Goal: Navigation & Orientation: Find specific page/section

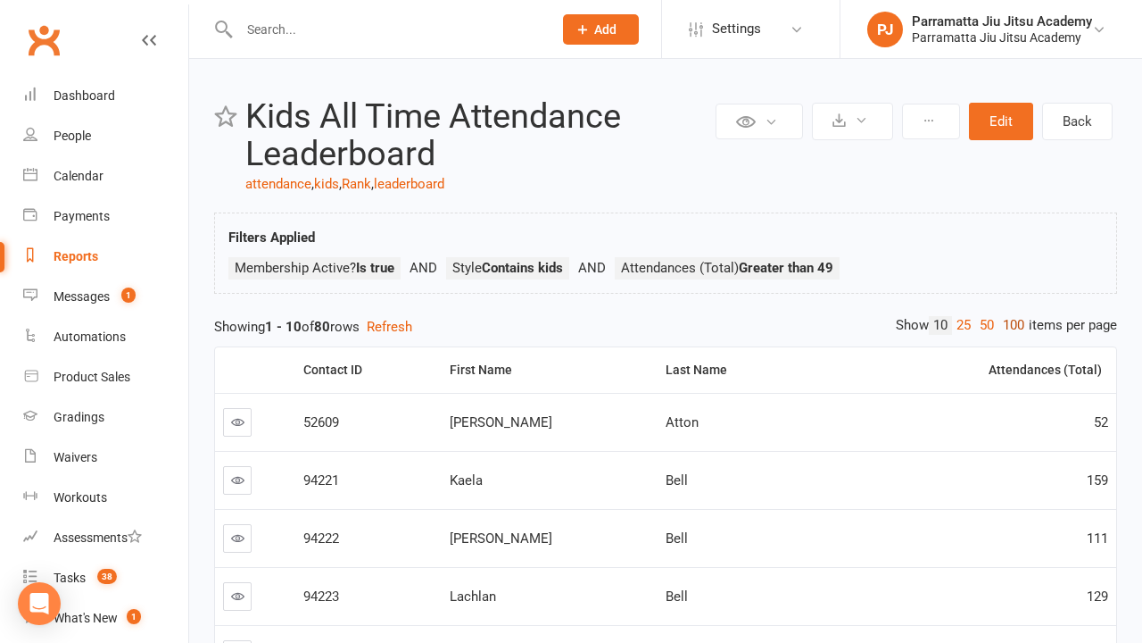
click at [1009, 325] on link "100" at bounding box center [1014, 325] width 30 height 19
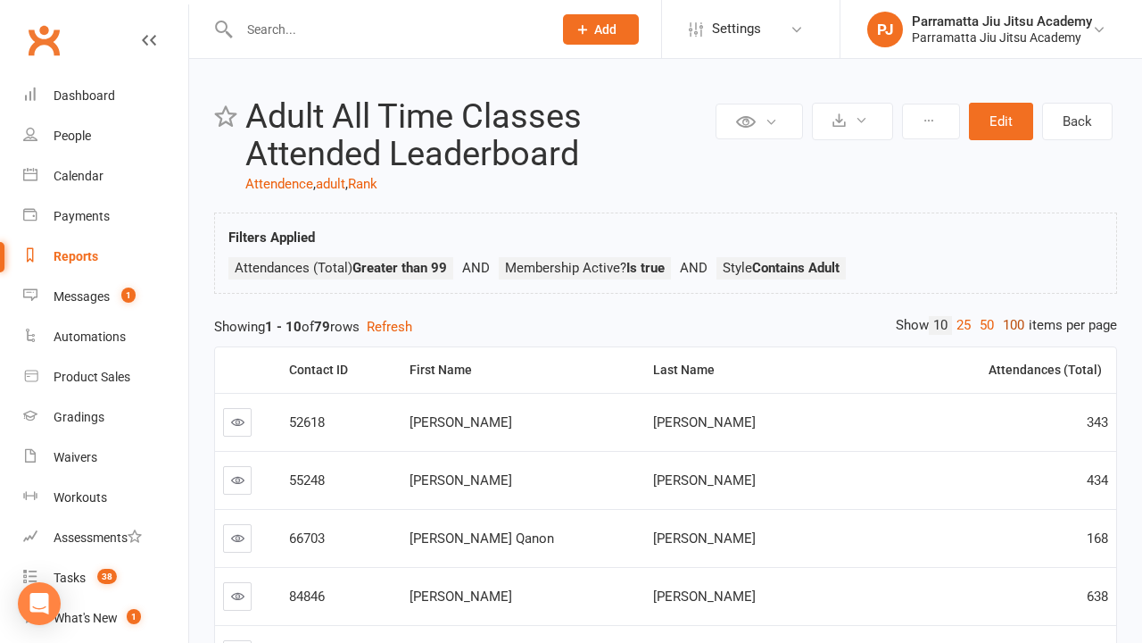
click at [1009, 325] on link "100" at bounding box center [1014, 325] width 30 height 19
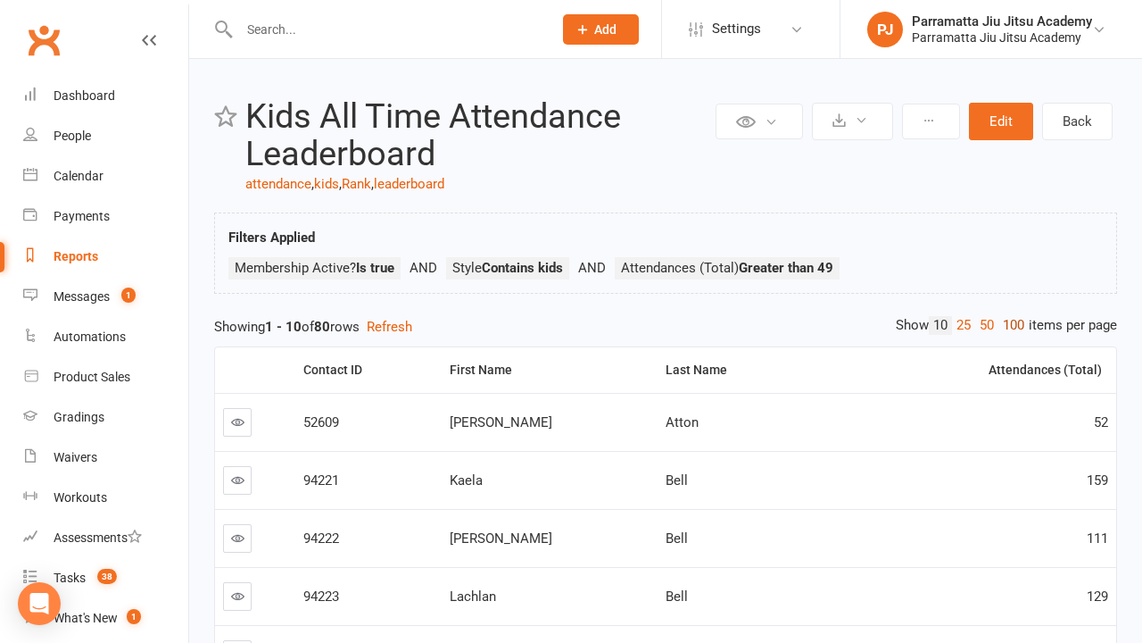
click at [1009, 325] on link "100" at bounding box center [1014, 325] width 30 height 19
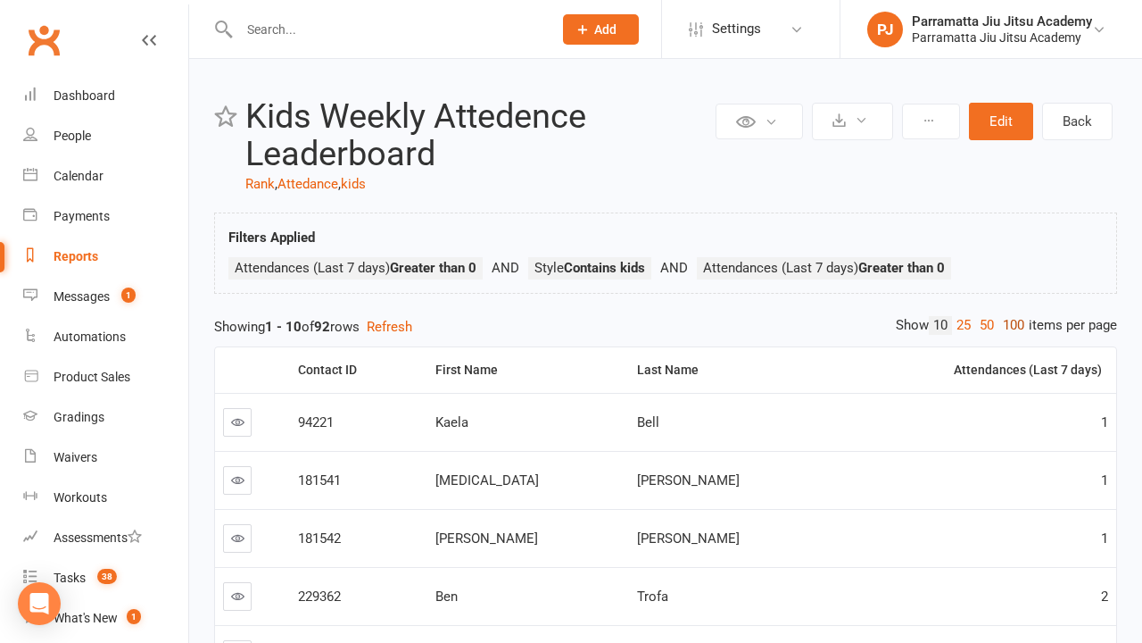
click at [1009, 325] on link "100" at bounding box center [1014, 325] width 30 height 19
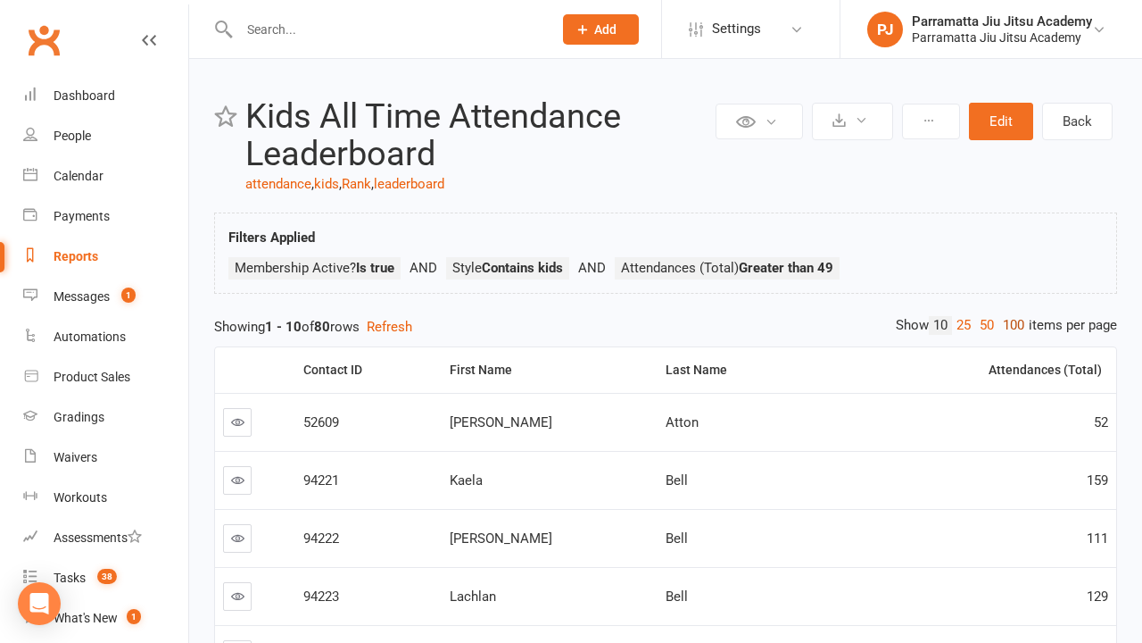
click at [1009, 325] on link "100" at bounding box center [1014, 325] width 30 height 19
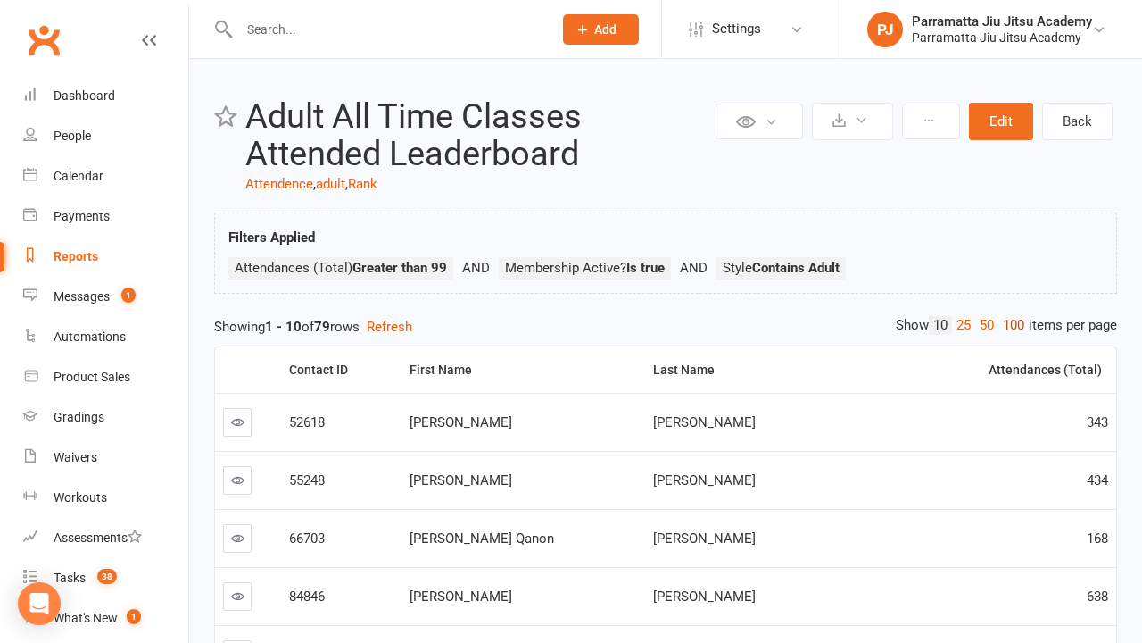
click at [1009, 325] on link "100" at bounding box center [1014, 325] width 30 height 19
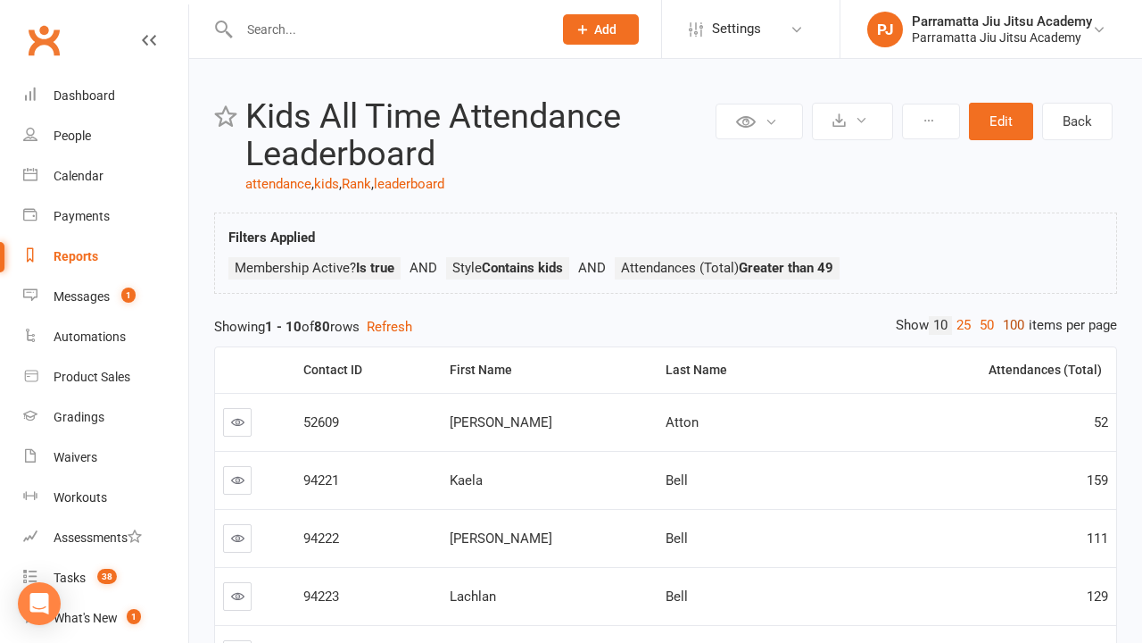
click at [1009, 325] on link "100" at bounding box center [1014, 325] width 30 height 19
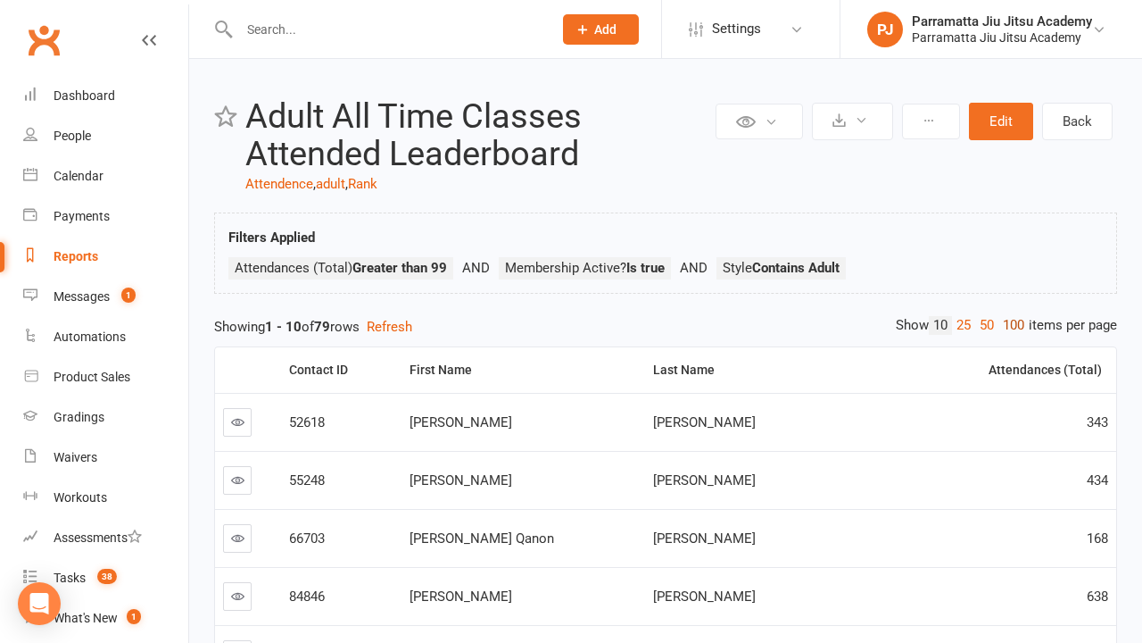
click at [1009, 325] on link "100" at bounding box center [1014, 325] width 30 height 19
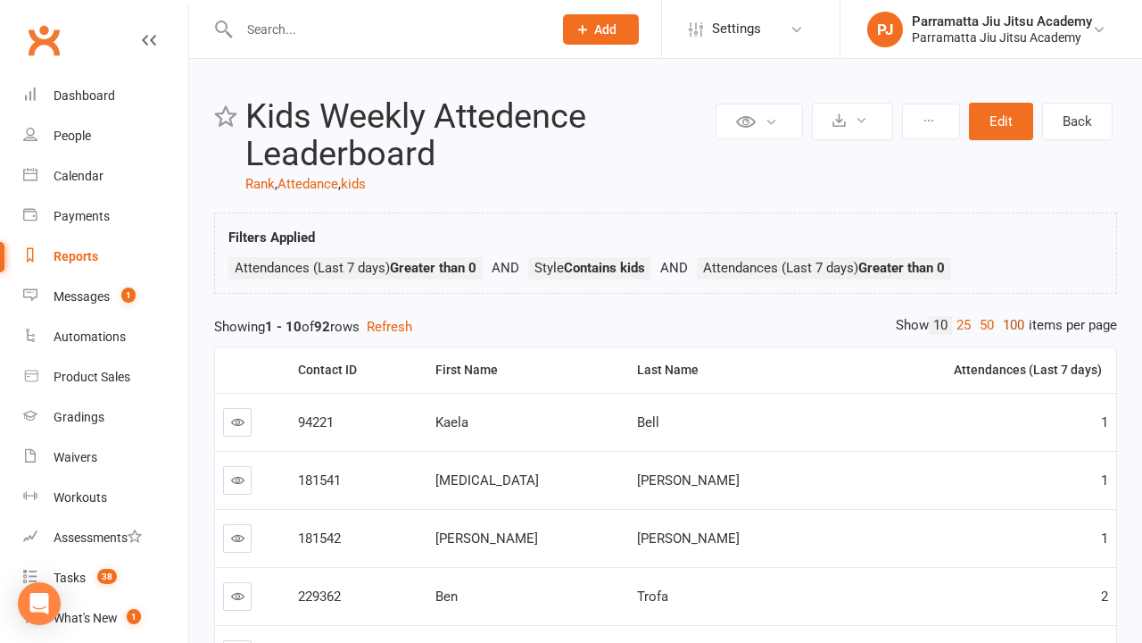
click at [1009, 325] on link "100" at bounding box center [1014, 325] width 30 height 19
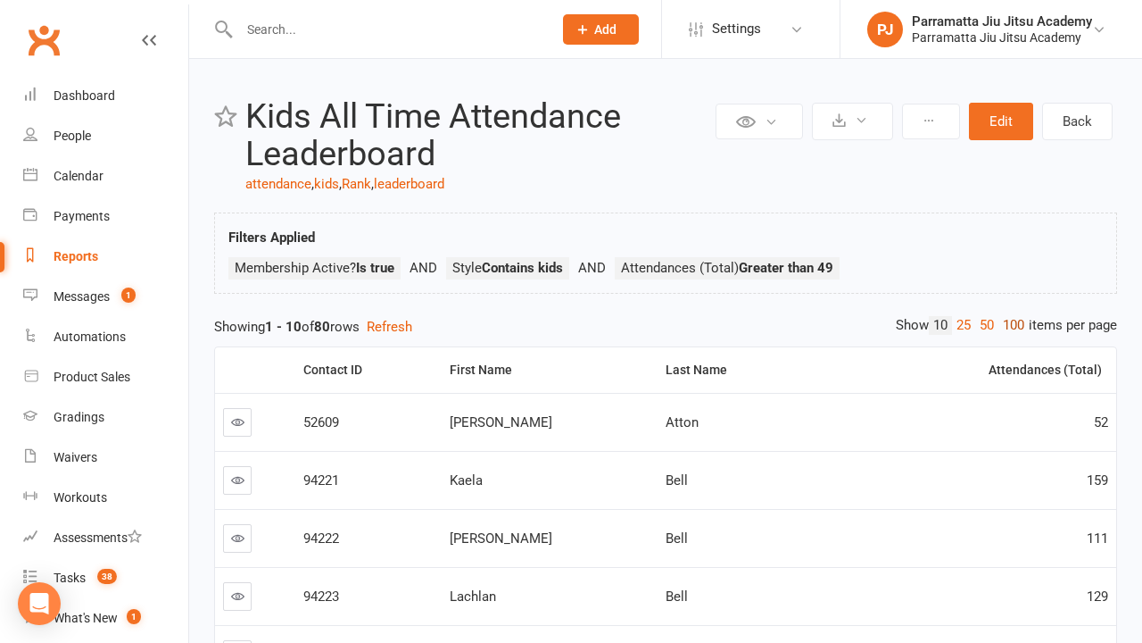
click at [1009, 325] on link "100" at bounding box center [1014, 325] width 30 height 19
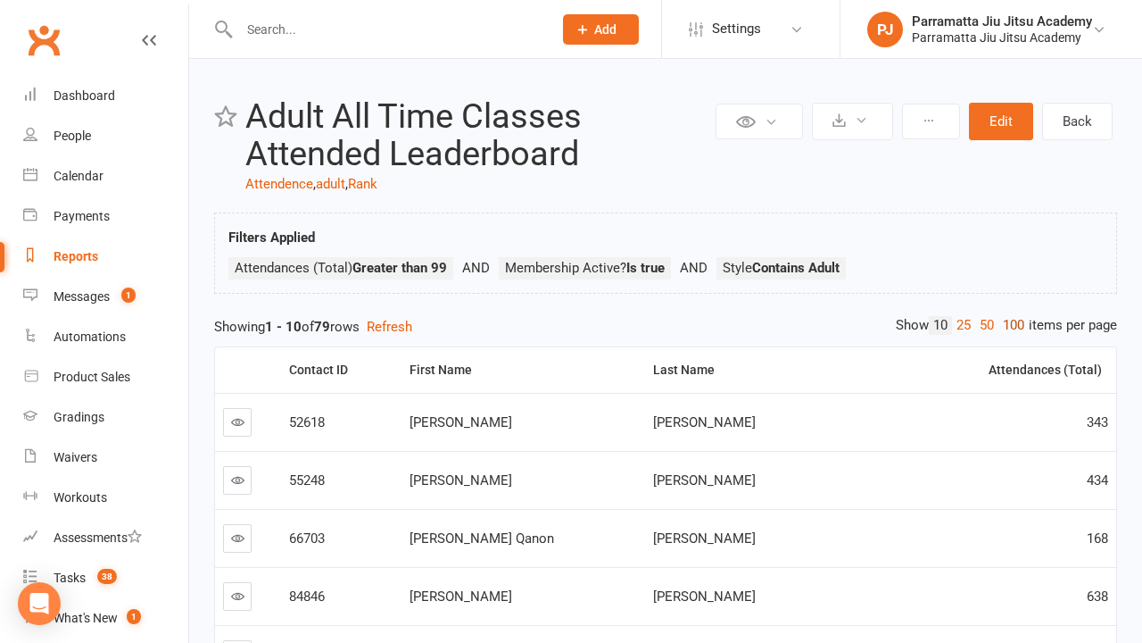
click at [1009, 325] on link "100" at bounding box center [1014, 325] width 30 height 19
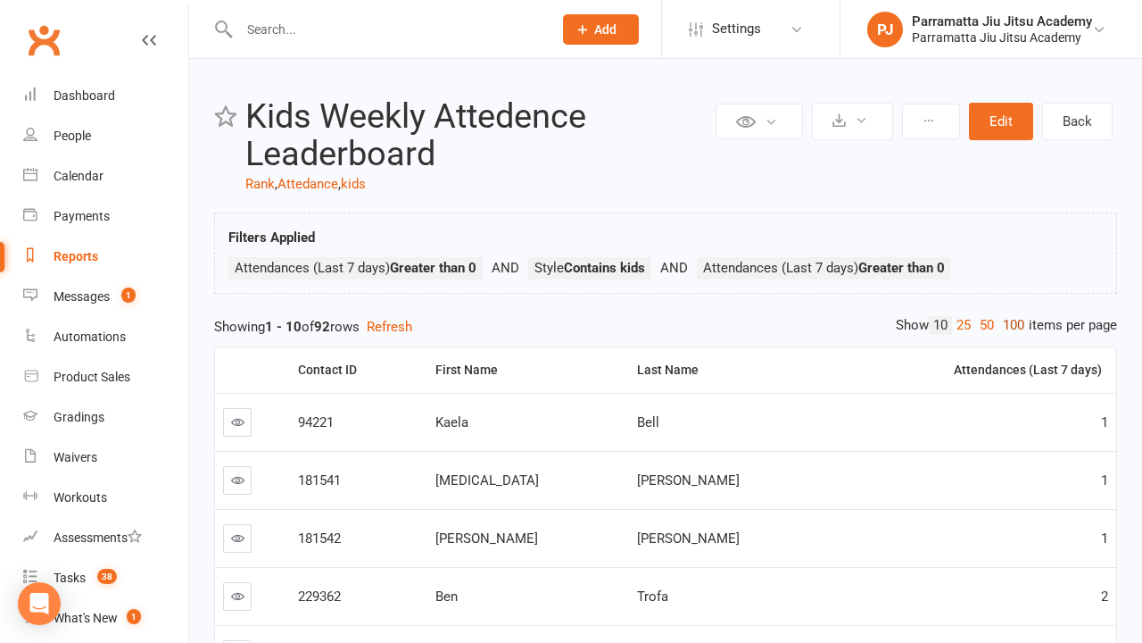
click at [1009, 325] on link "100" at bounding box center [1014, 325] width 30 height 19
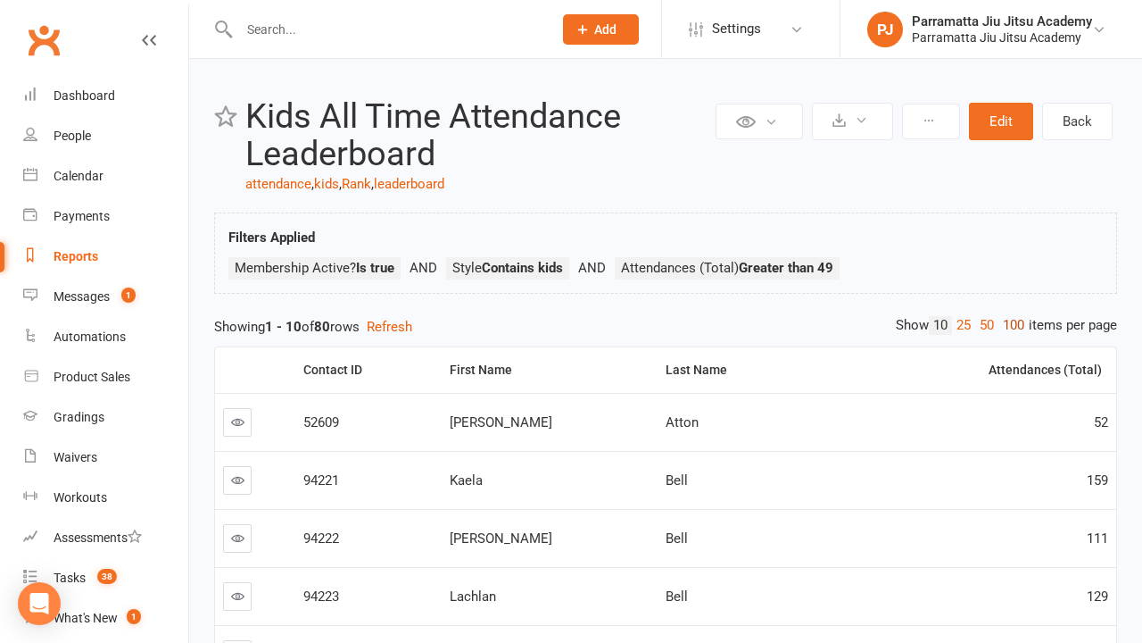
click at [1009, 325] on link "100" at bounding box center [1014, 325] width 30 height 19
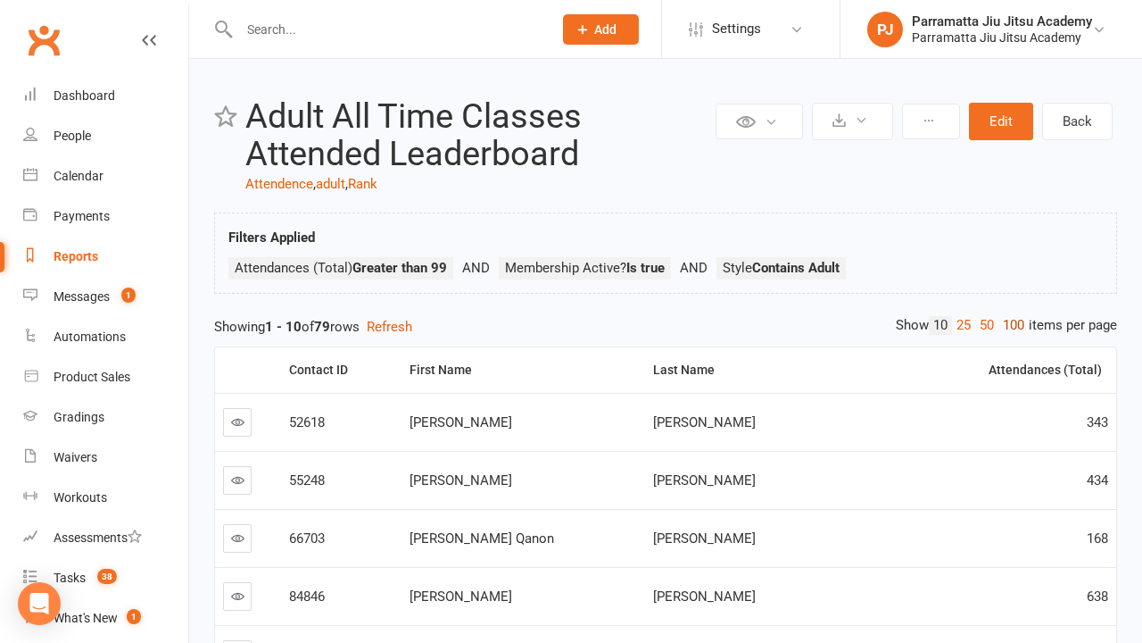
click at [1009, 325] on link "100" at bounding box center [1014, 325] width 30 height 19
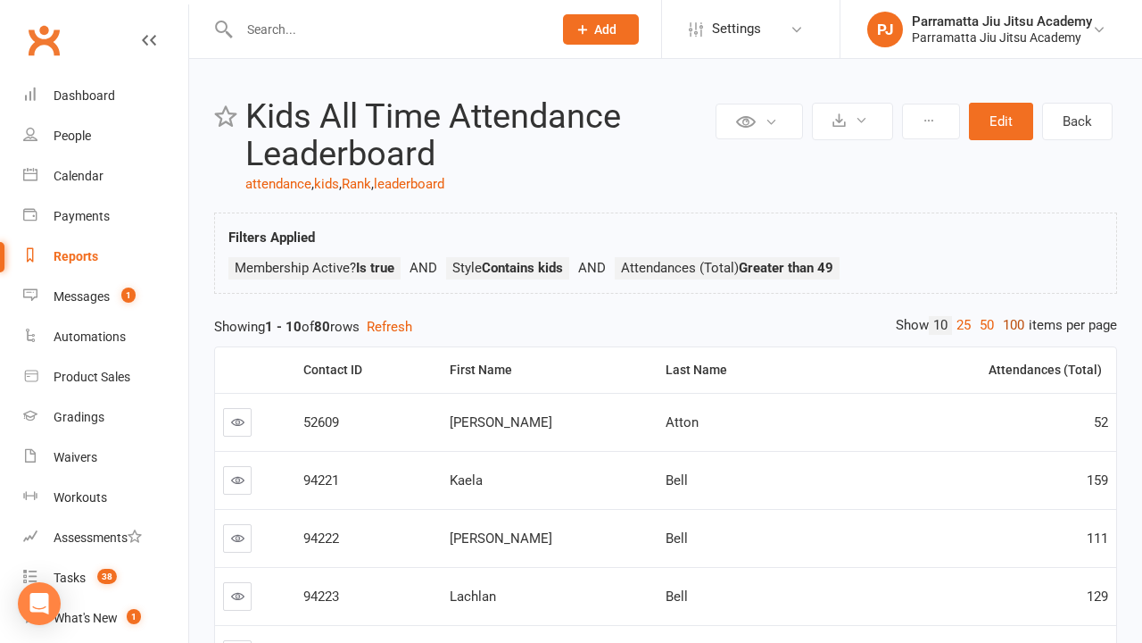
click at [1009, 325] on link "100" at bounding box center [1014, 325] width 30 height 19
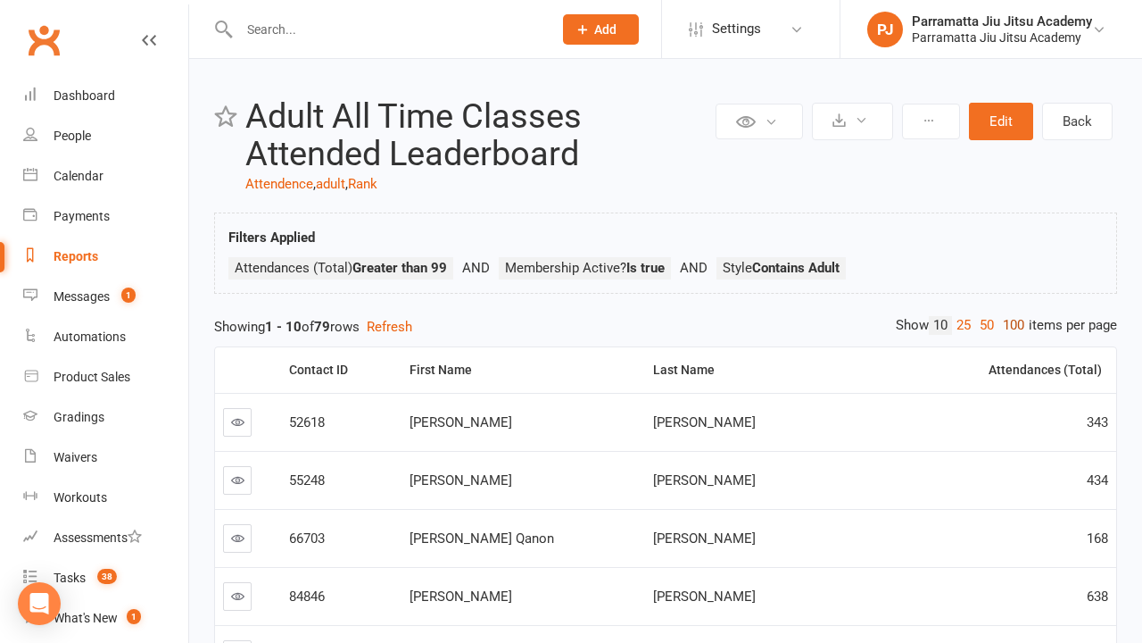
click at [1009, 325] on link "100" at bounding box center [1014, 325] width 30 height 19
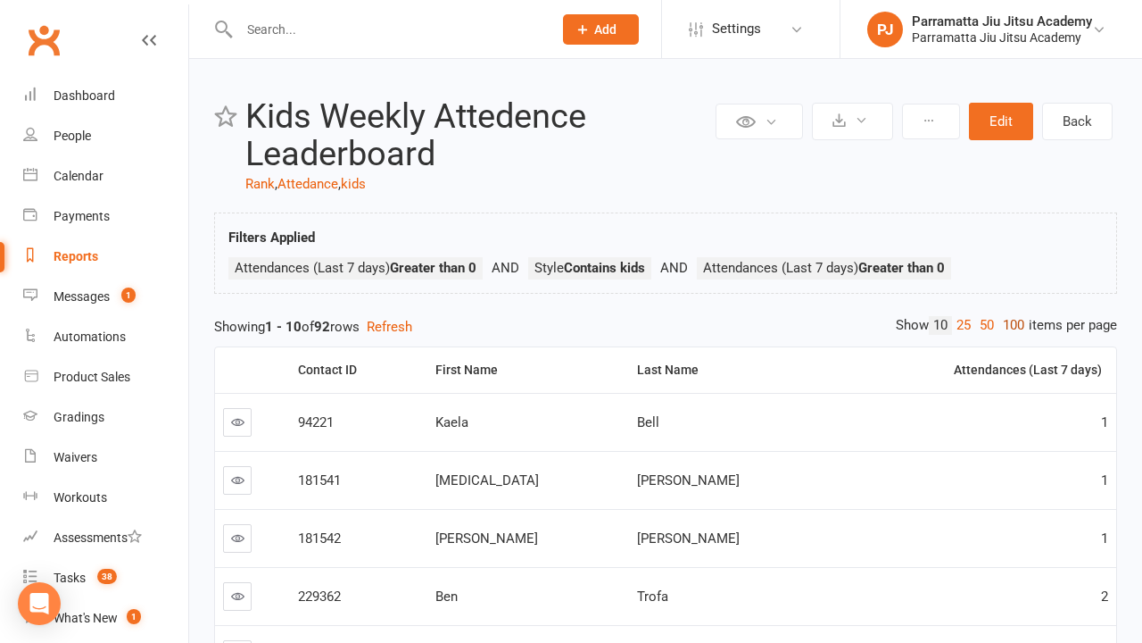
click at [1009, 325] on link "100" at bounding box center [1014, 325] width 30 height 19
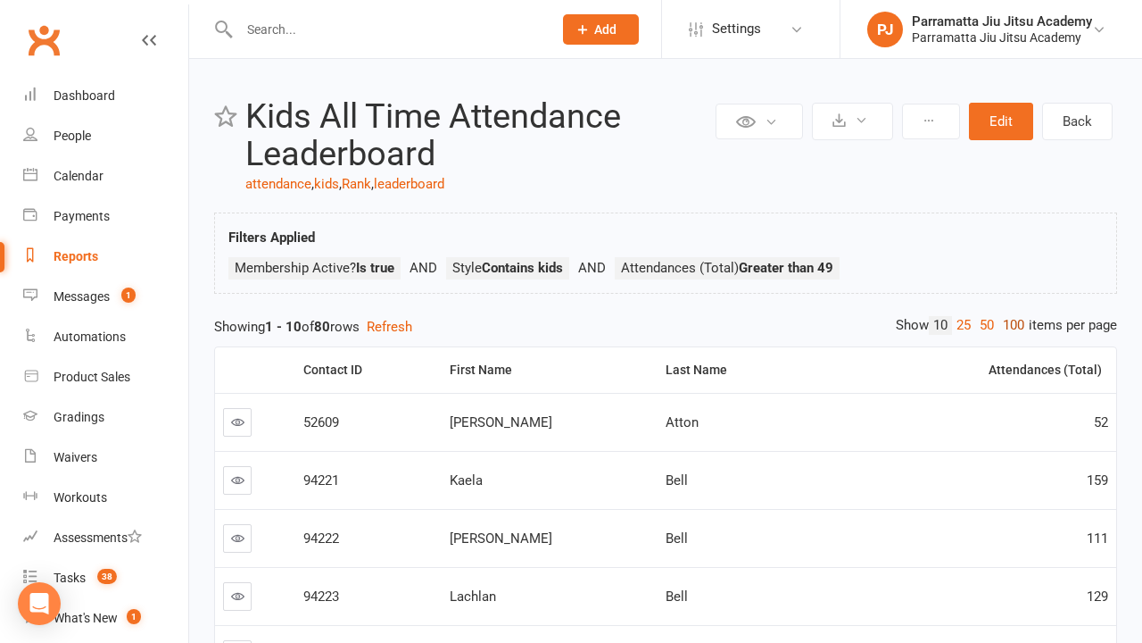
click at [1009, 325] on link "100" at bounding box center [1014, 325] width 30 height 19
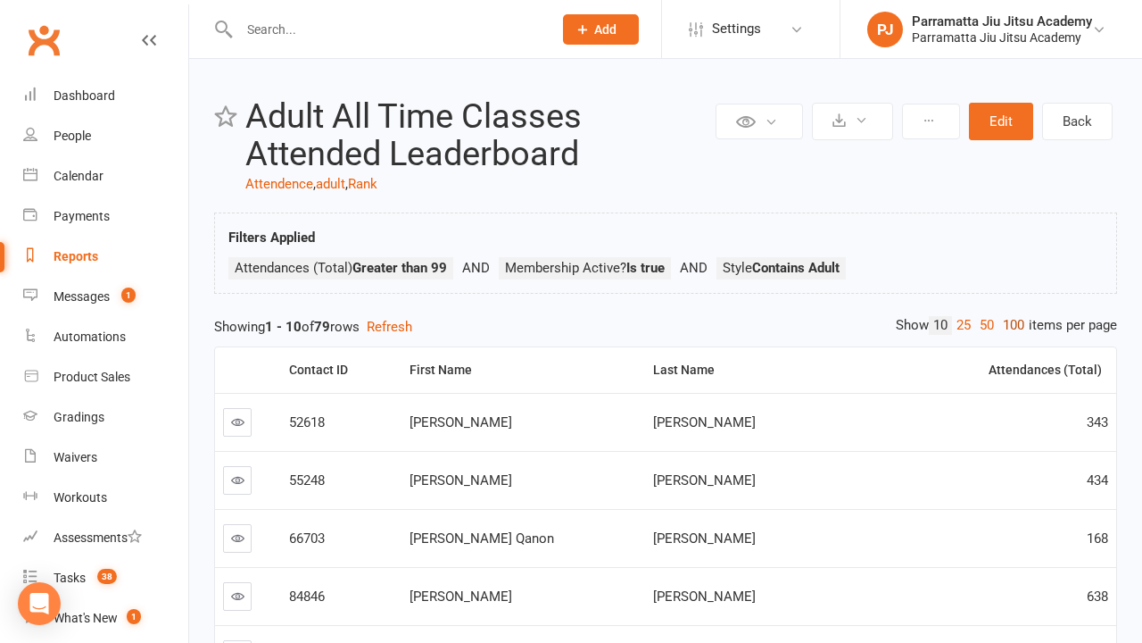
click at [1009, 325] on link "100" at bounding box center [1014, 325] width 30 height 19
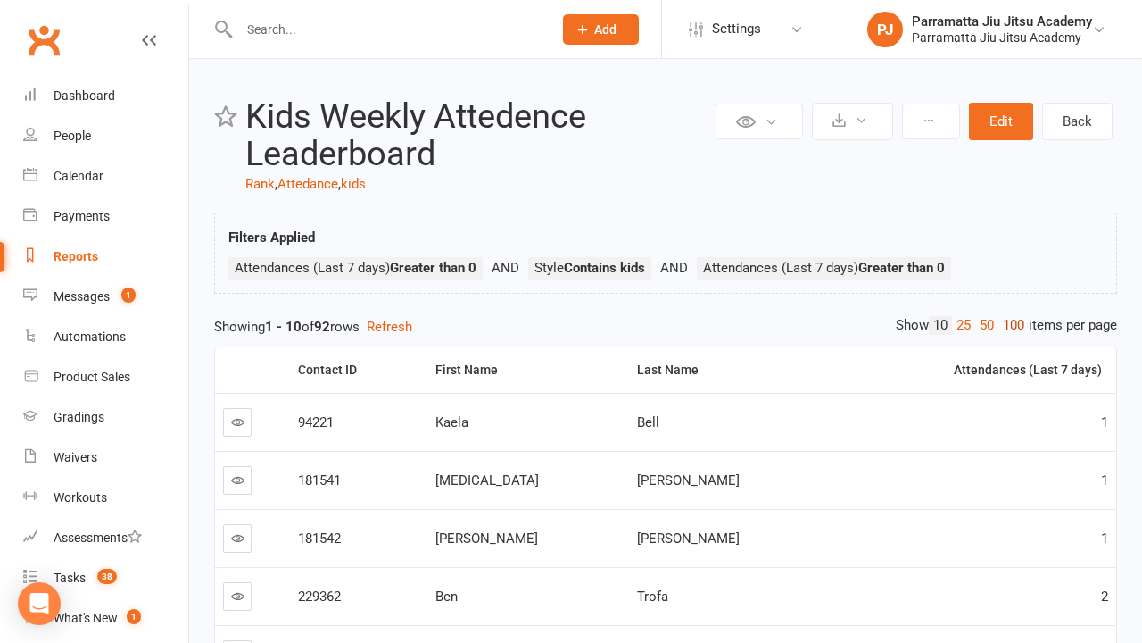
click at [1009, 325] on link "100" at bounding box center [1014, 325] width 30 height 19
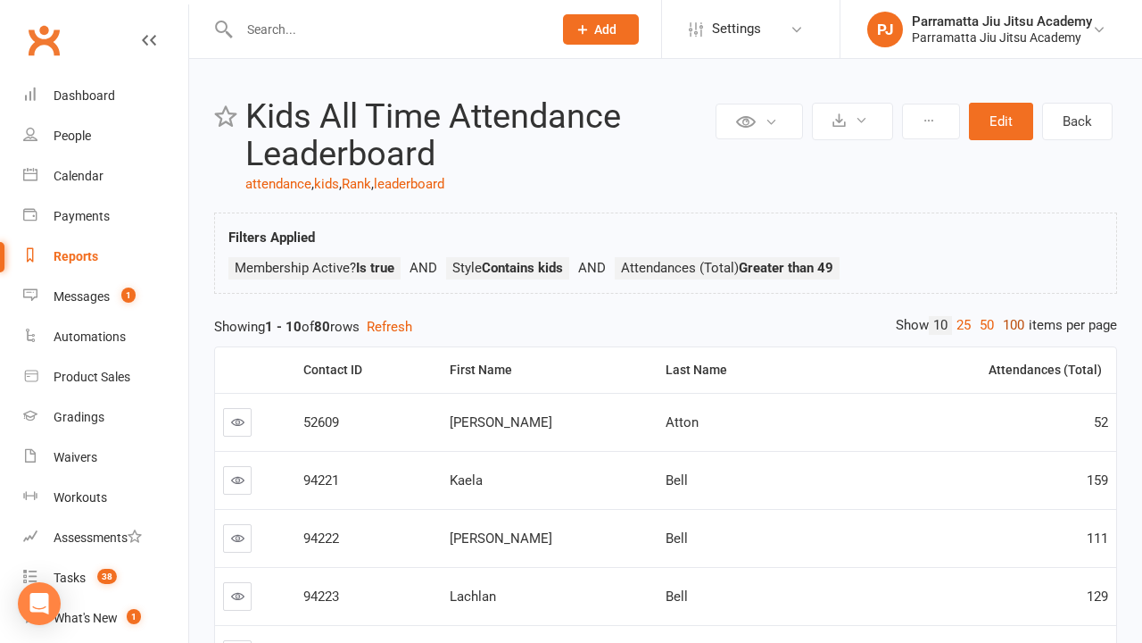
click at [1009, 325] on link "100" at bounding box center [1014, 325] width 30 height 19
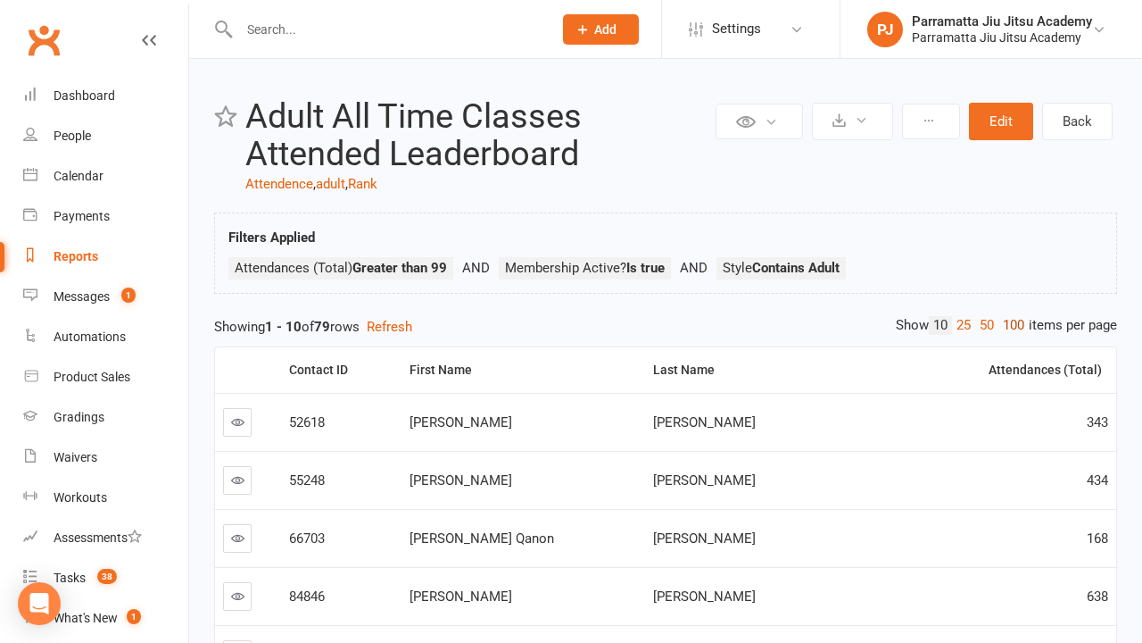
click at [1009, 325] on link "100" at bounding box center [1014, 325] width 30 height 19
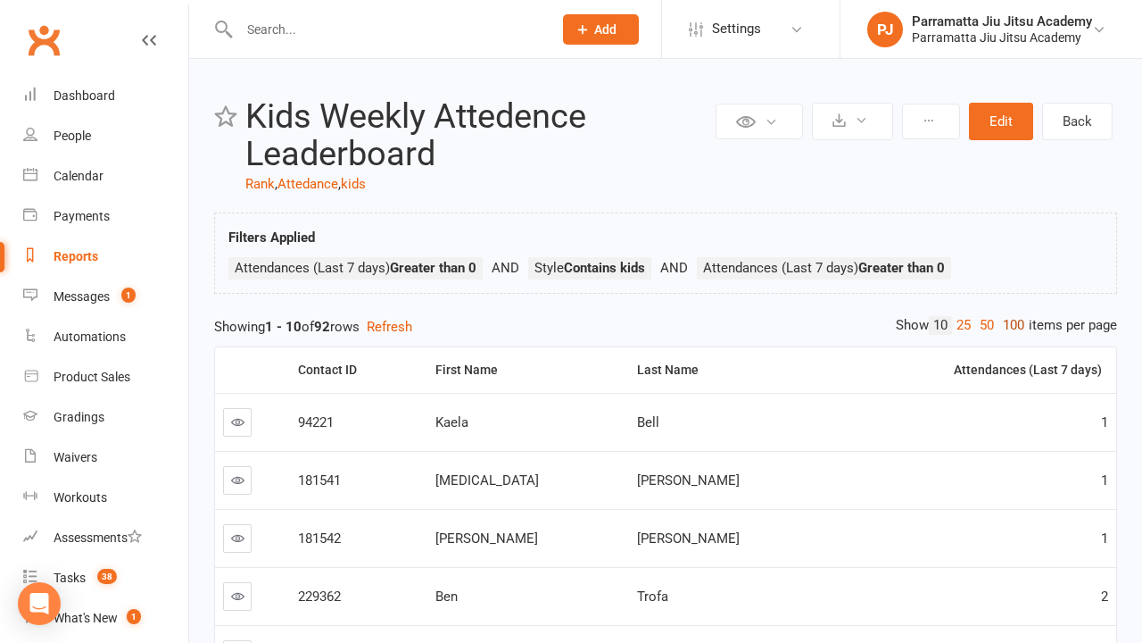
click at [1009, 325] on link "100" at bounding box center [1014, 325] width 30 height 19
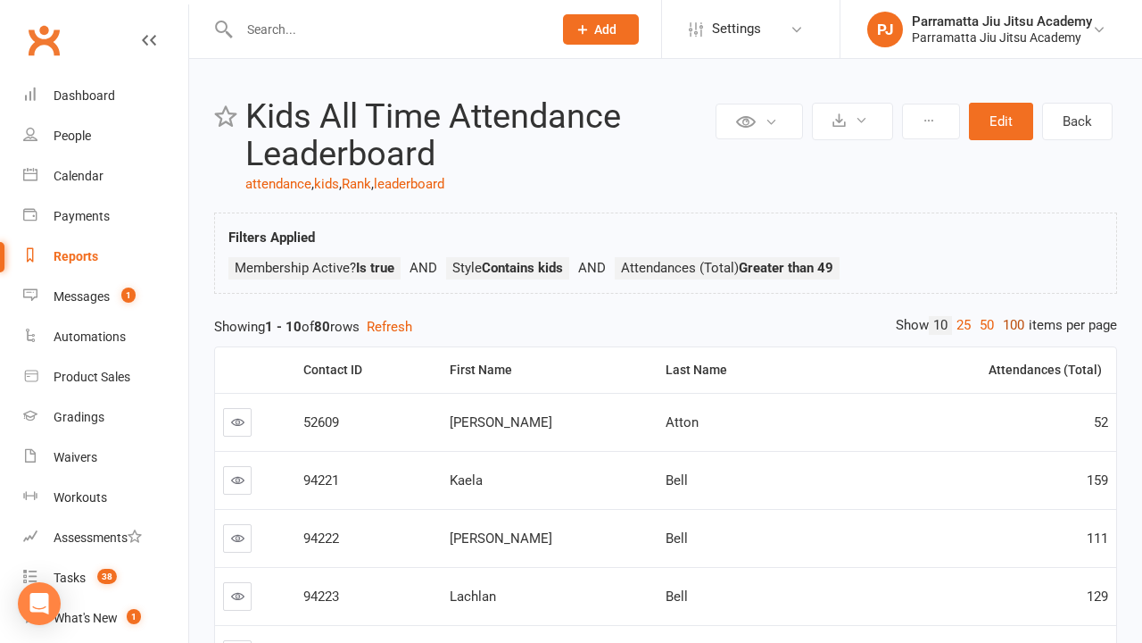
click at [1009, 325] on link "100" at bounding box center [1014, 325] width 30 height 19
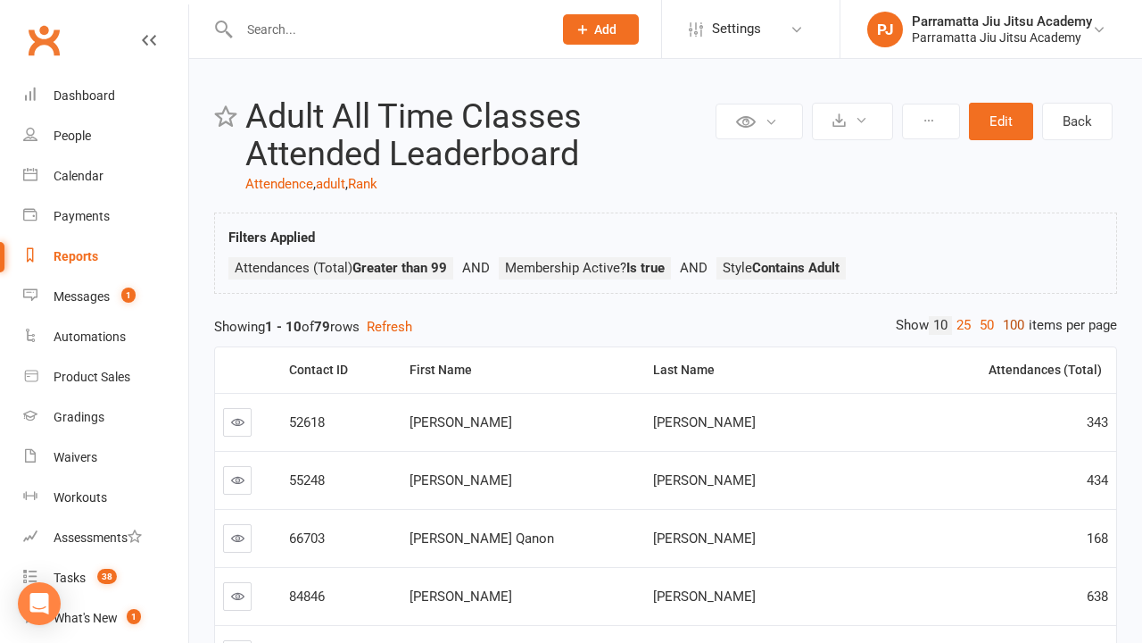
click at [1009, 325] on link "100" at bounding box center [1014, 325] width 30 height 19
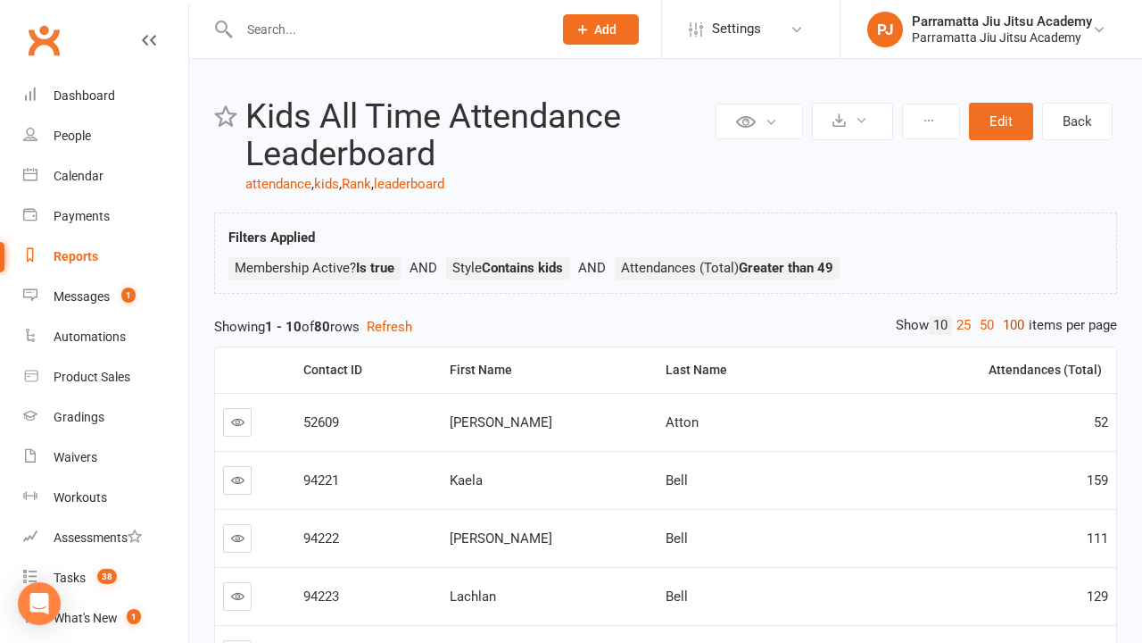
click at [1009, 325] on link "100" at bounding box center [1014, 325] width 30 height 19
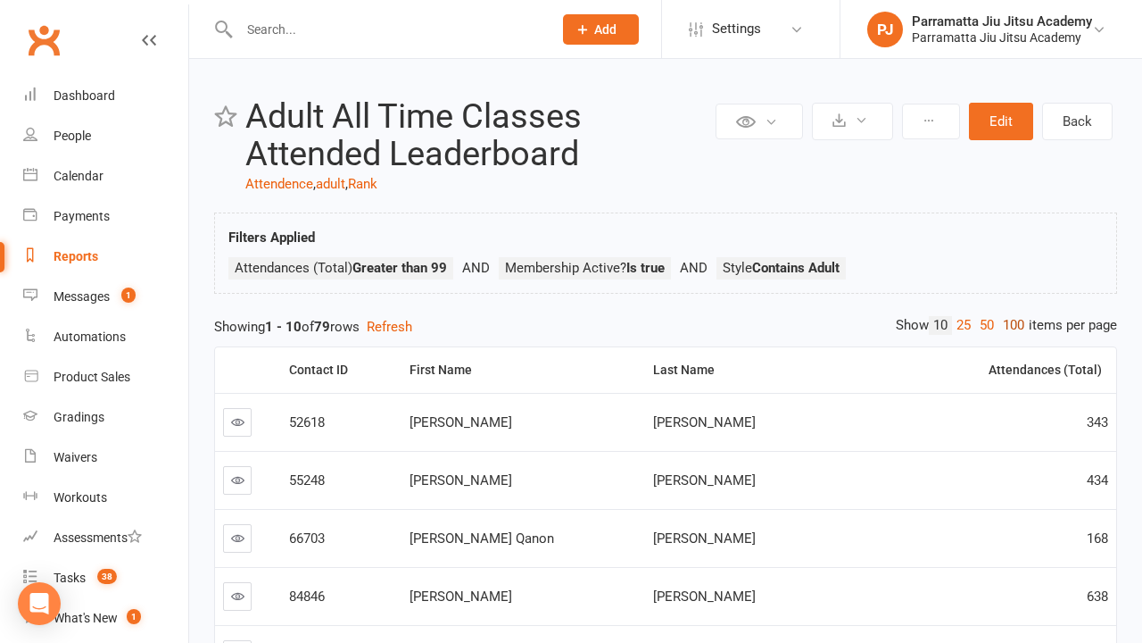
click at [1009, 325] on link "100" at bounding box center [1014, 325] width 30 height 19
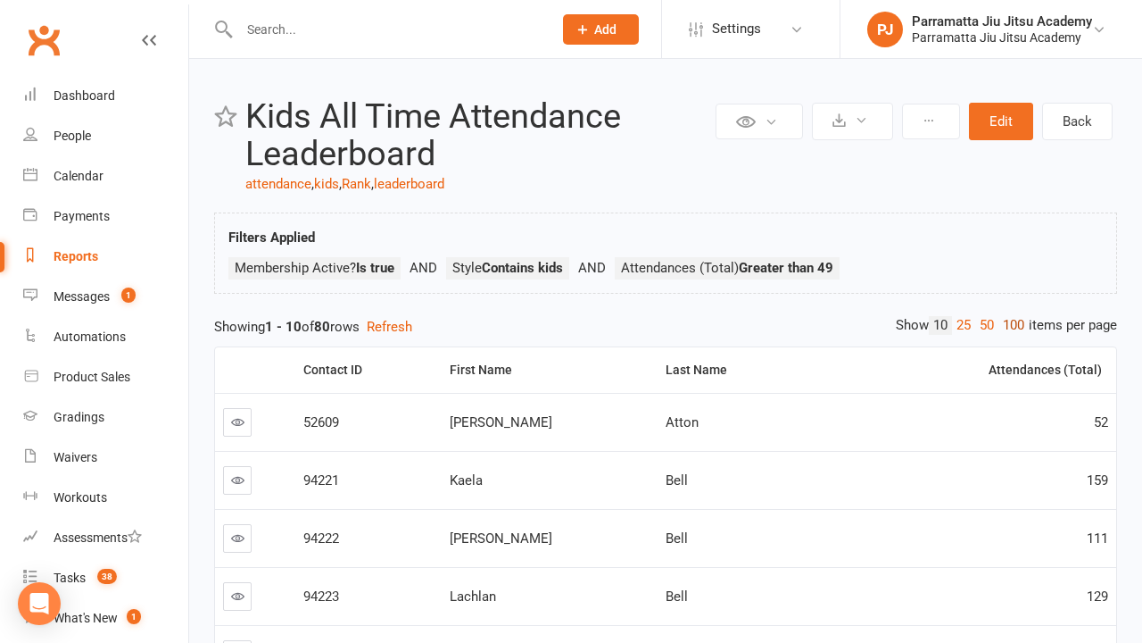
click at [1009, 325] on link "100" at bounding box center [1014, 325] width 30 height 19
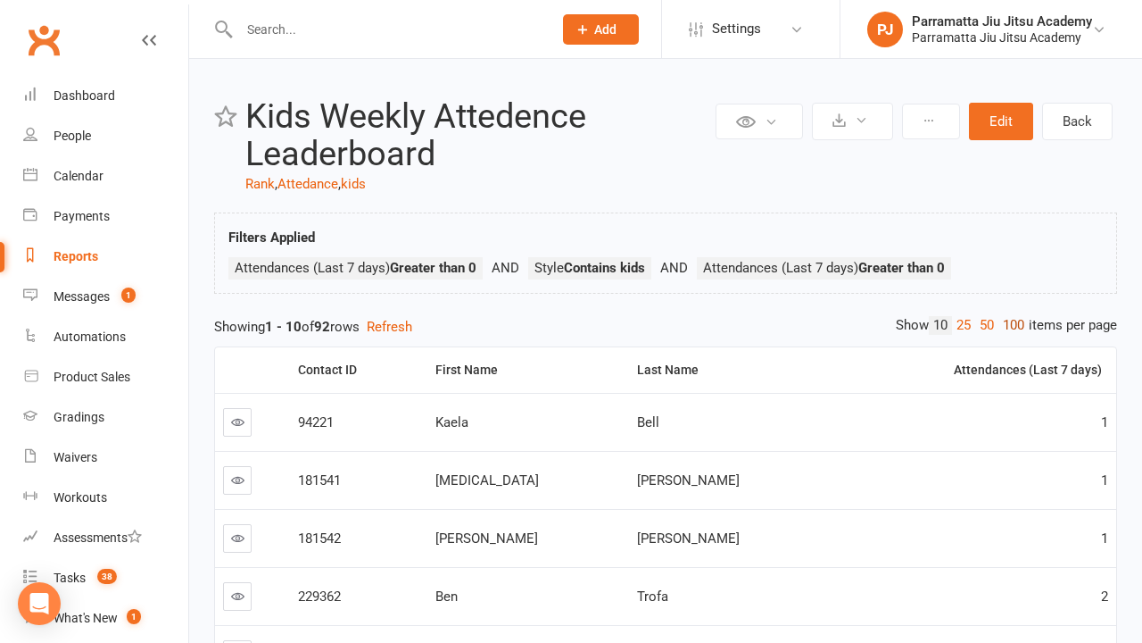
click at [1009, 325] on link "100" at bounding box center [1014, 325] width 30 height 19
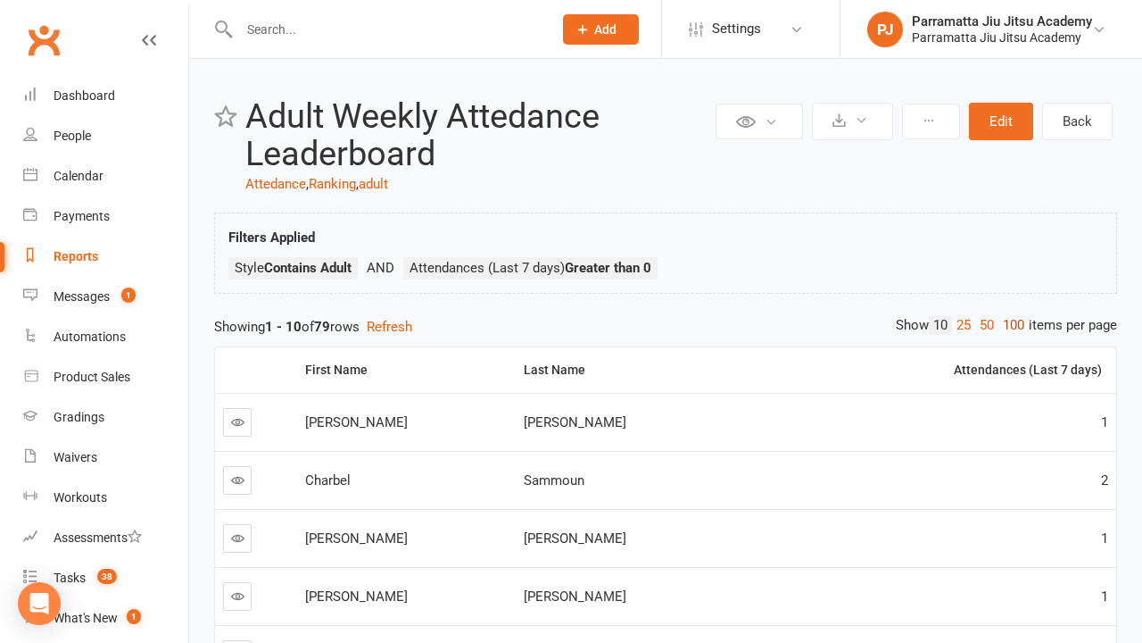
click at [1009, 325] on link "100" at bounding box center [1014, 325] width 30 height 19
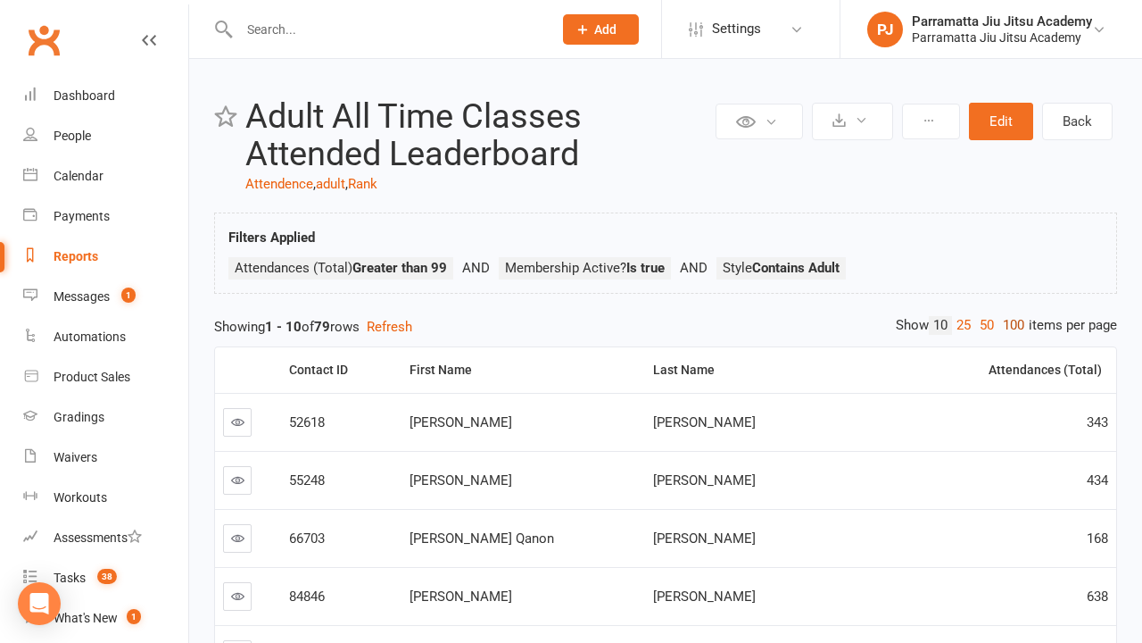
click at [1009, 325] on link "100" at bounding box center [1014, 325] width 30 height 19
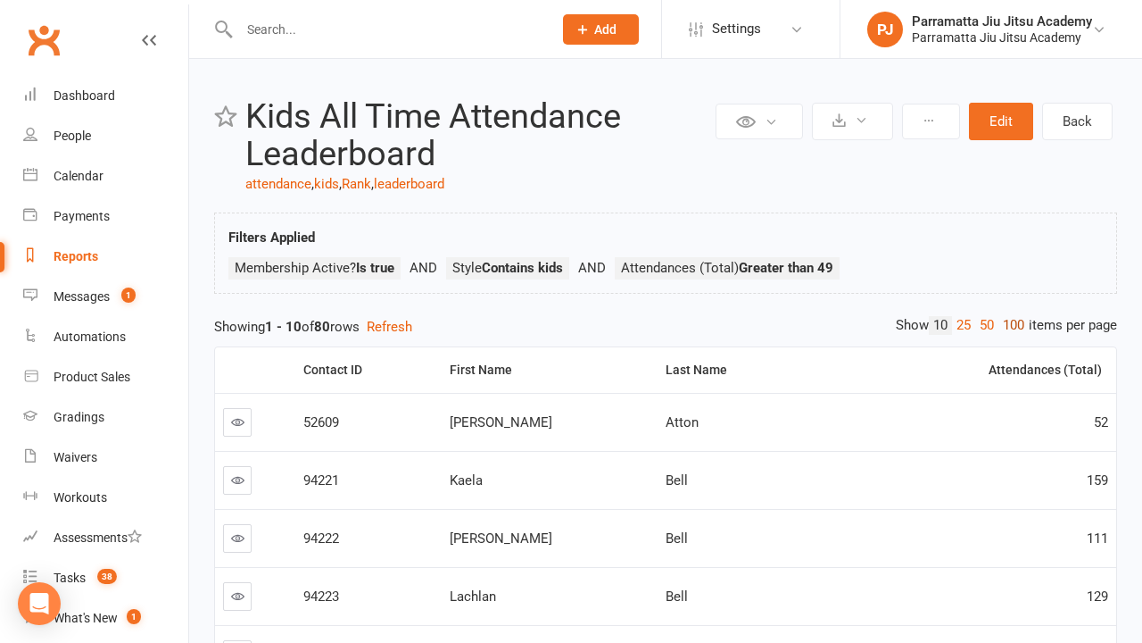
click at [1009, 325] on link "100" at bounding box center [1014, 325] width 30 height 19
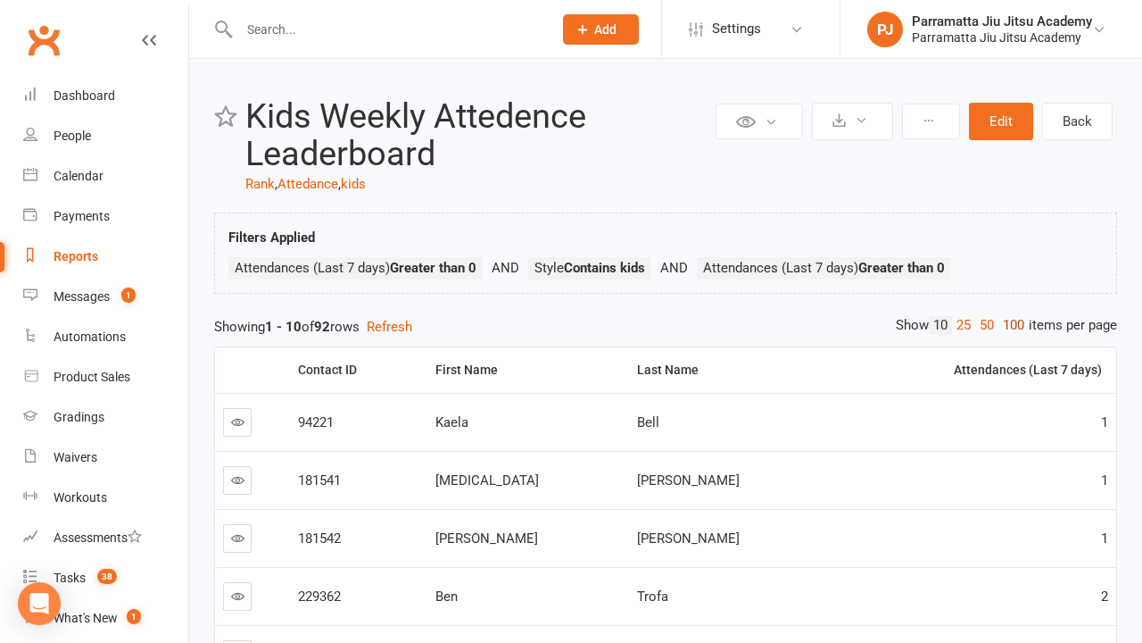
click at [1009, 325] on link "100" at bounding box center [1014, 325] width 30 height 19
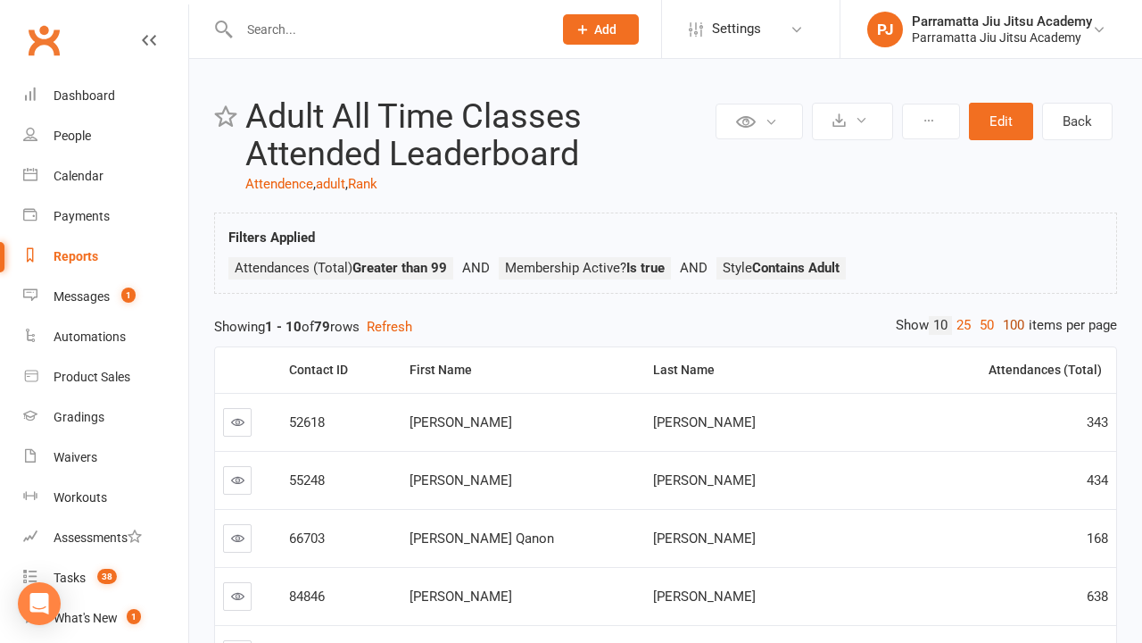
click at [1009, 325] on link "100" at bounding box center [1014, 325] width 30 height 19
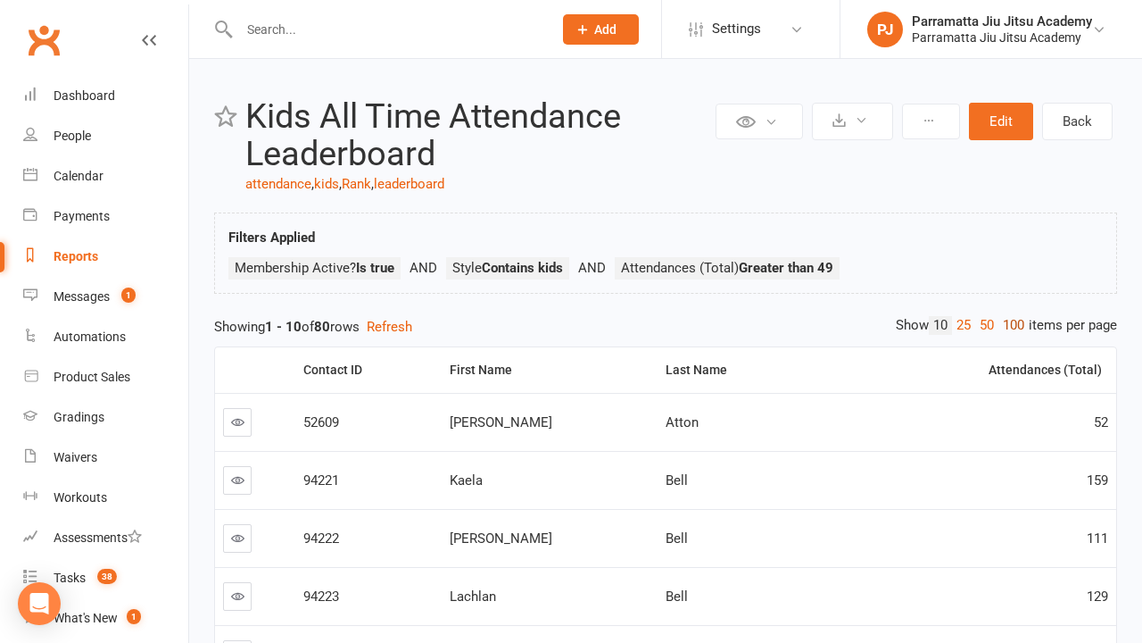
click at [1009, 325] on link "100" at bounding box center [1014, 325] width 30 height 19
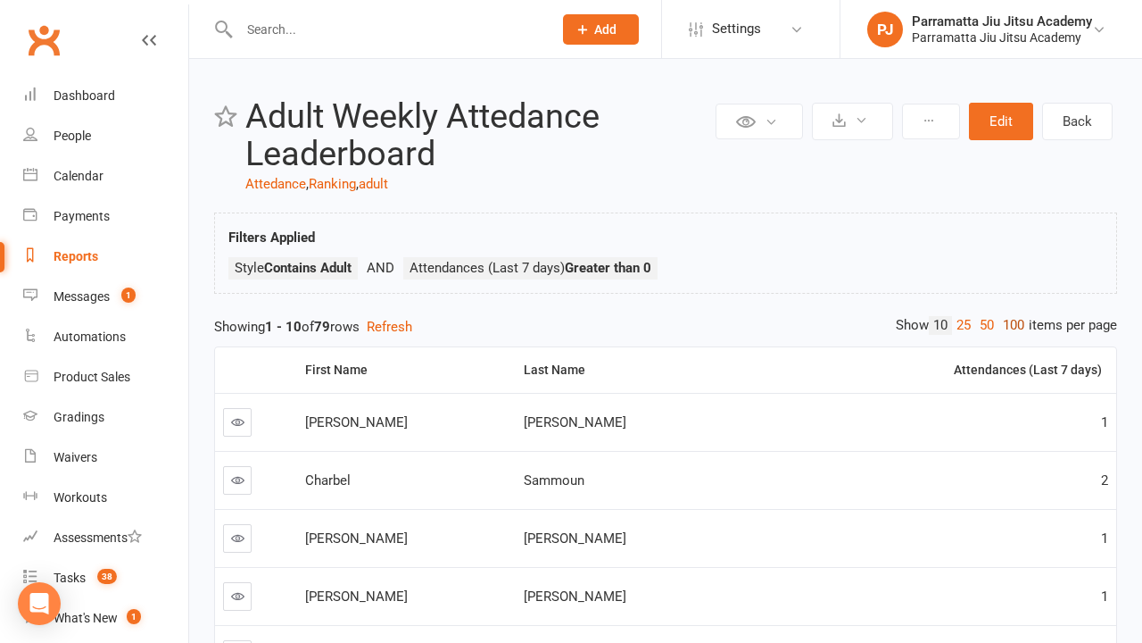
click at [1009, 325] on link "100" at bounding box center [1014, 325] width 30 height 19
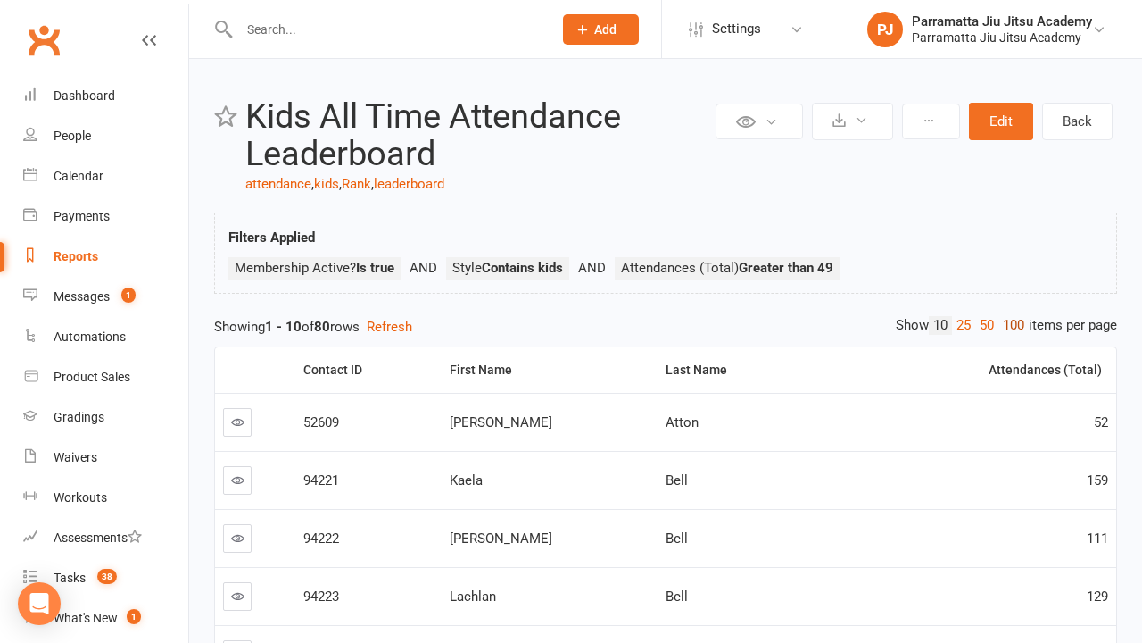
click at [1009, 325] on link "100" at bounding box center [1014, 325] width 30 height 19
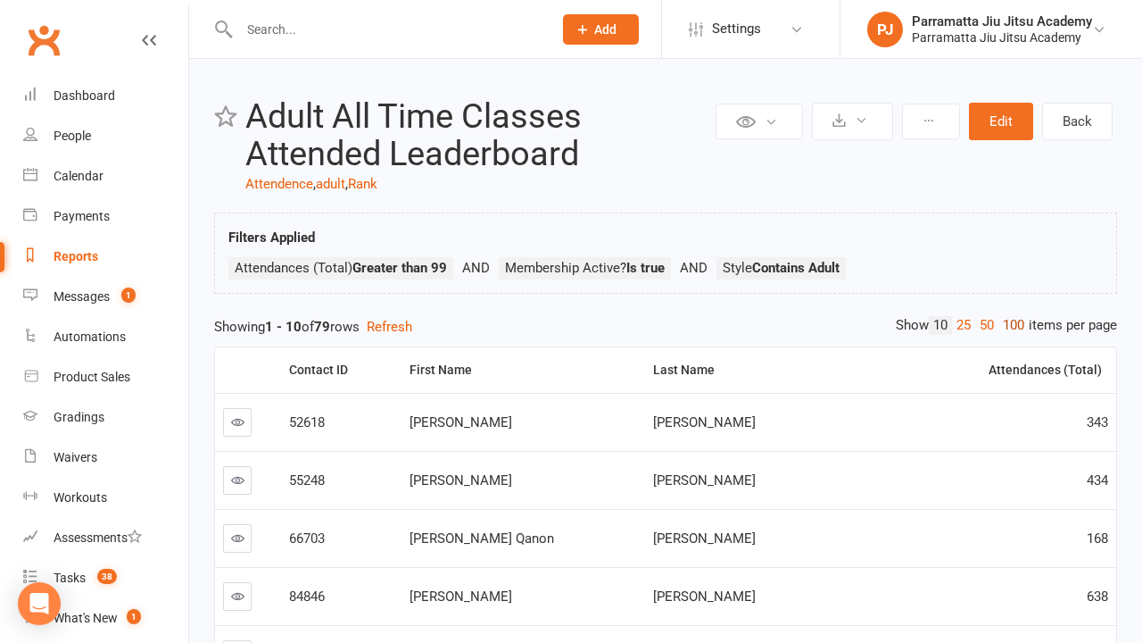
click at [1009, 325] on link "100" at bounding box center [1014, 325] width 30 height 19
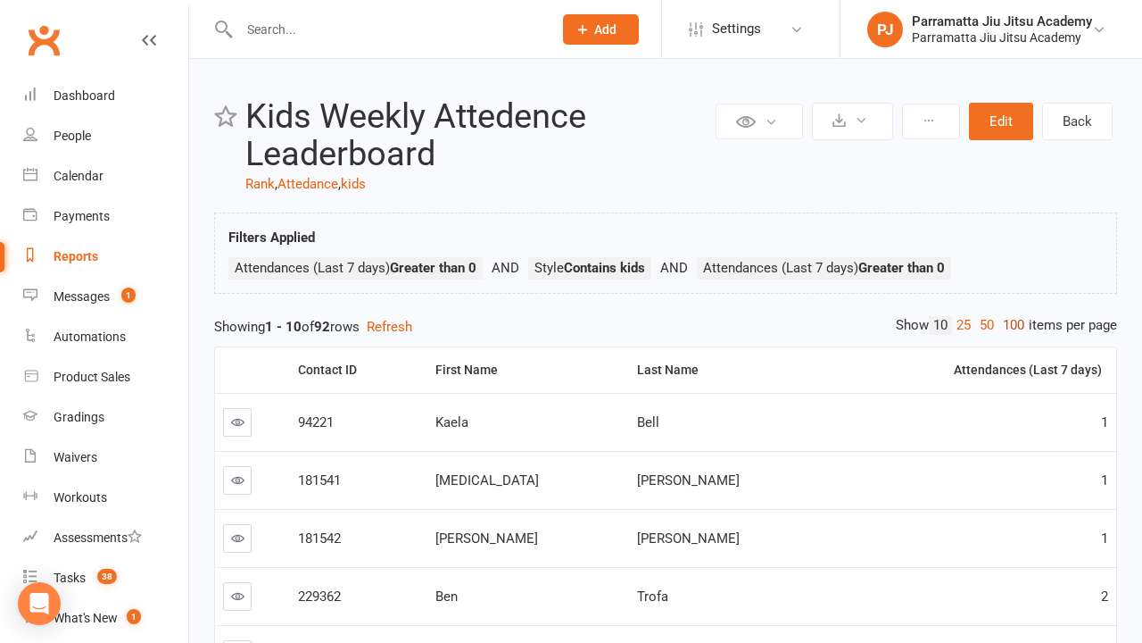
click at [1009, 325] on link "100" at bounding box center [1014, 325] width 30 height 19
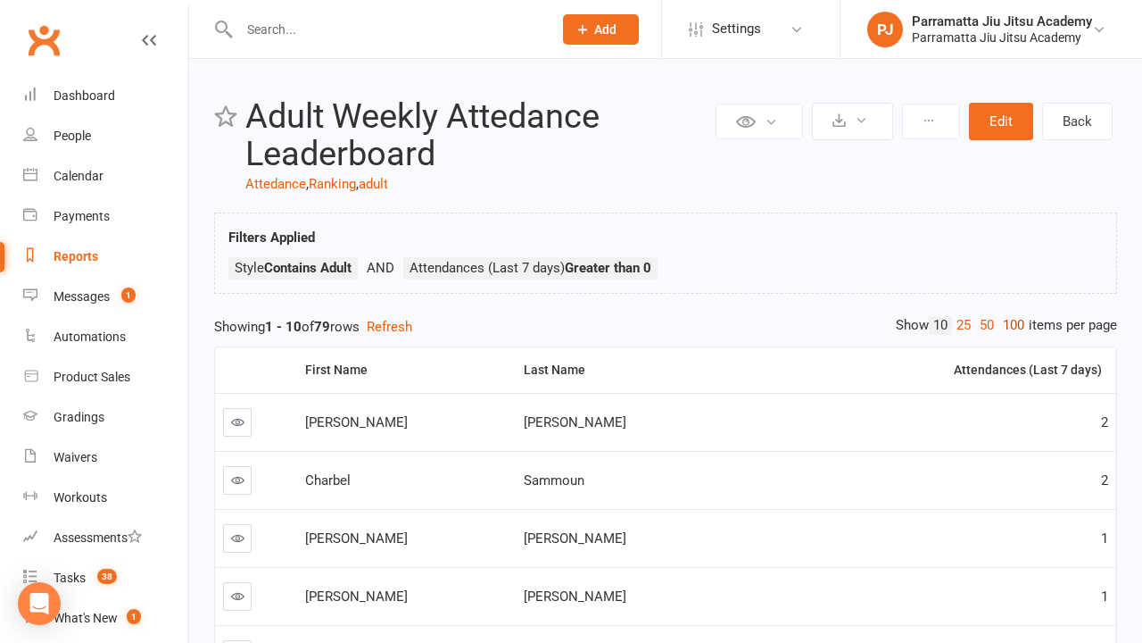
click at [1009, 325] on link "100" at bounding box center [1014, 325] width 30 height 19
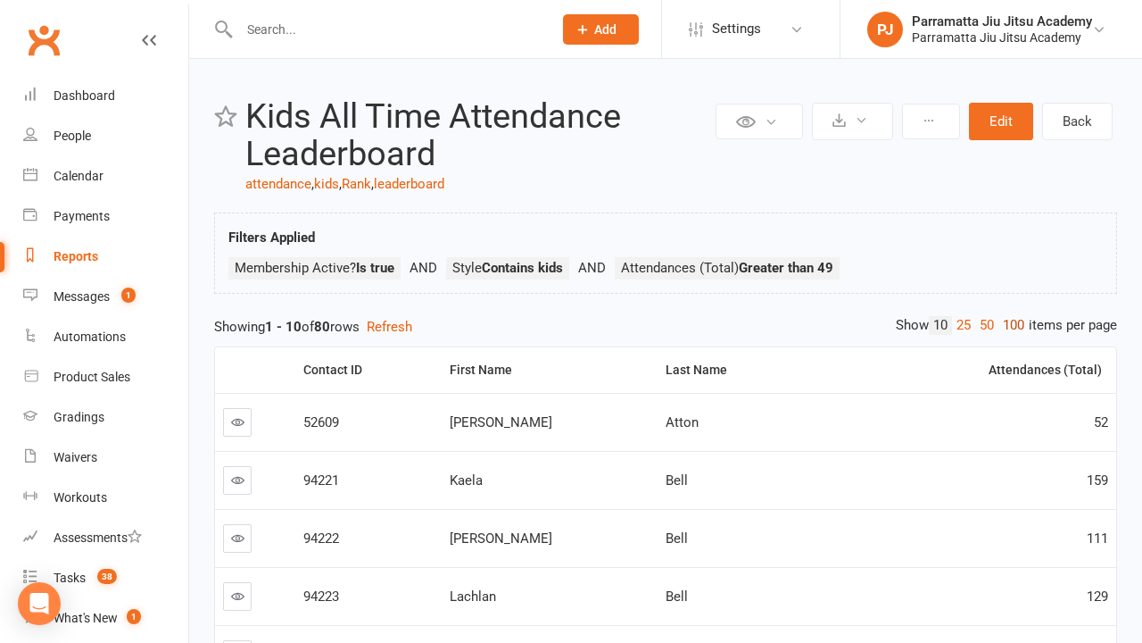
click at [1009, 325] on link "100" at bounding box center [1014, 325] width 30 height 19
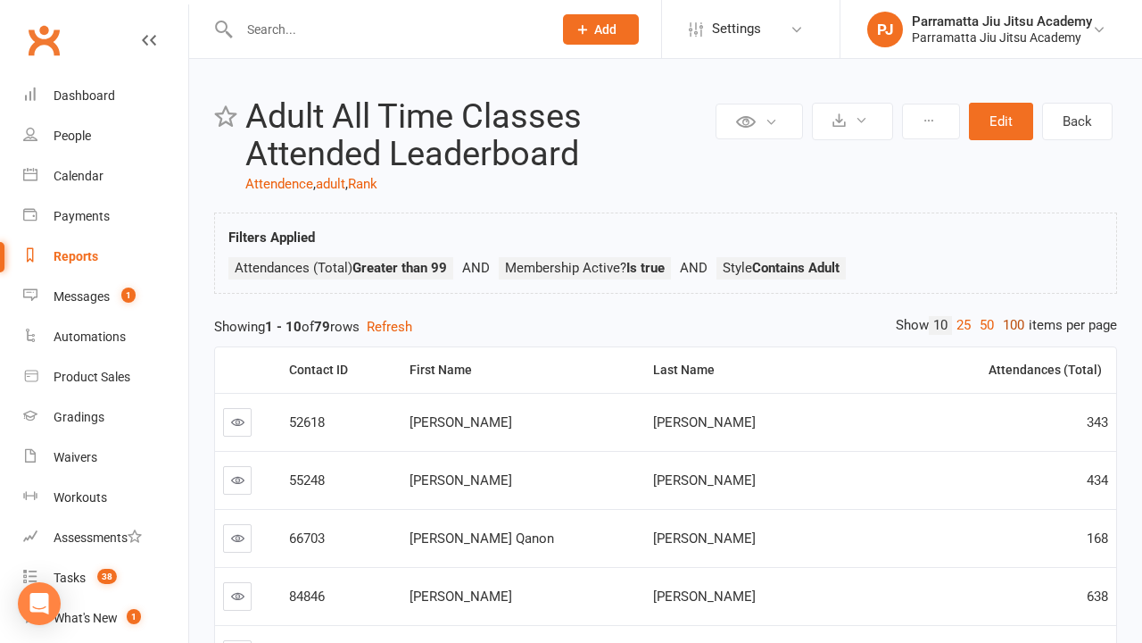
click at [1009, 325] on link "100" at bounding box center [1014, 325] width 30 height 19
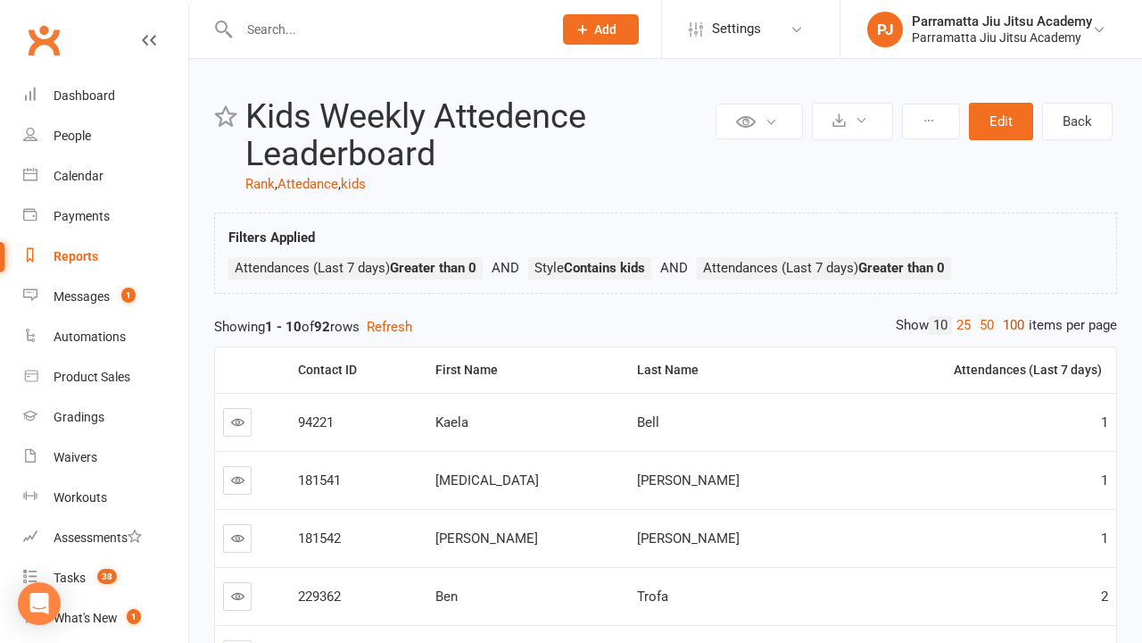
click at [1009, 325] on link "100" at bounding box center [1014, 325] width 30 height 19
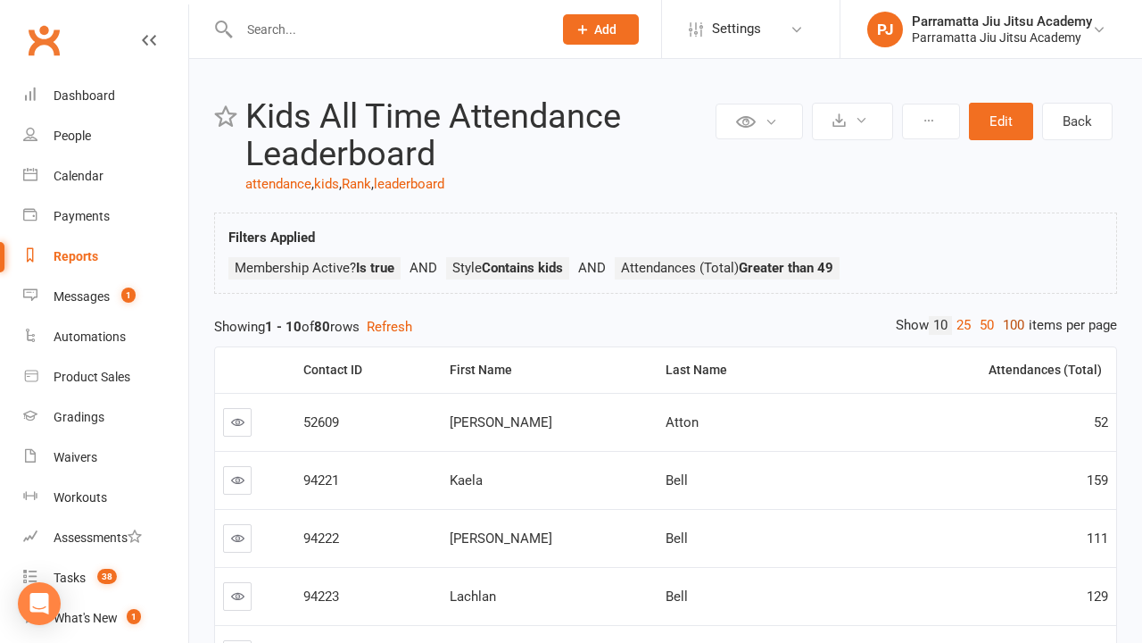
click at [1009, 325] on link "100" at bounding box center [1014, 325] width 30 height 19
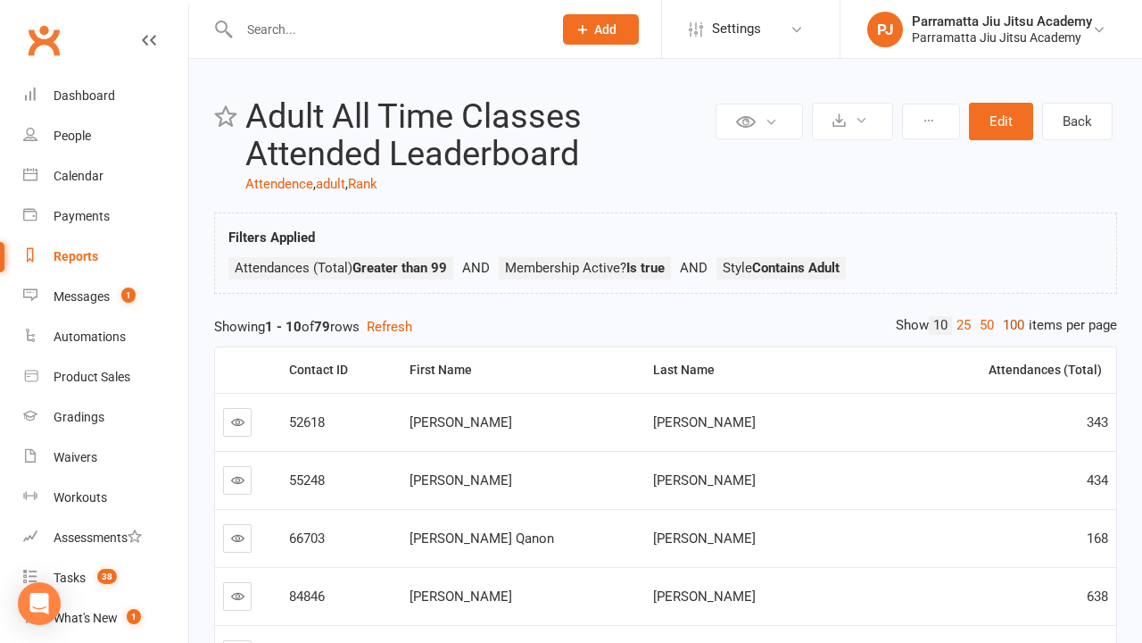
click at [1009, 325] on link "100" at bounding box center [1014, 325] width 30 height 19
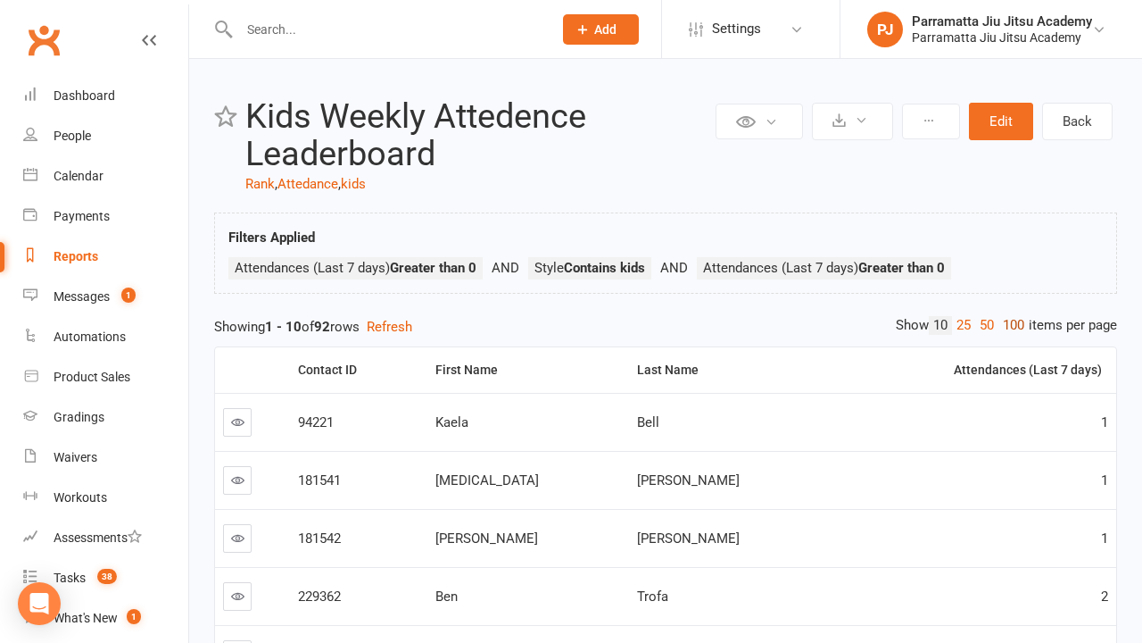
click at [1009, 325] on link "100" at bounding box center [1014, 325] width 30 height 19
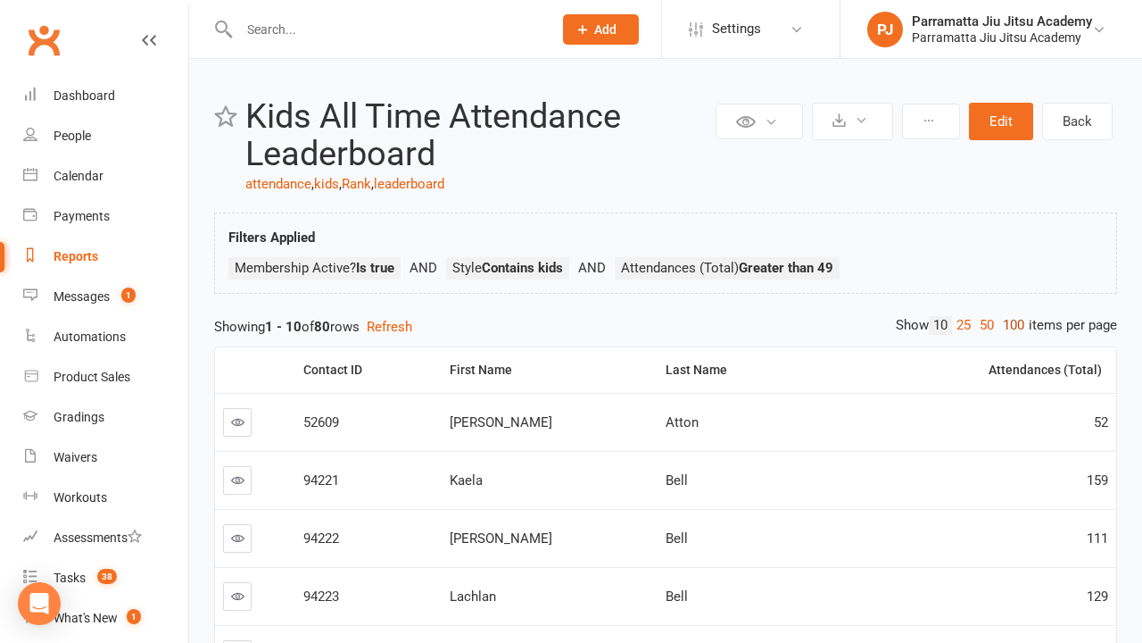
click at [1009, 325] on link "100" at bounding box center [1014, 325] width 30 height 19
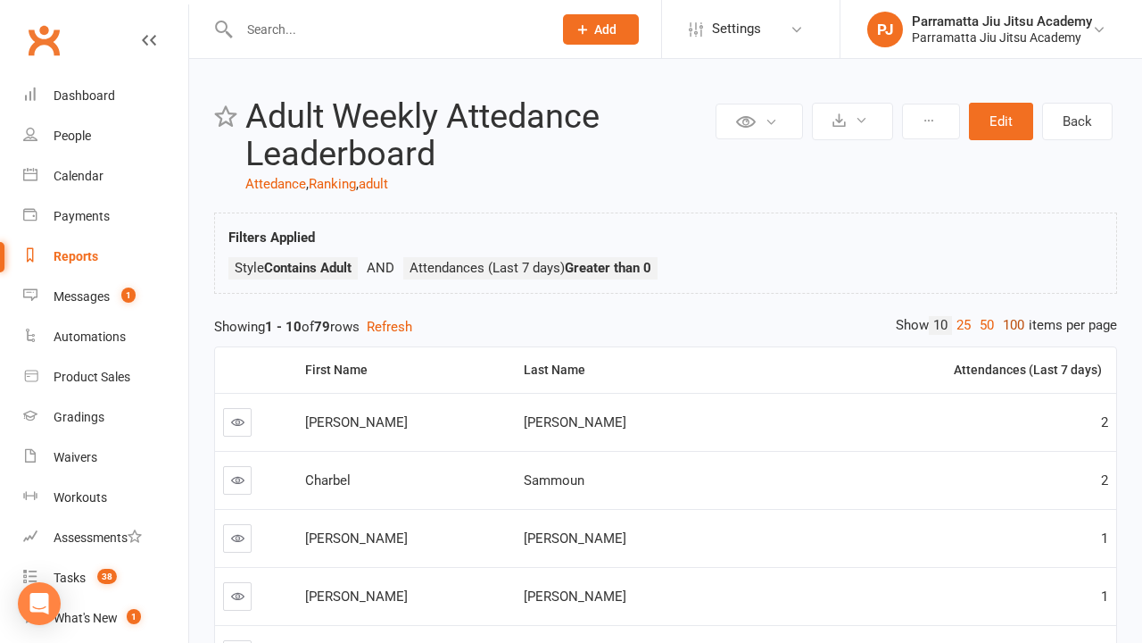
click at [1009, 325] on link "100" at bounding box center [1014, 325] width 30 height 19
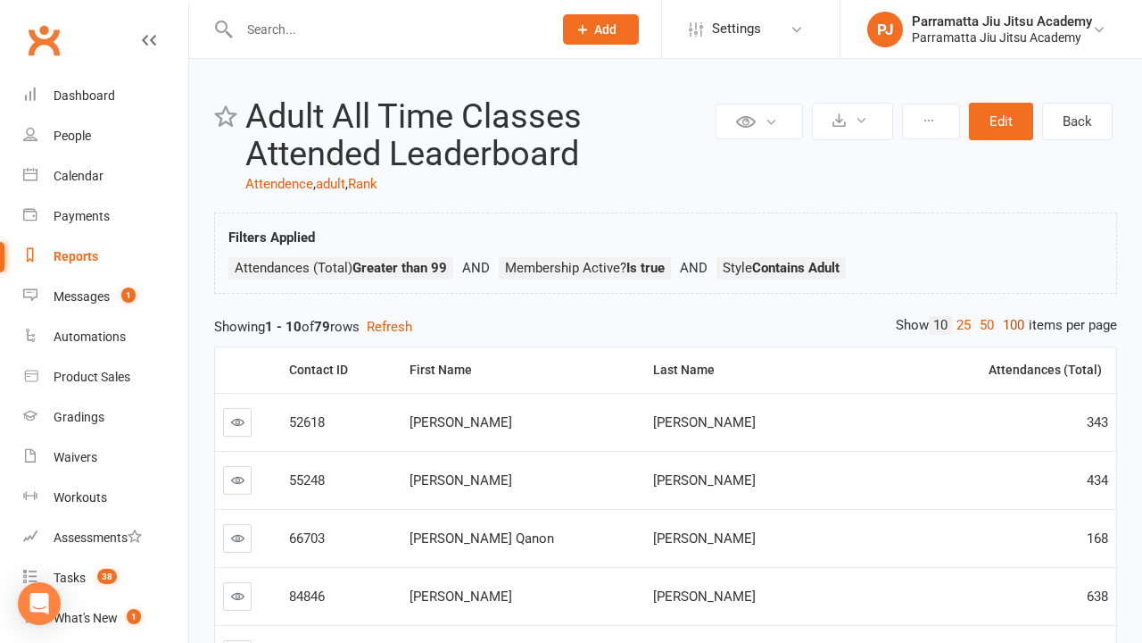
click at [1009, 325] on link "100" at bounding box center [1014, 325] width 30 height 19
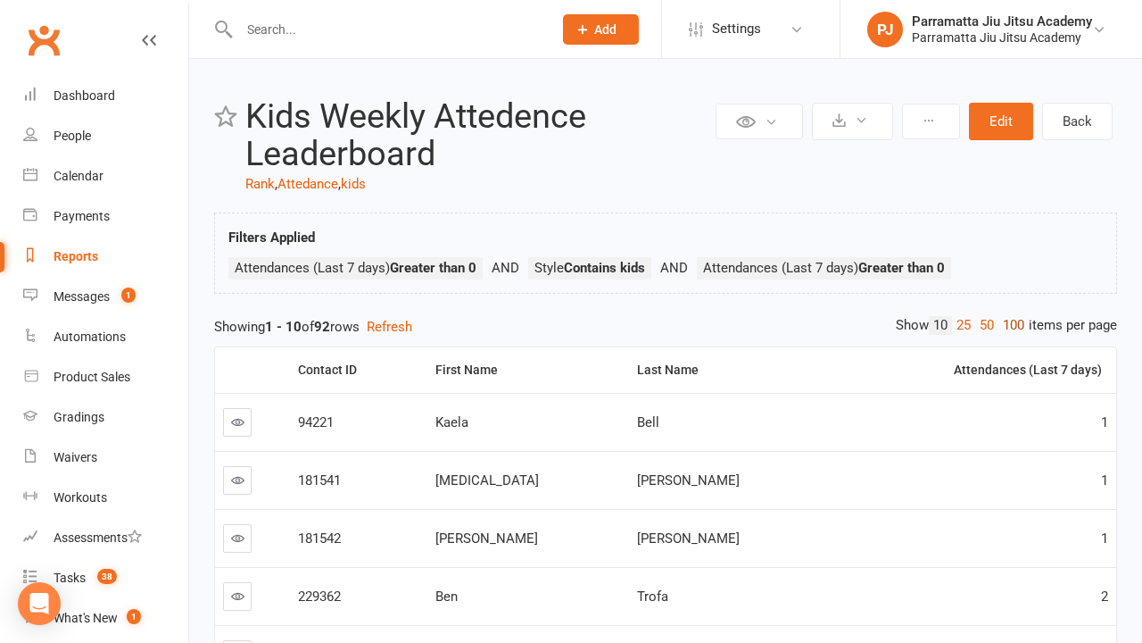
click at [1009, 325] on link "100" at bounding box center [1014, 325] width 30 height 19
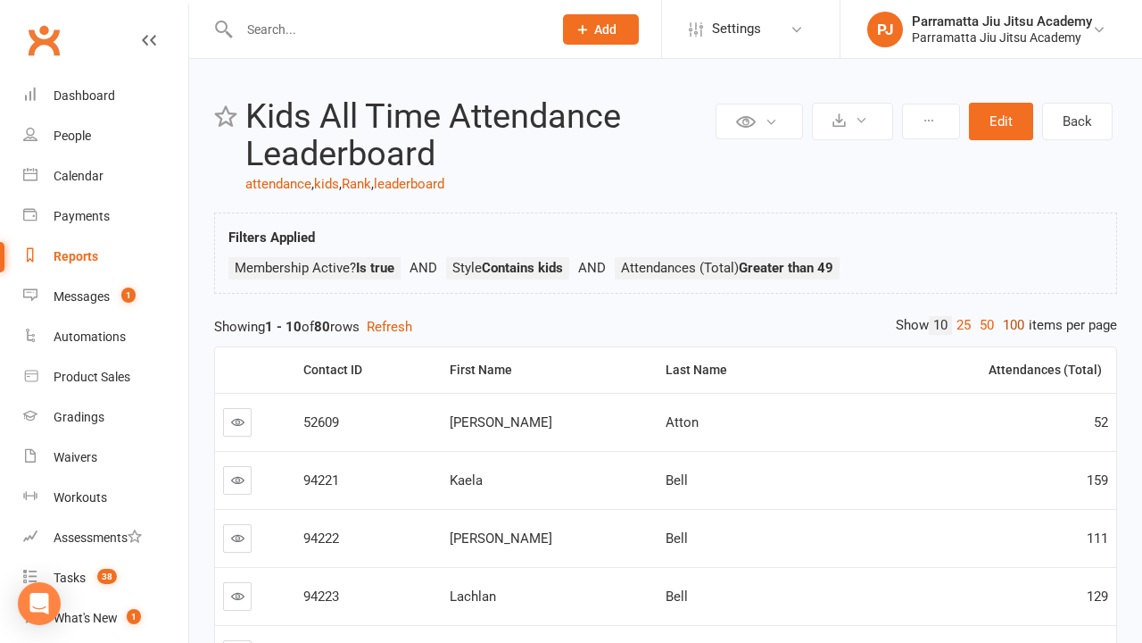
click at [1009, 325] on link "100" at bounding box center [1014, 325] width 30 height 19
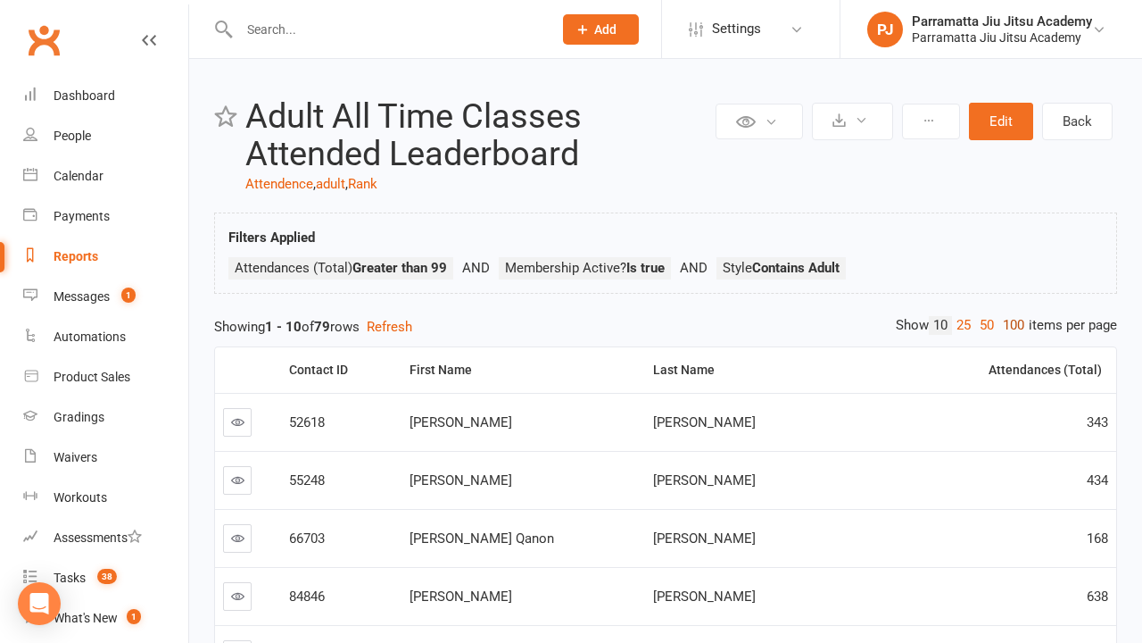
click at [1009, 325] on link "100" at bounding box center [1014, 325] width 30 height 19
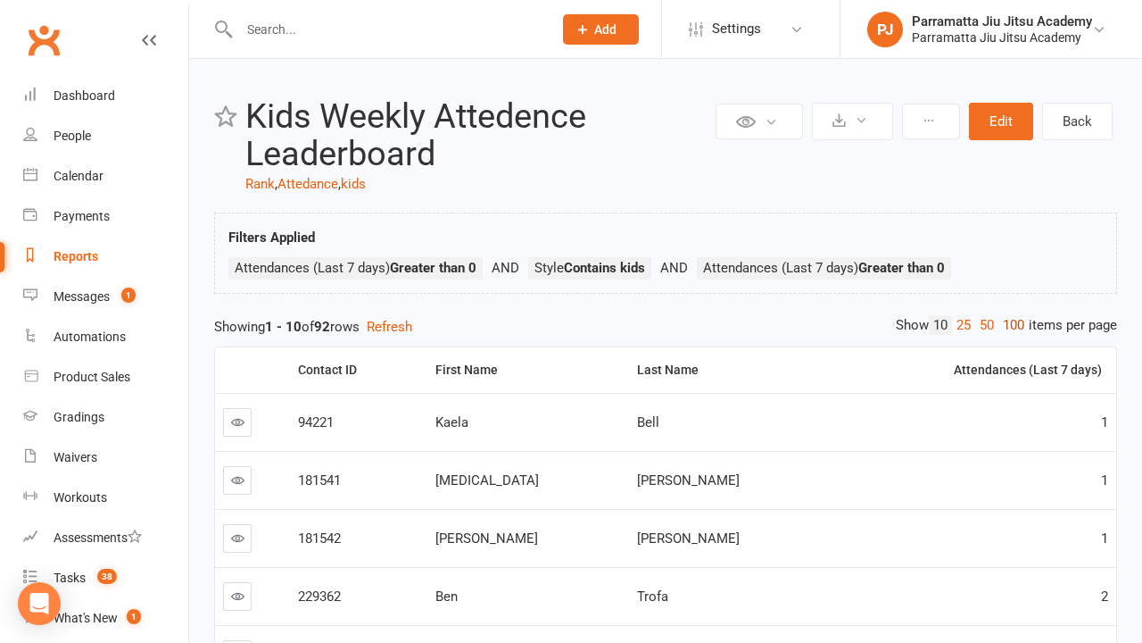
click at [1009, 325] on link "100" at bounding box center [1014, 325] width 30 height 19
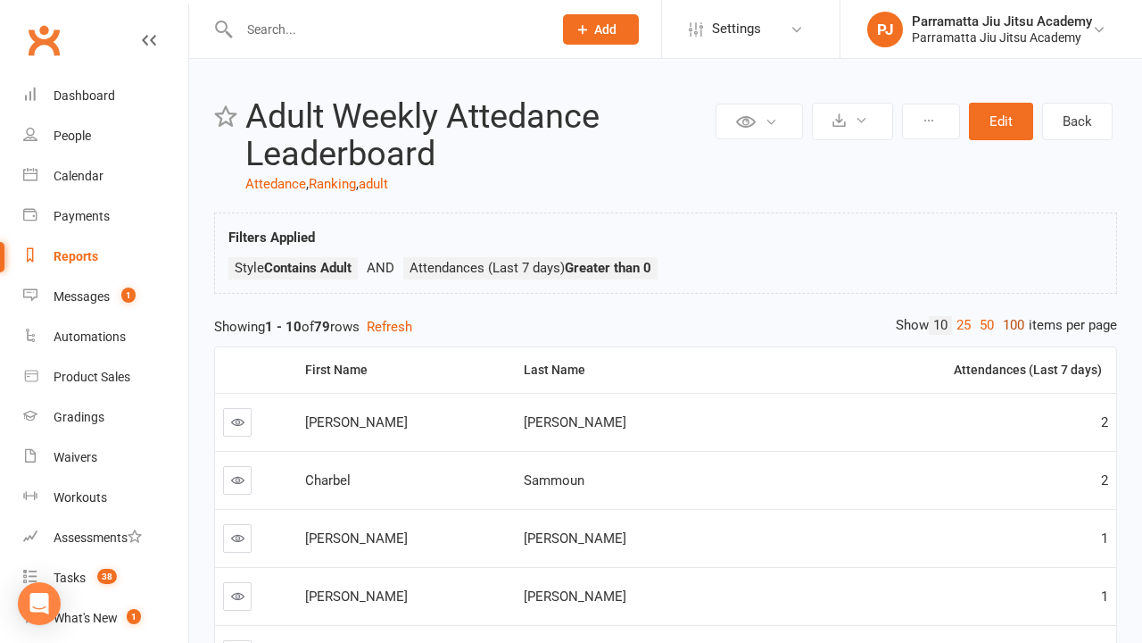
click at [1009, 325] on link "100" at bounding box center [1014, 325] width 30 height 19
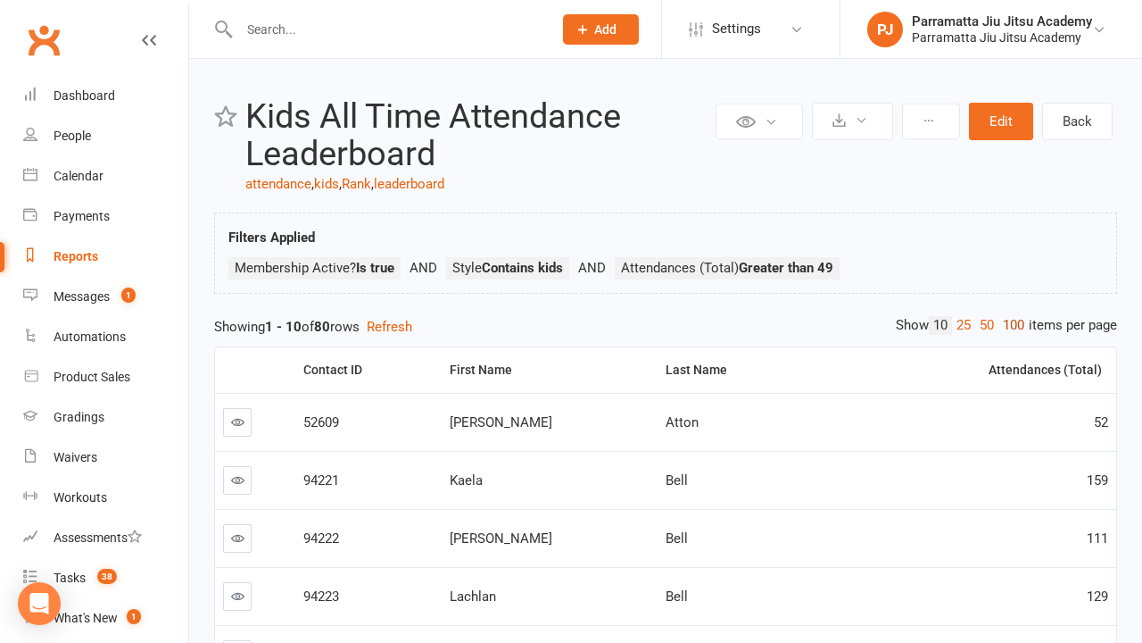
click at [1009, 325] on link "100" at bounding box center [1014, 325] width 30 height 19
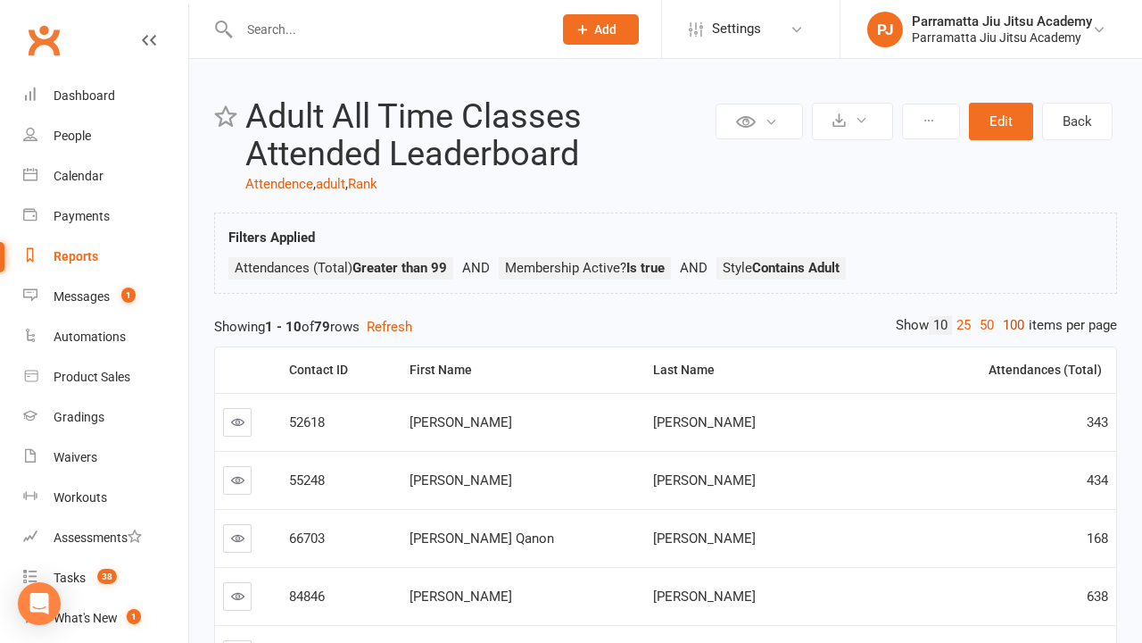
click at [1009, 325] on link "100" at bounding box center [1014, 325] width 30 height 19
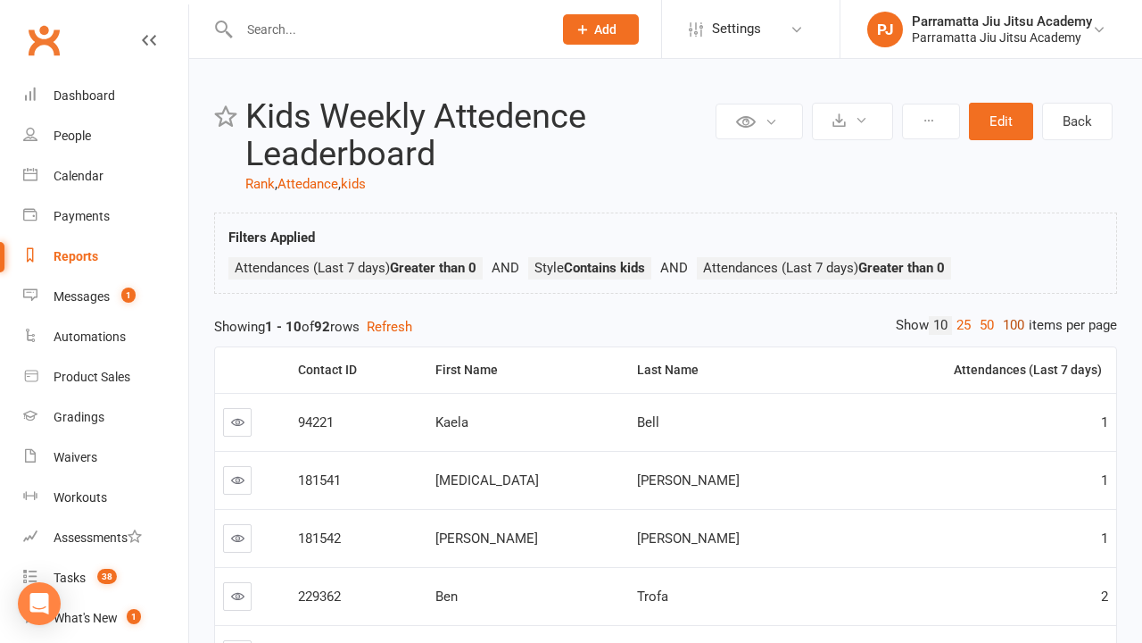
click at [1009, 325] on link "100" at bounding box center [1014, 325] width 30 height 19
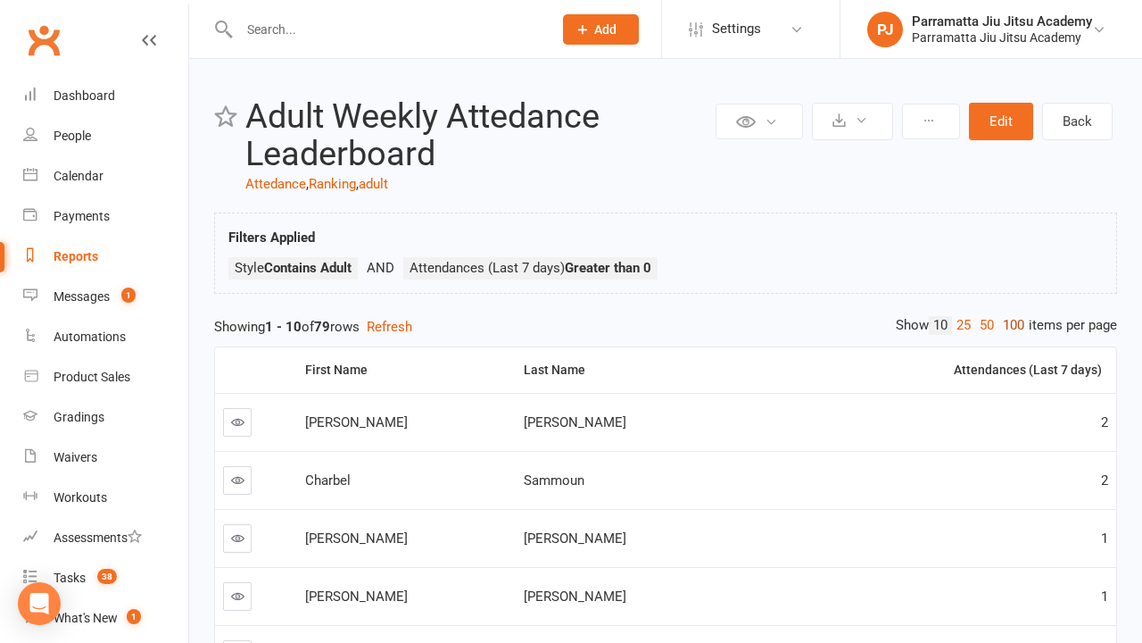
click at [1009, 325] on link "100" at bounding box center [1014, 325] width 30 height 19
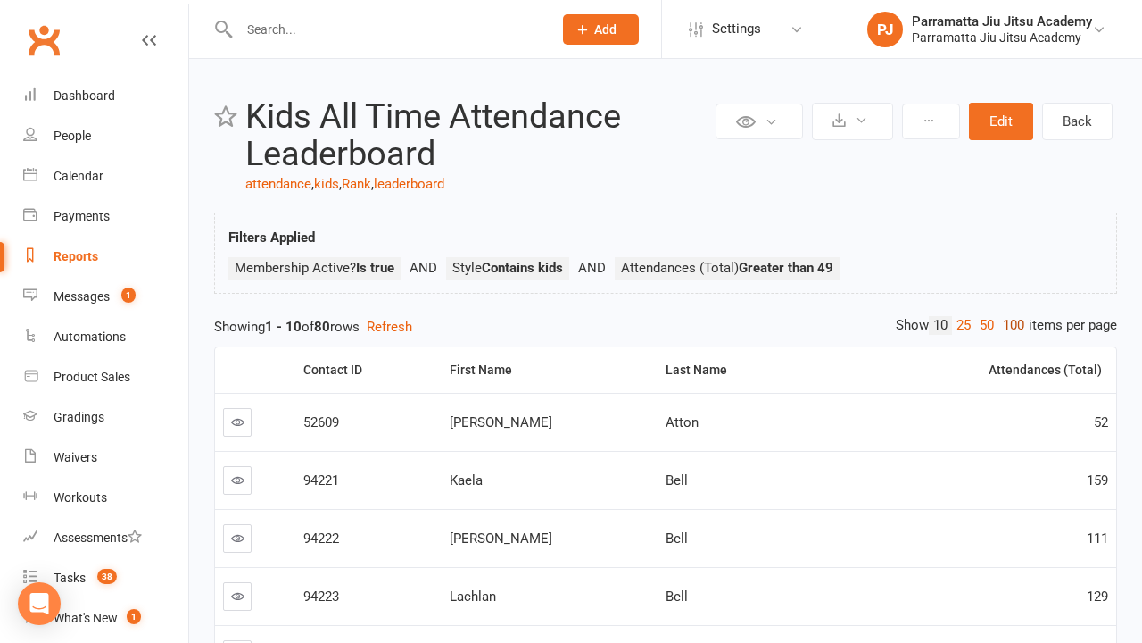
click at [1009, 325] on link "100" at bounding box center [1014, 325] width 30 height 19
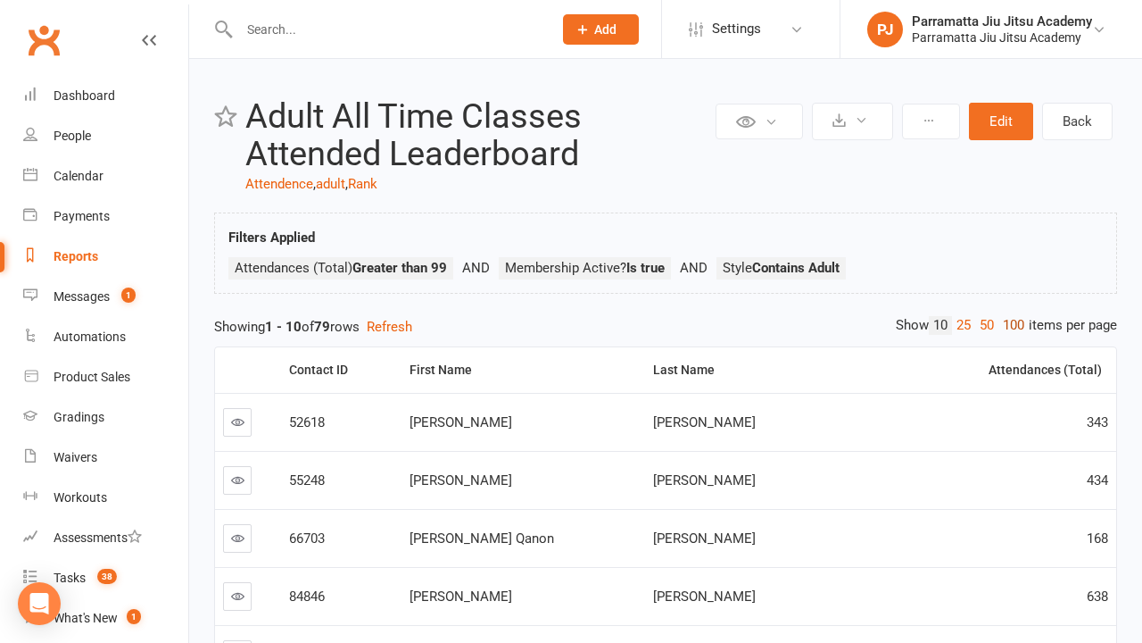
click at [1009, 325] on link "100" at bounding box center [1014, 325] width 30 height 19
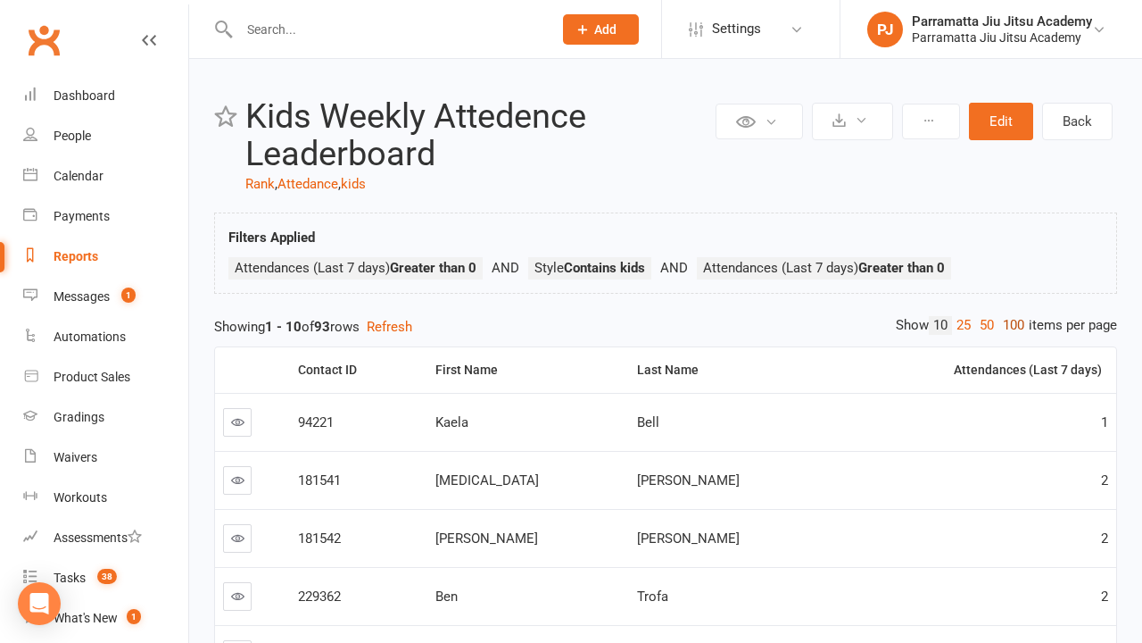
click at [1009, 325] on link "100" at bounding box center [1014, 325] width 30 height 19
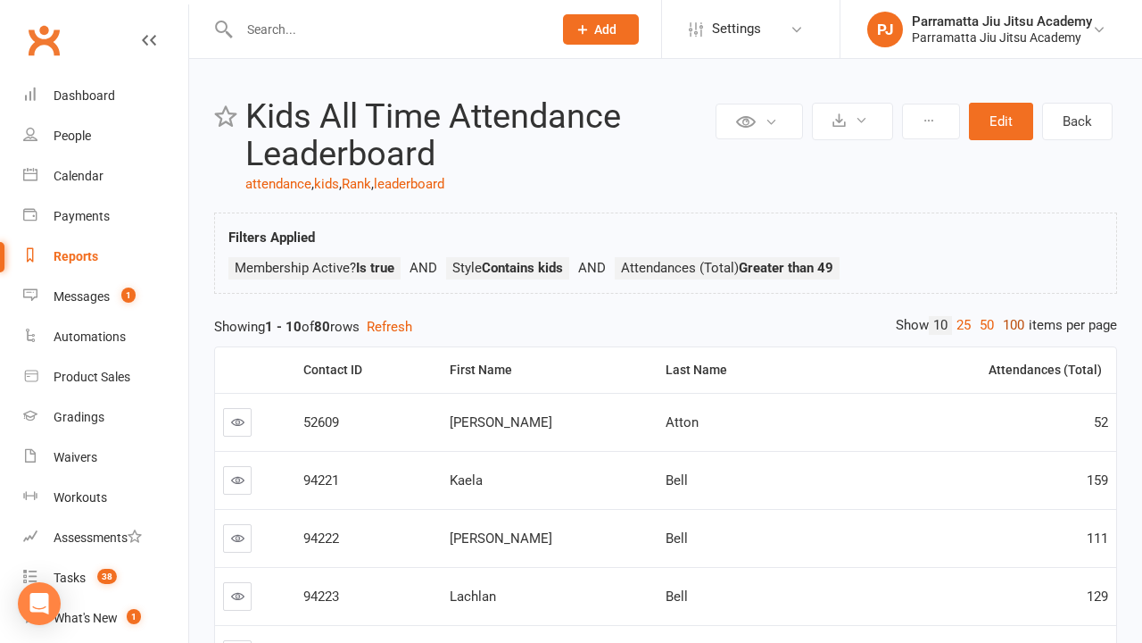
click at [1009, 325] on link "100" at bounding box center [1014, 325] width 30 height 19
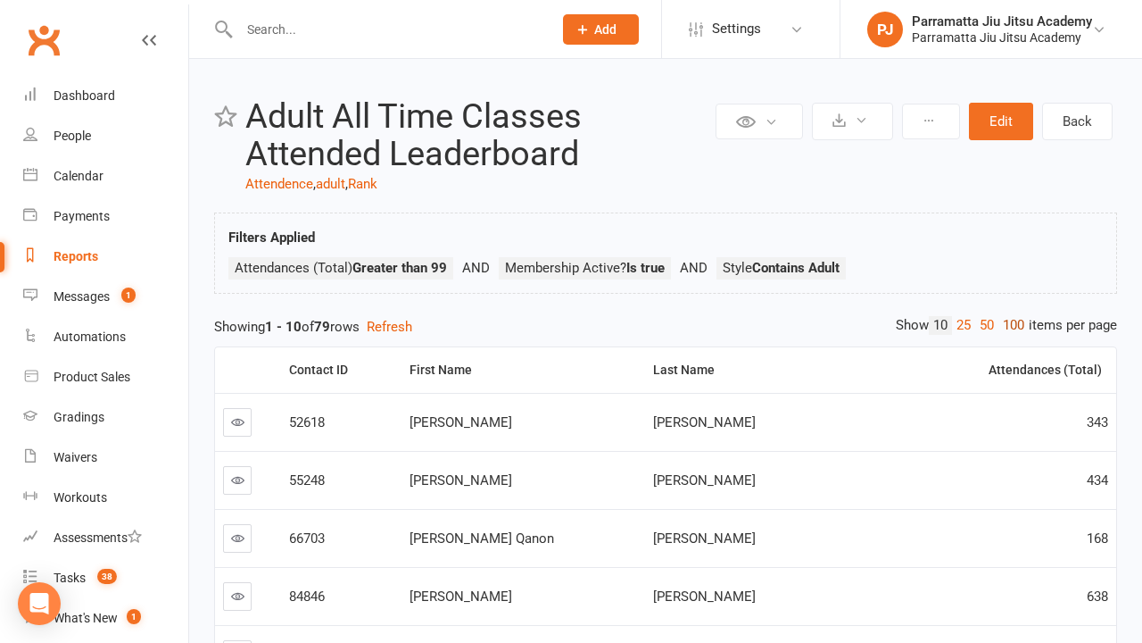
click at [1009, 325] on link "100" at bounding box center [1014, 325] width 30 height 19
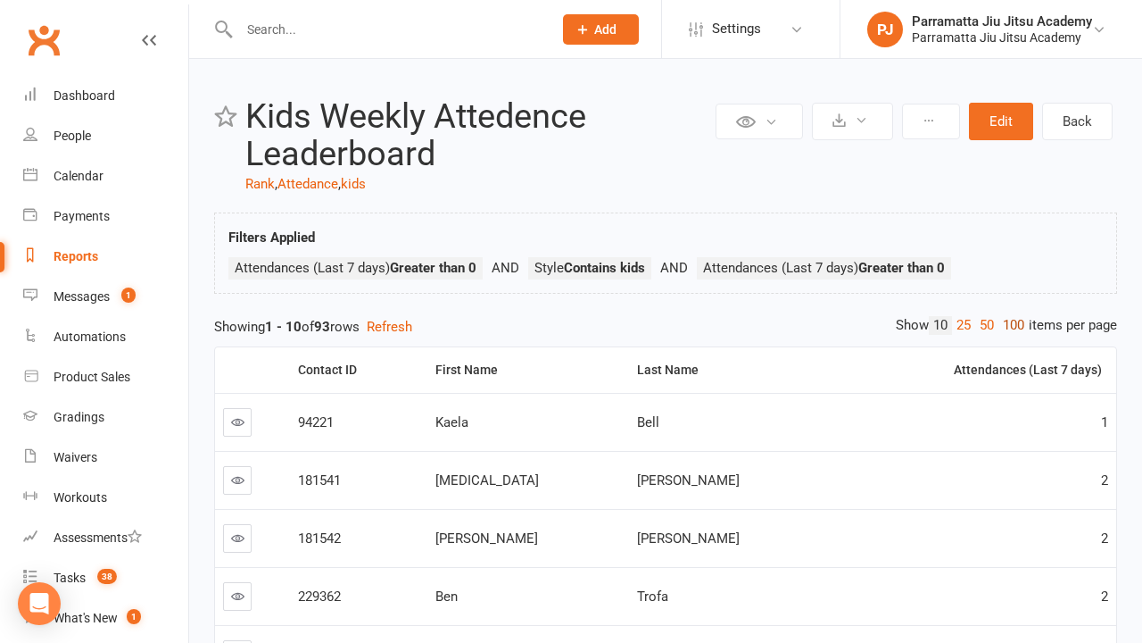
click at [1009, 325] on link "100" at bounding box center [1014, 325] width 30 height 19
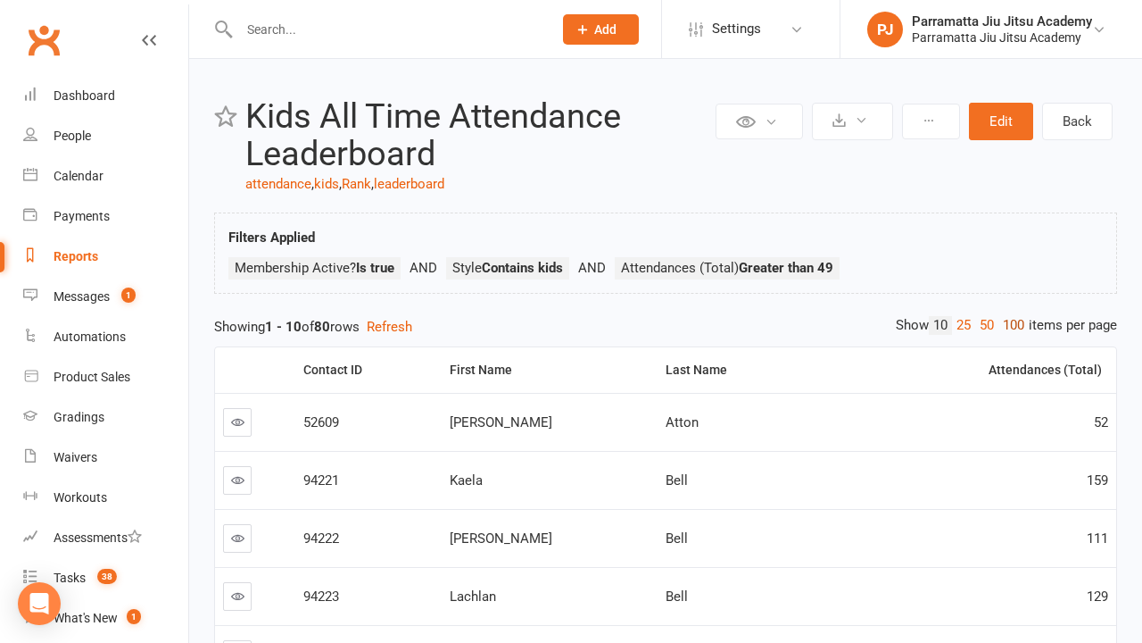
click at [1009, 325] on link "100" at bounding box center [1014, 325] width 30 height 19
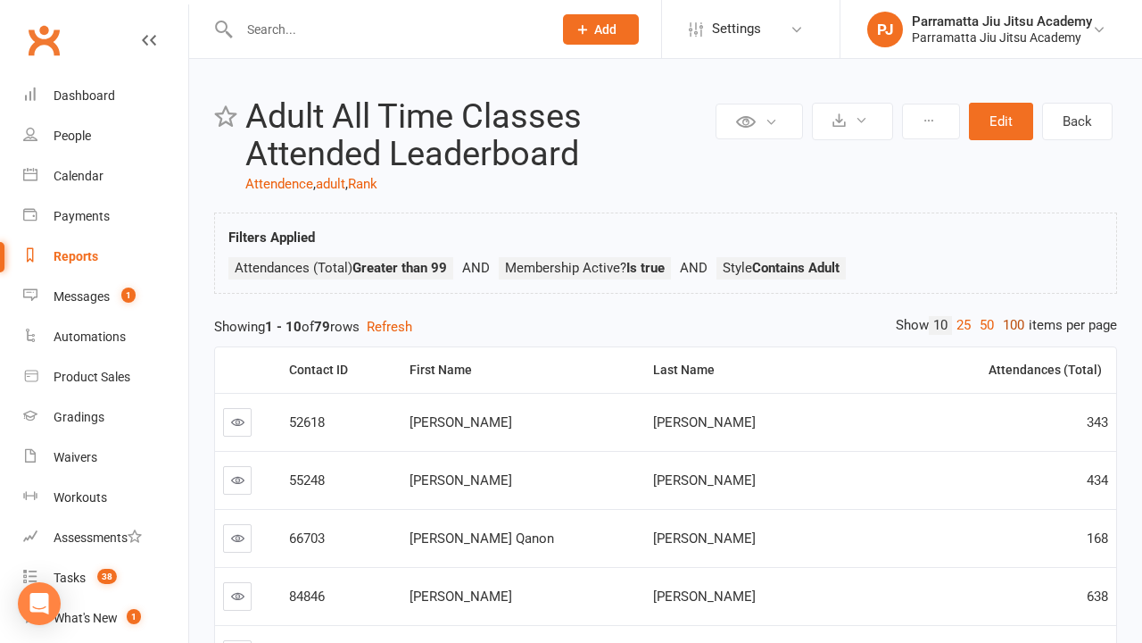
click at [1009, 325] on link "100" at bounding box center [1014, 325] width 30 height 19
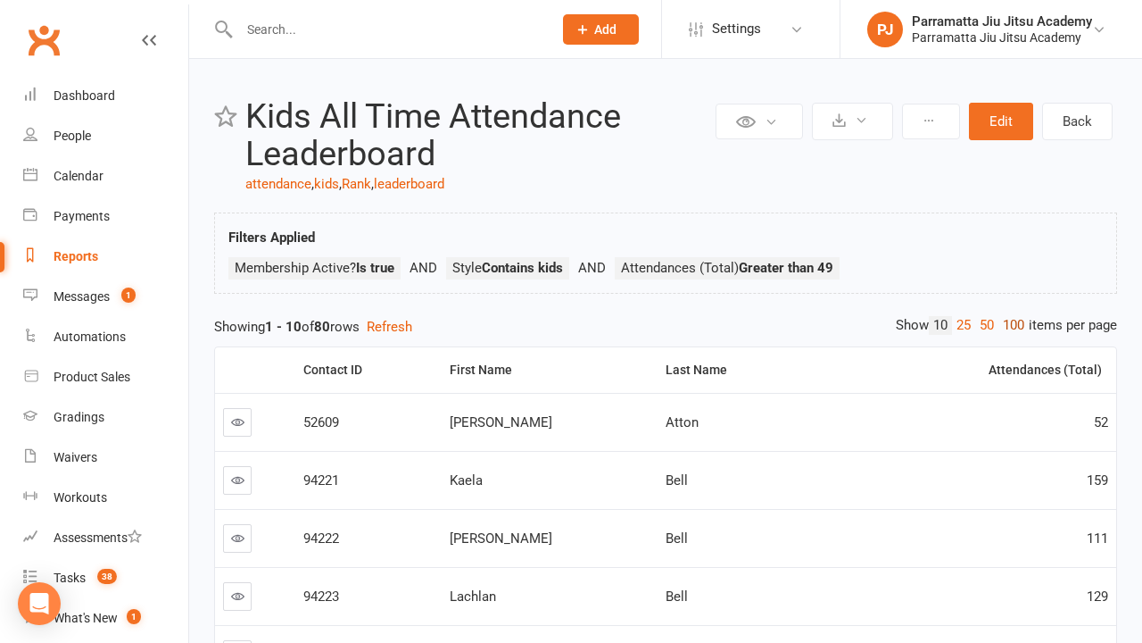
click at [1009, 325] on link "100" at bounding box center [1014, 325] width 30 height 19
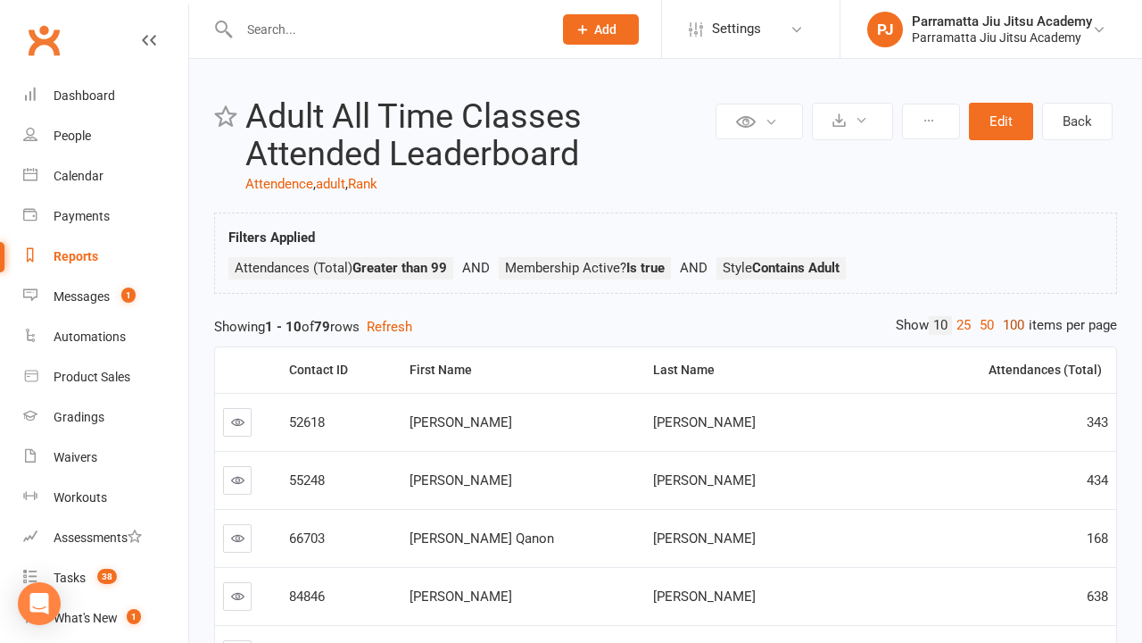
click at [1009, 325] on link "100" at bounding box center [1014, 325] width 30 height 19
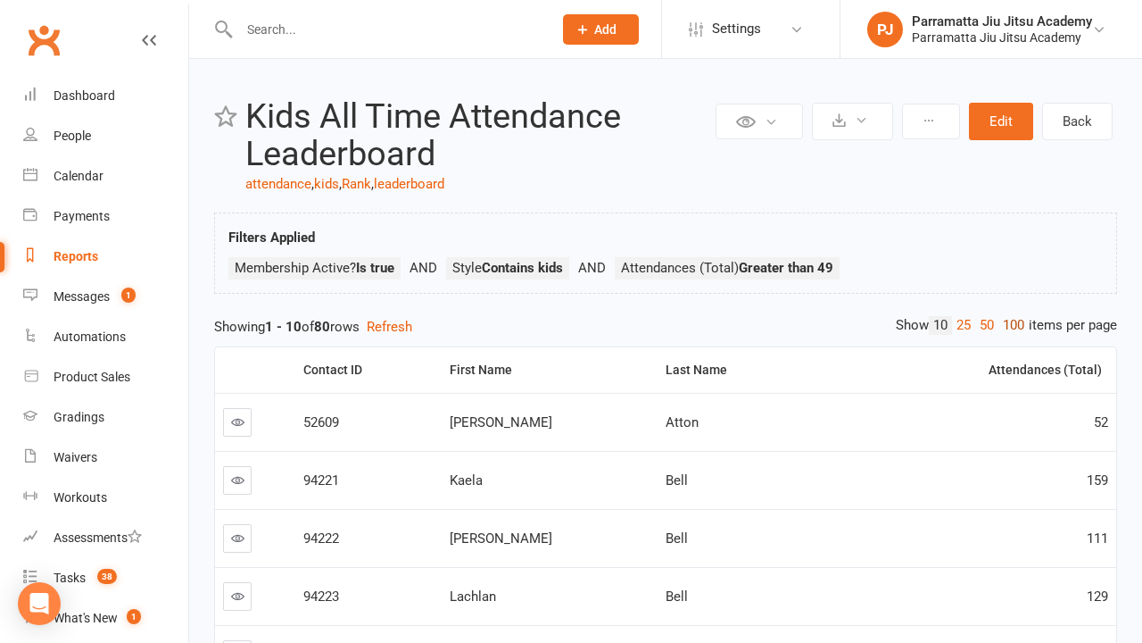
click at [1009, 325] on link "100" at bounding box center [1014, 325] width 30 height 19
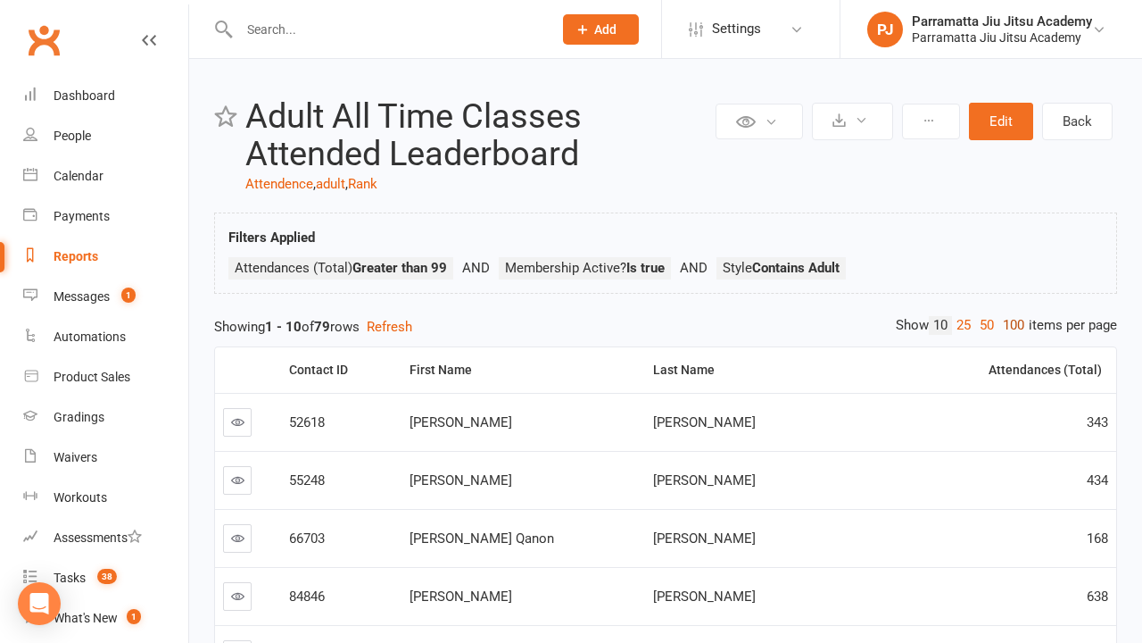
click at [1009, 325] on link "100" at bounding box center [1014, 325] width 30 height 19
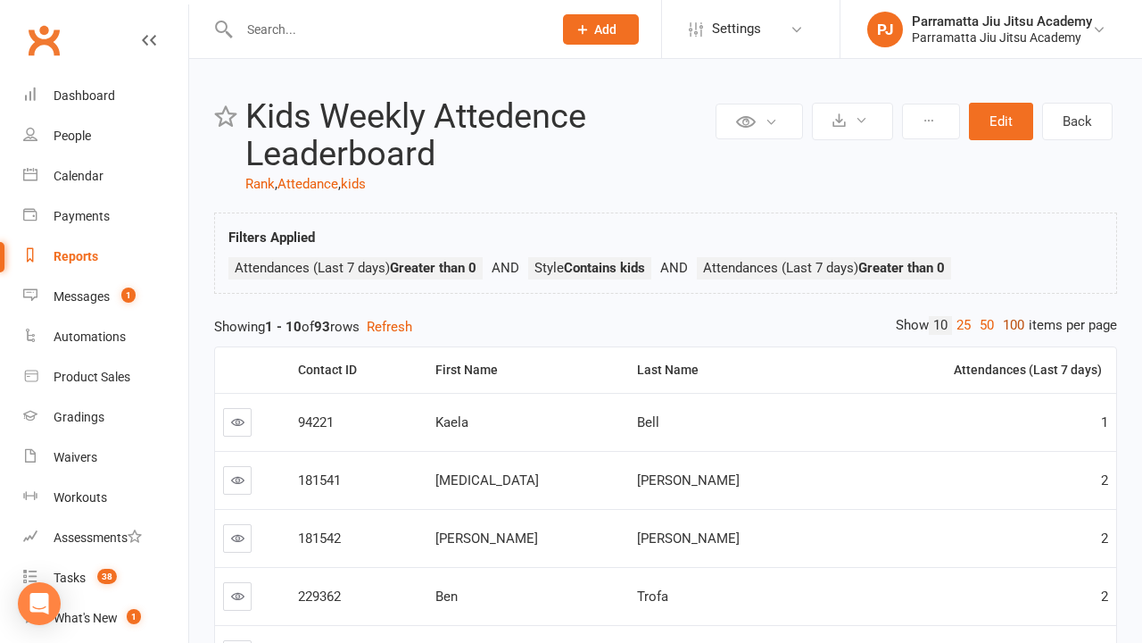
click at [1009, 325] on link "100" at bounding box center [1014, 325] width 30 height 19
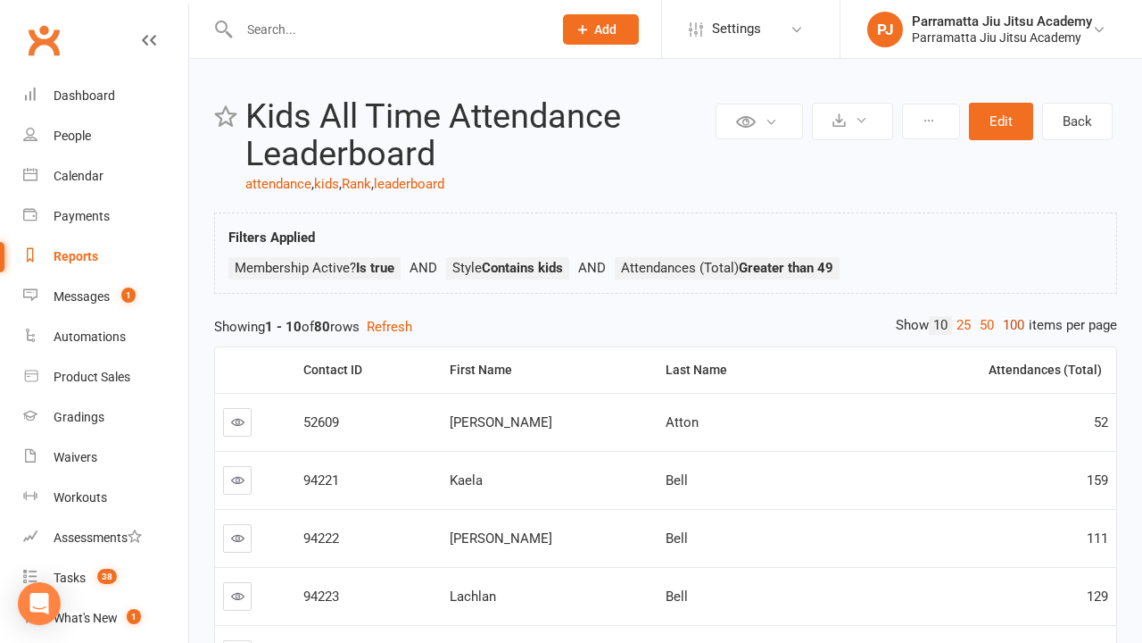
click at [1009, 325] on link "100" at bounding box center [1014, 325] width 30 height 19
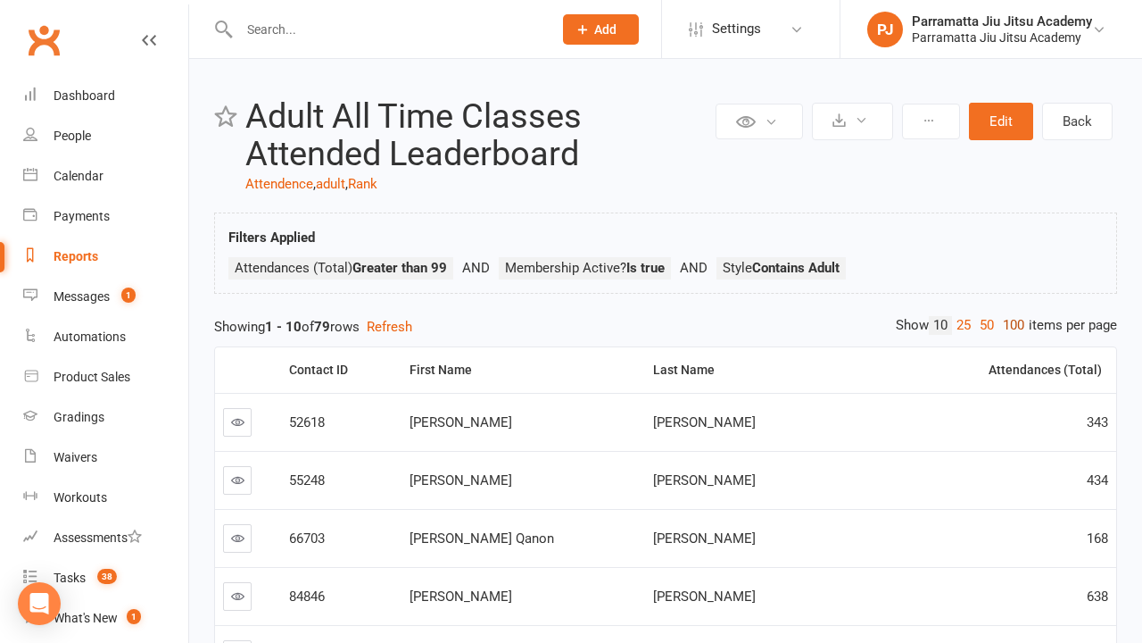
click at [1009, 325] on link "100" at bounding box center [1014, 325] width 30 height 19
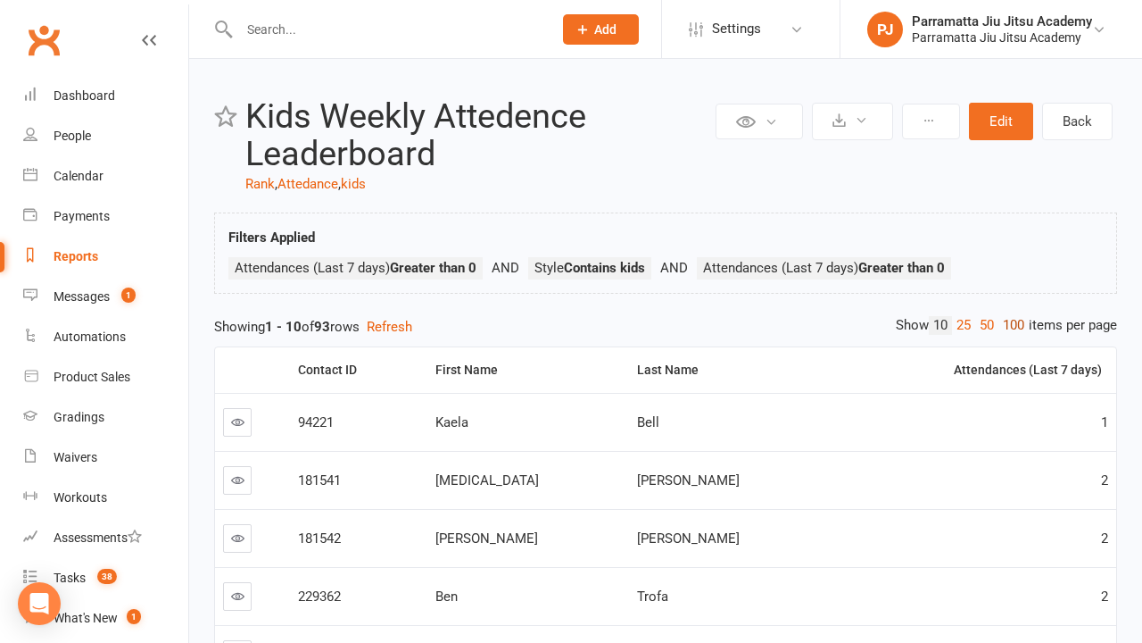
click at [1009, 325] on link "100" at bounding box center [1014, 325] width 30 height 19
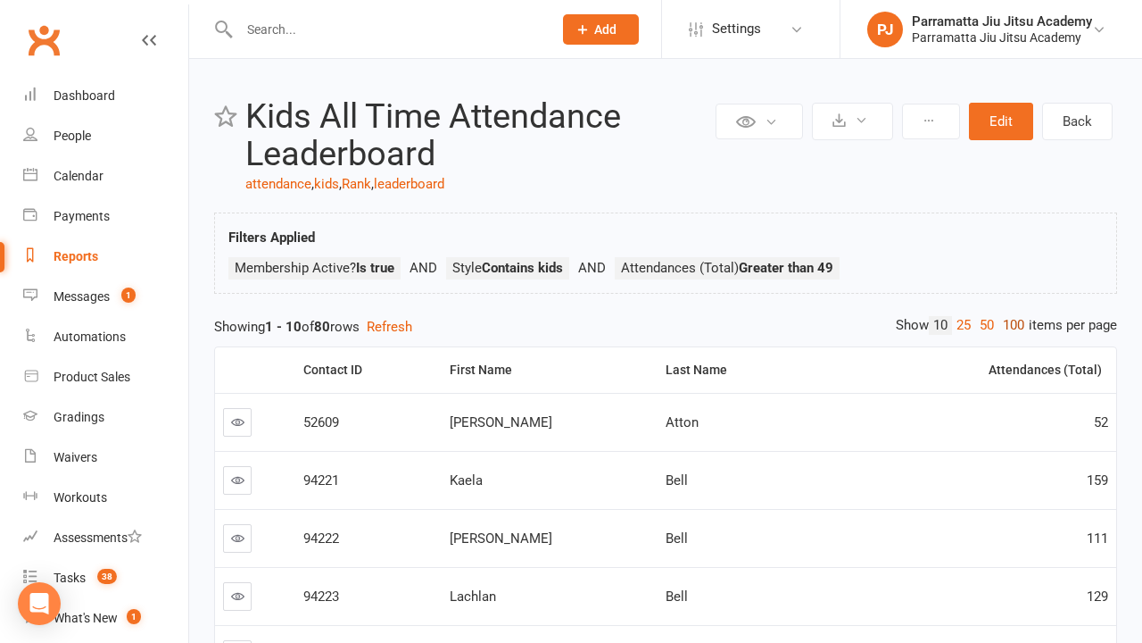
click at [1009, 325] on link "100" at bounding box center [1014, 325] width 30 height 19
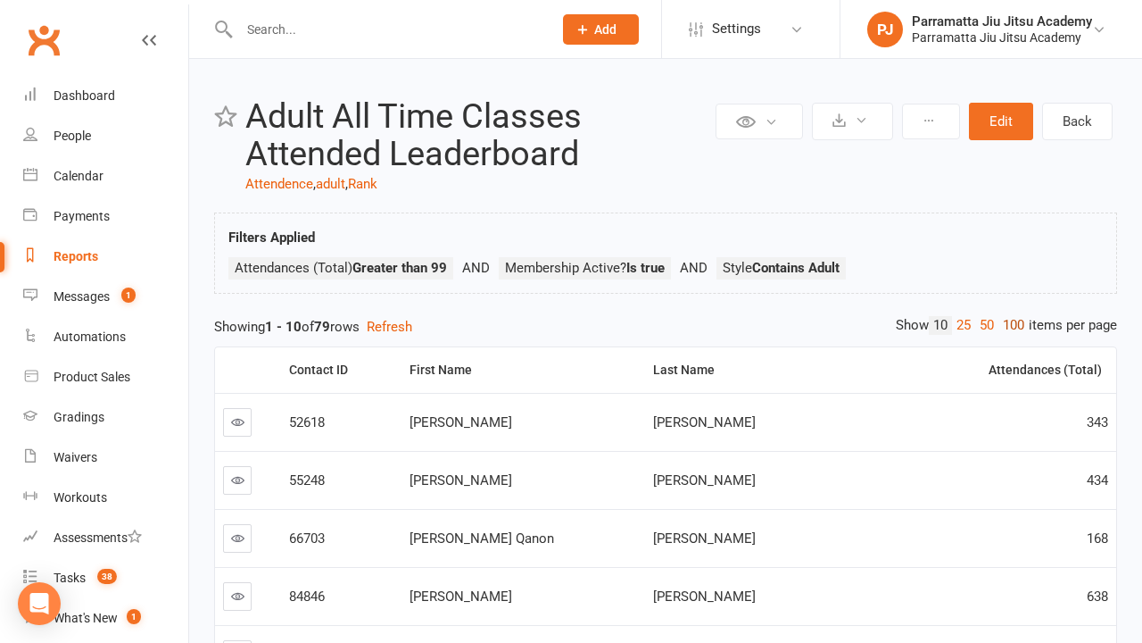
click at [1009, 325] on link "100" at bounding box center [1014, 325] width 30 height 19
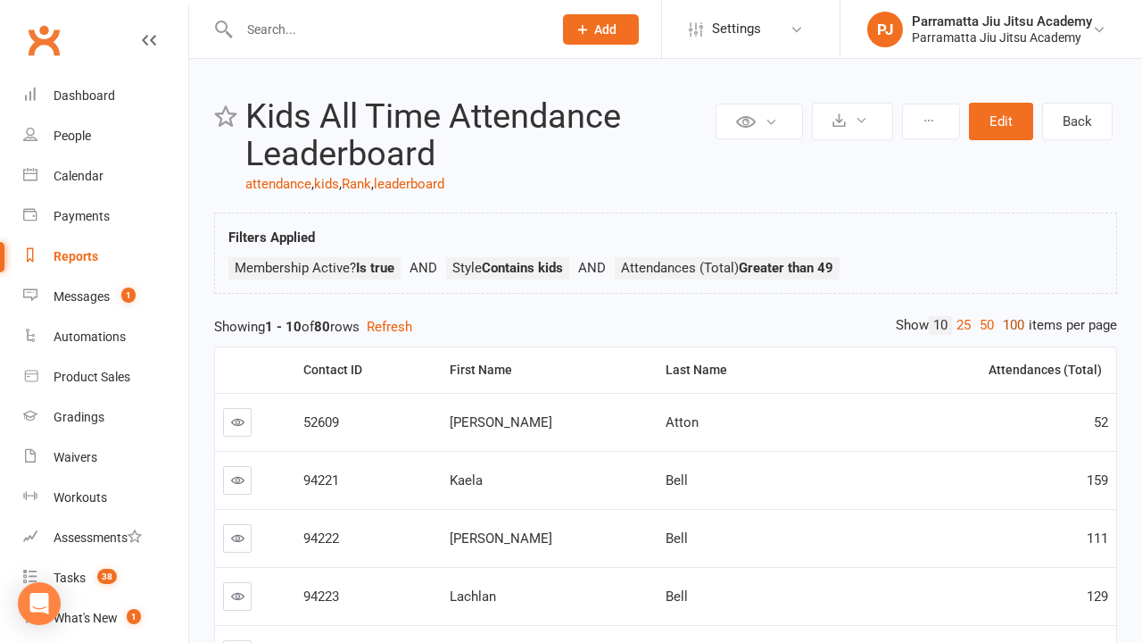
click at [1009, 325] on link "100" at bounding box center [1014, 325] width 30 height 19
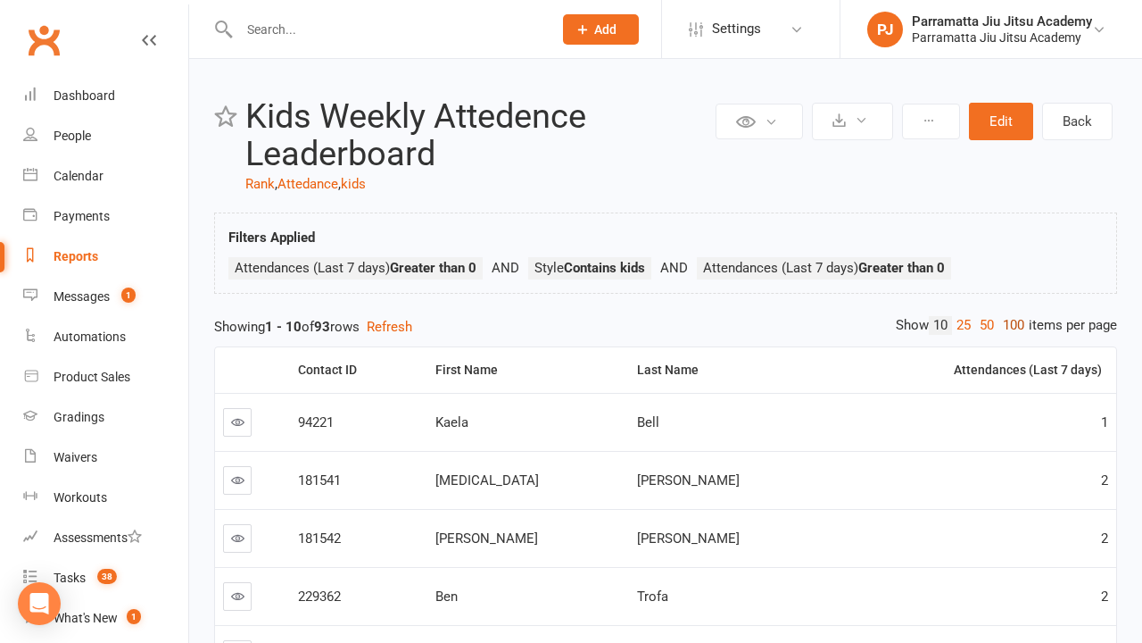
click at [1009, 325] on link "100" at bounding box center [1014, 325] width 30 height 19
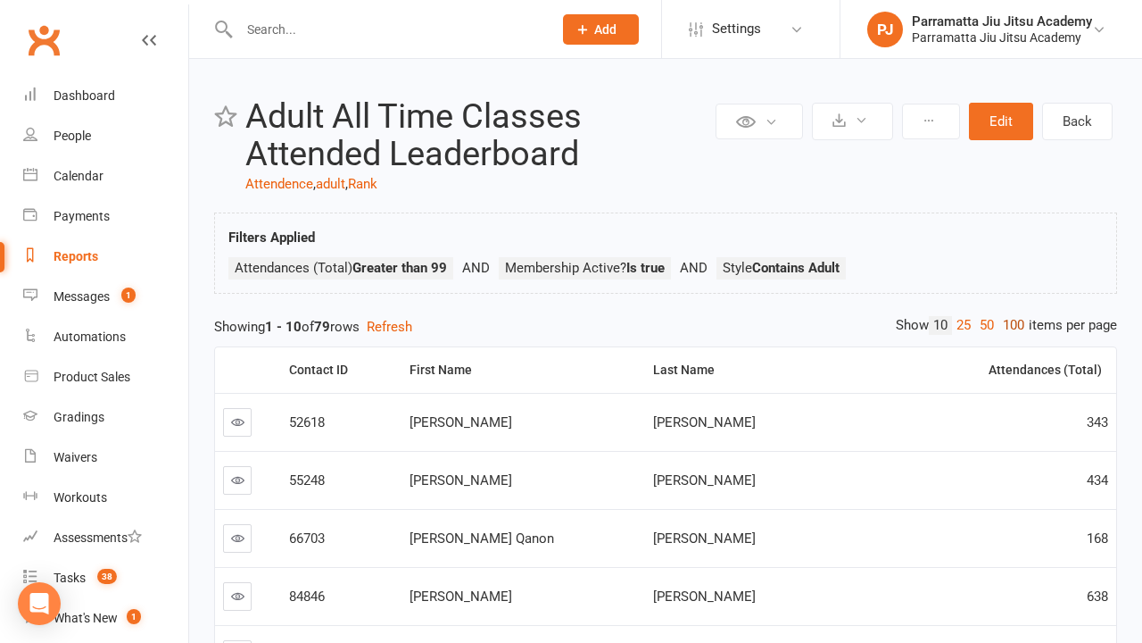
click at [1009, 325] on link "100" at bounding box center [1014, 325] width 30 height 19
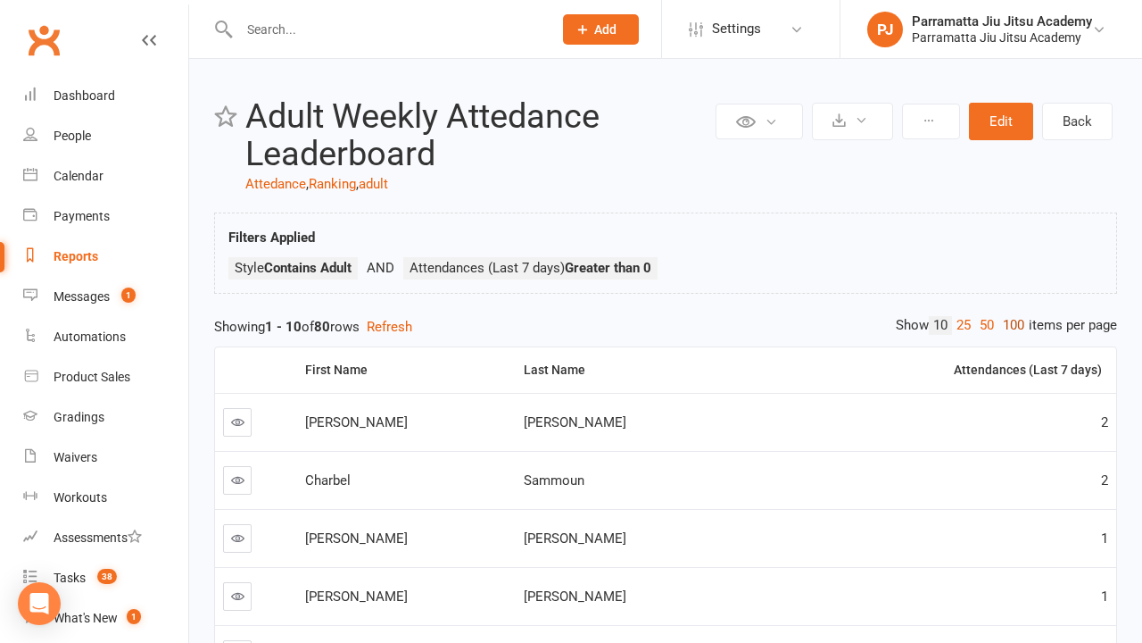
click at [1009, 325] on link "100" at bounding box center [1014, 325] width 30 height 19
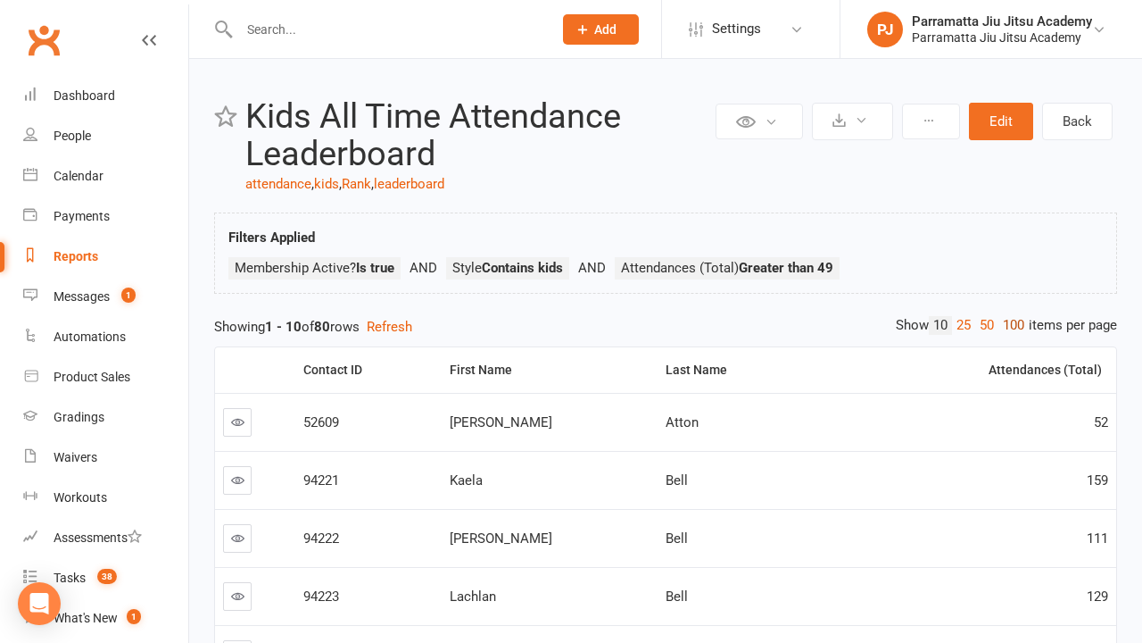
click at [1009, 325] on link "100" at bounding box center [1014, 325] width 30 height 19
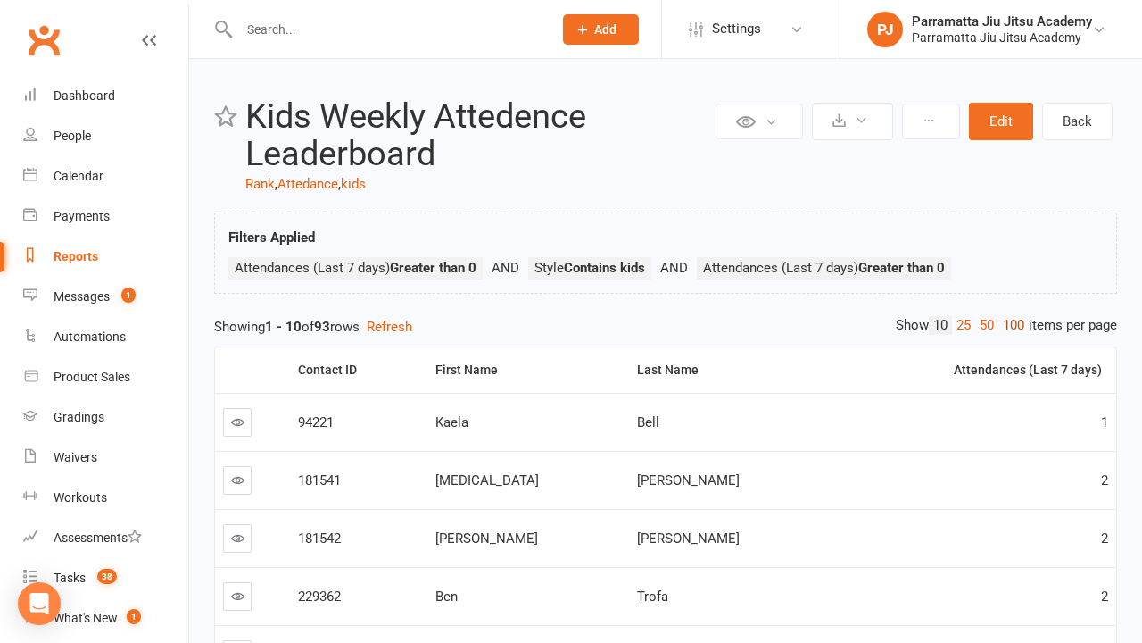
click at [1009, 325] on link "100" at bounding box center [1014, 325] width 30 height 19
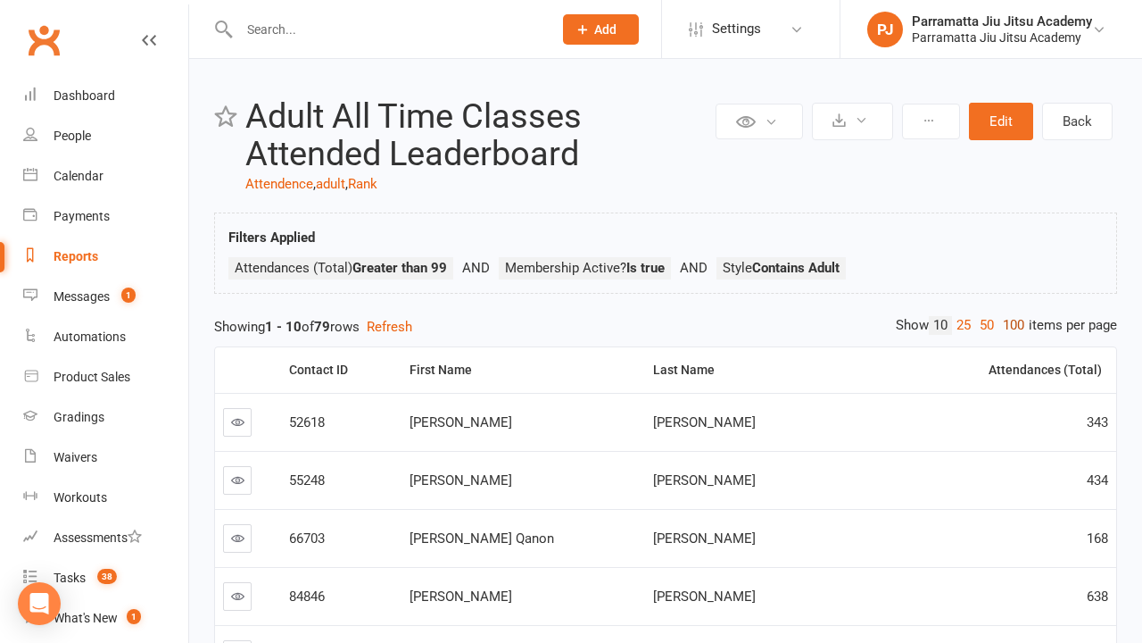
click at [1009, 325] on link "100" at bounding box center [1014, 325] width 30 height 19
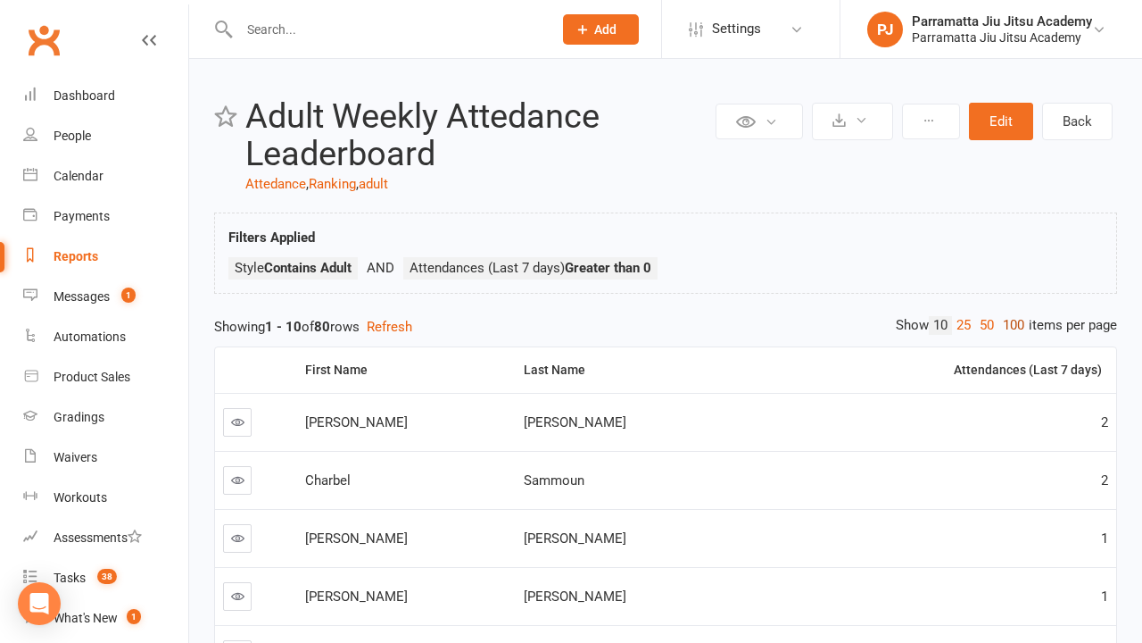
click at [1009, 325] on link "100" at bounding box center [1014, 325] width 30 height 19
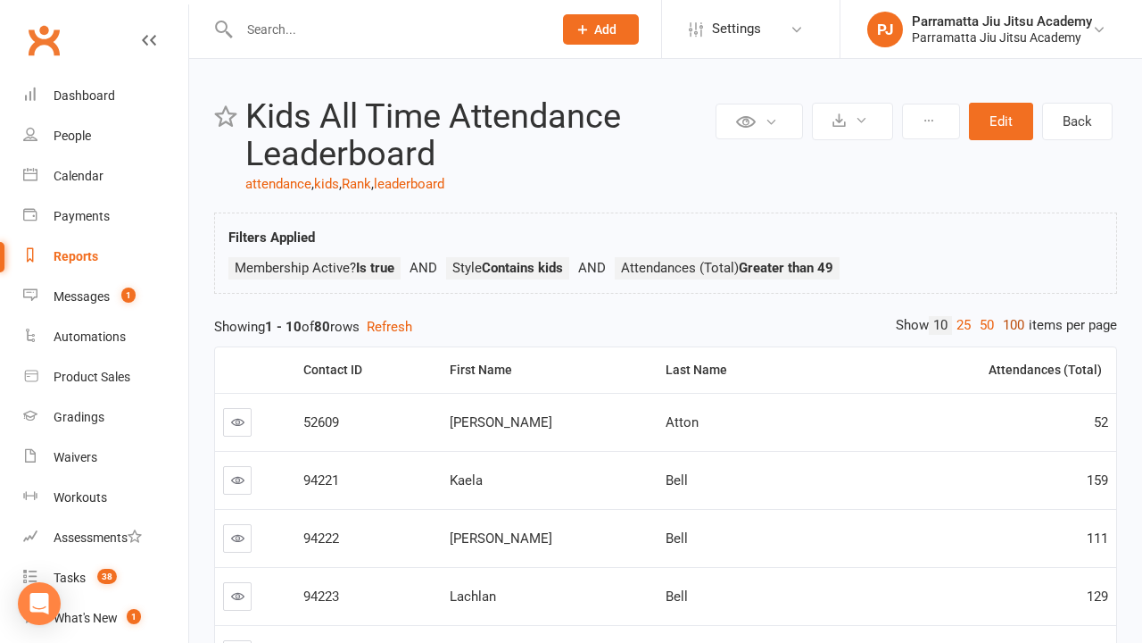
click at [1009, 325] on link "100" at bounding box center [1014, 325] width 30 height 19
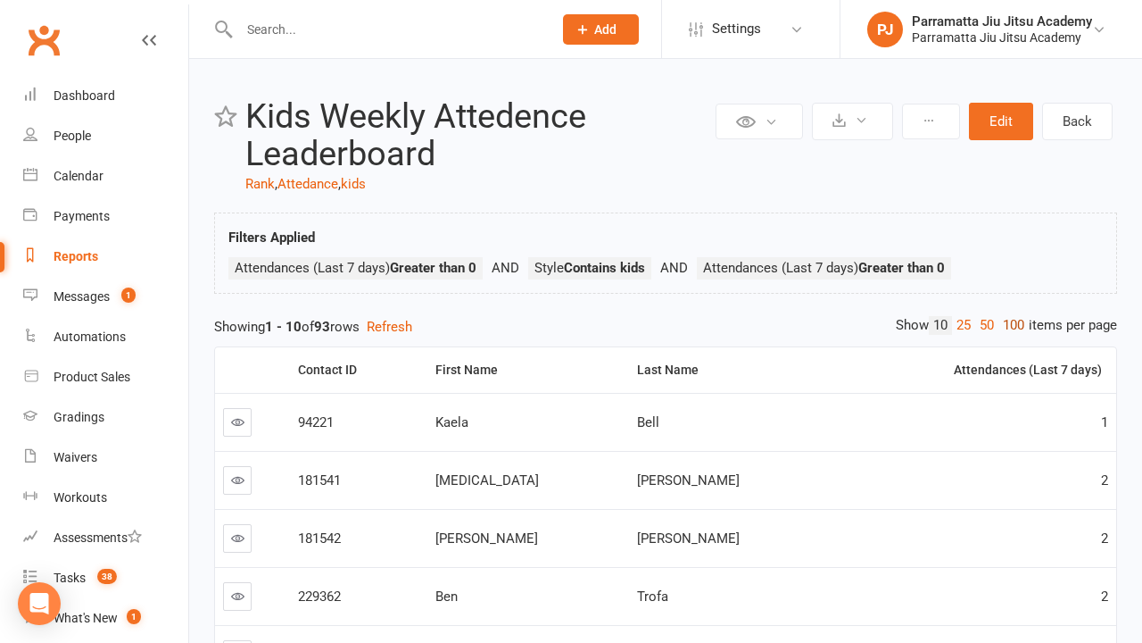
click at [1009, 325] on link "100" at bounding box center [1014, 325] width 30 height 19
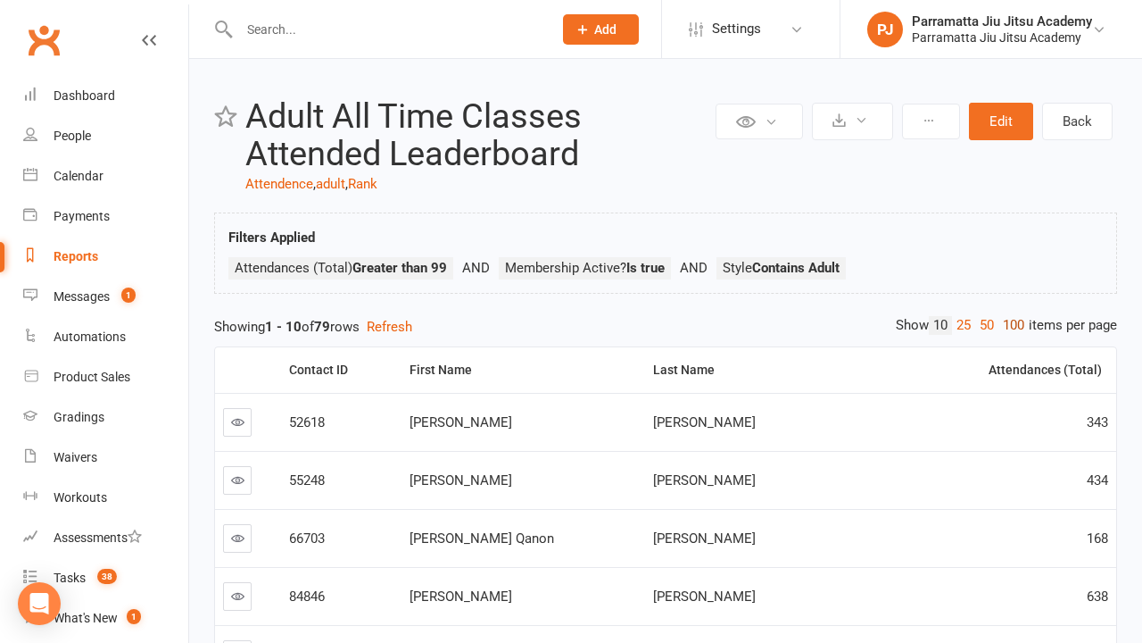
click at [1009, 325] on link "100" at bounding box center [1014, 325] width 30 height 19
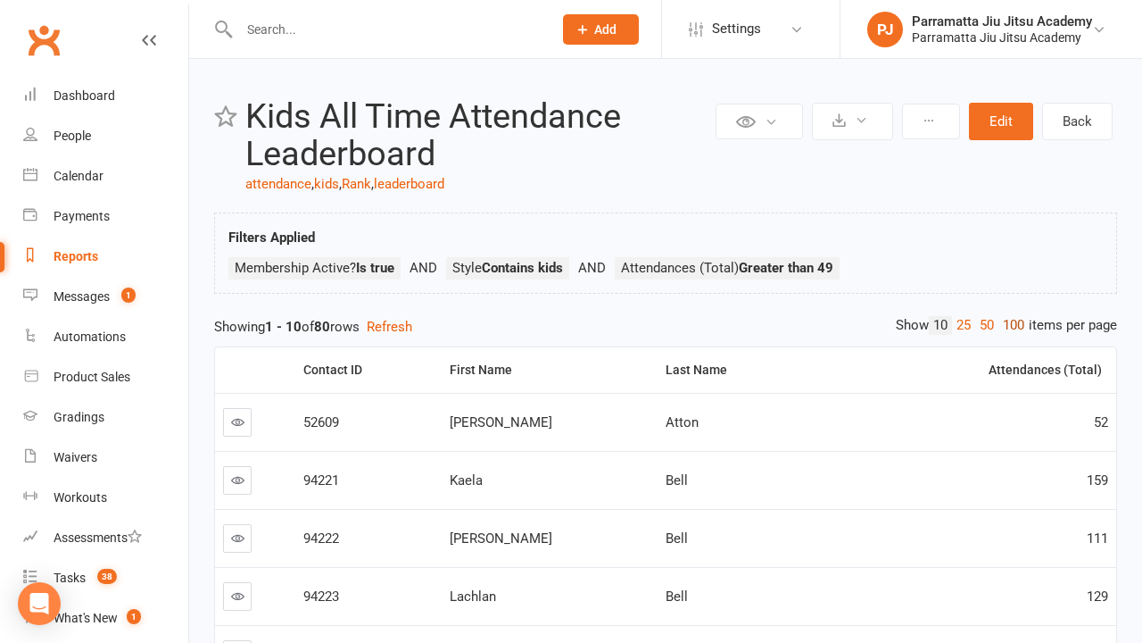
click at [1009, 325] on link "100" at bounding box center [1014, 325] width 30 height 19
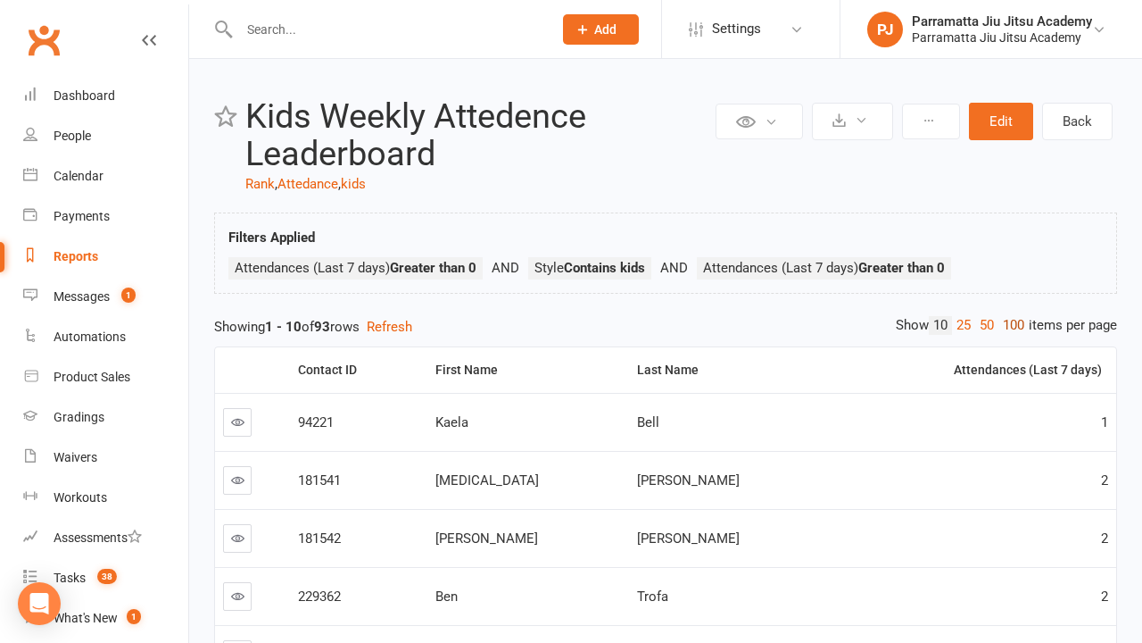
click at [1009, 325] on link "100" at bounding box center [1014, 325] width 30 height 19
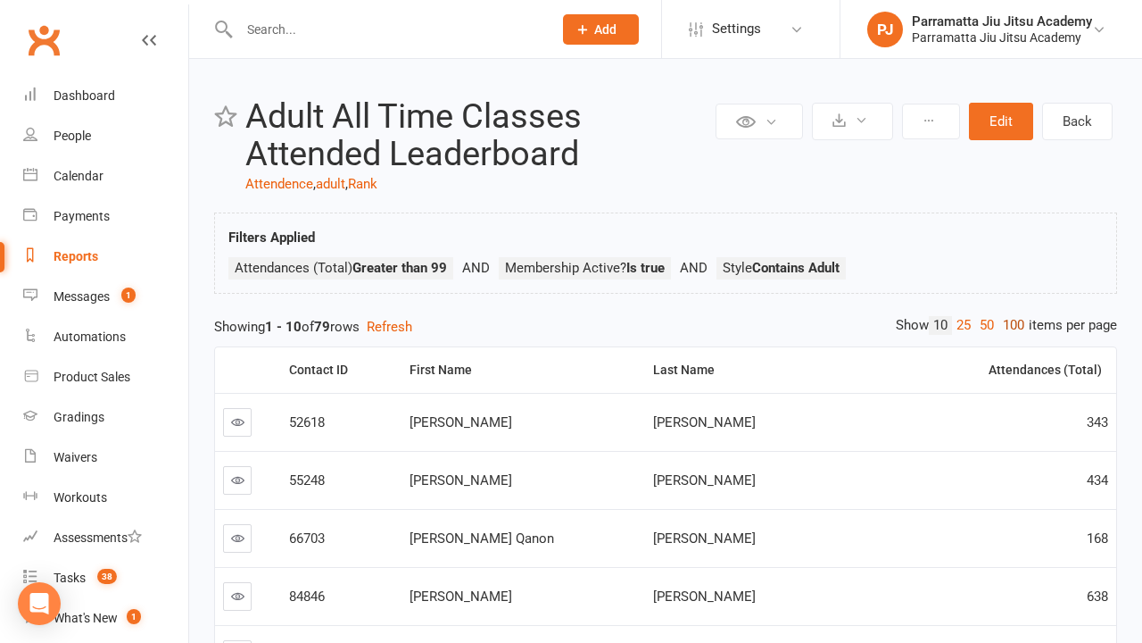
click at [1009, 325] on link "100" at bounding box center [1014, 325] width 30 height 19
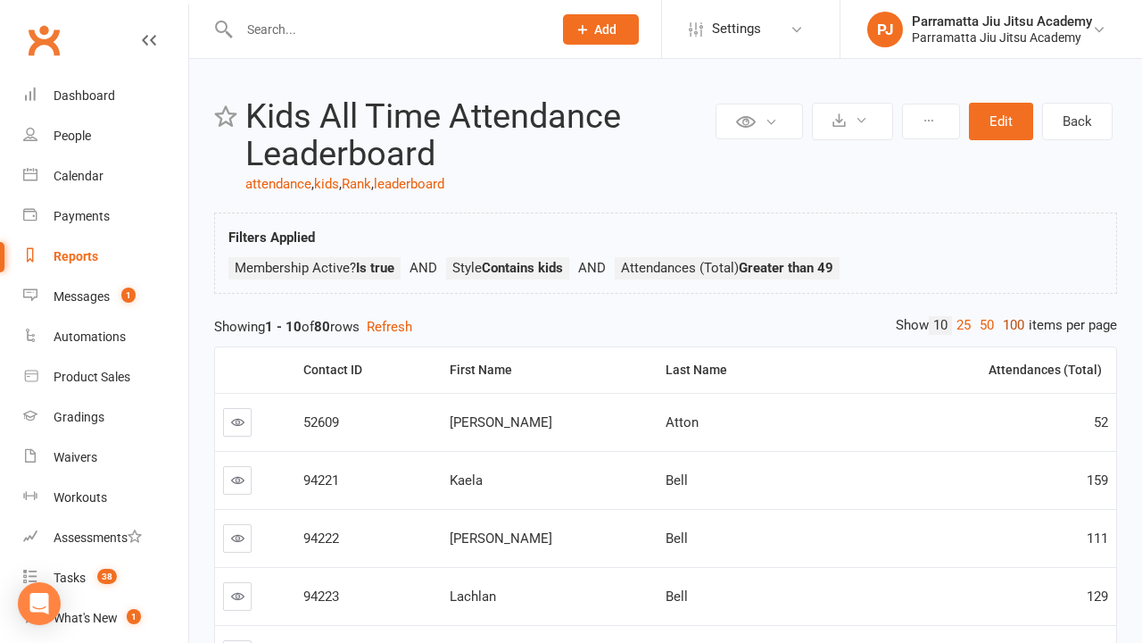
click at [1009, 325] on link "100" at bounding box center [1014, 325] width 30 height 19
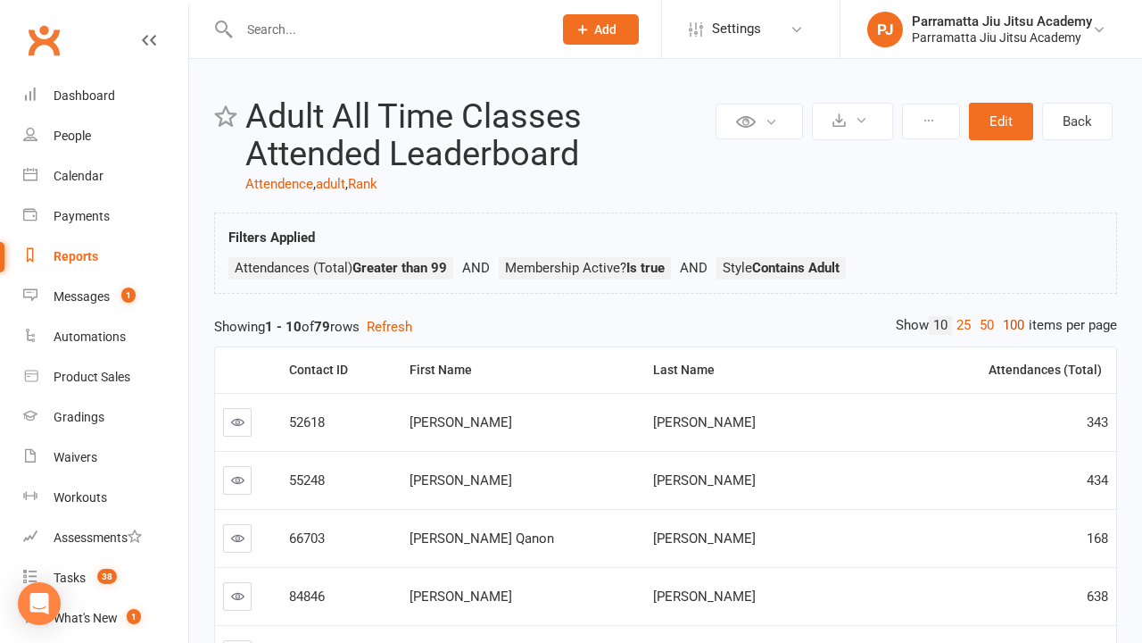
click at [1009, 325] on link "100" at bounding box center [1014, 325] width 30 height 19
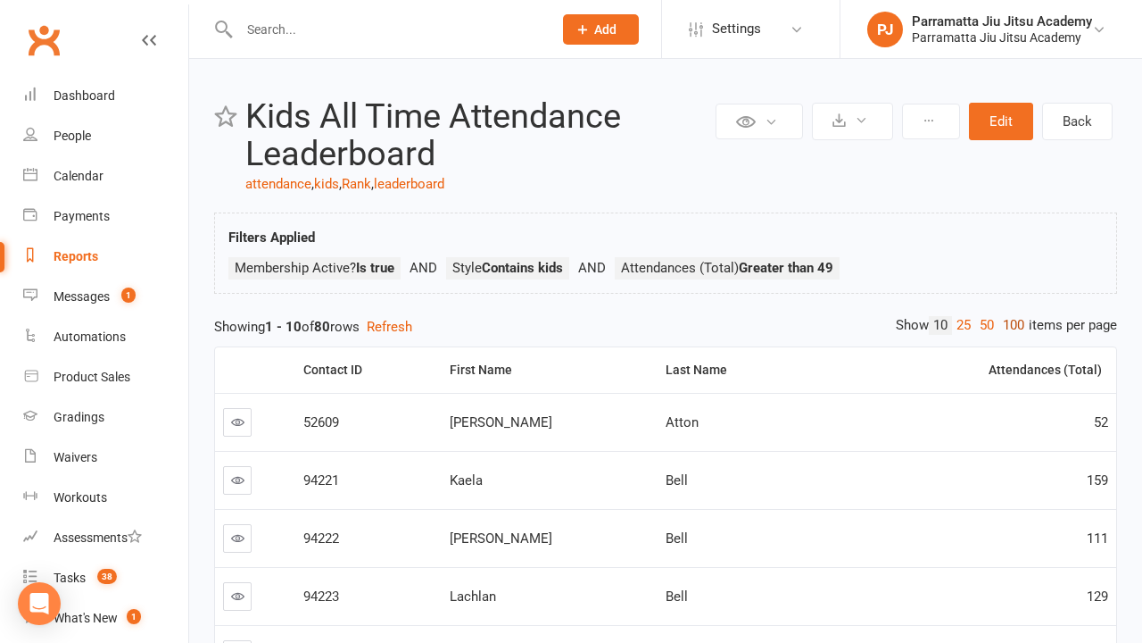
click at [1009, 325] on link "100" at bounding box center [1014, 325] width 30 height 19
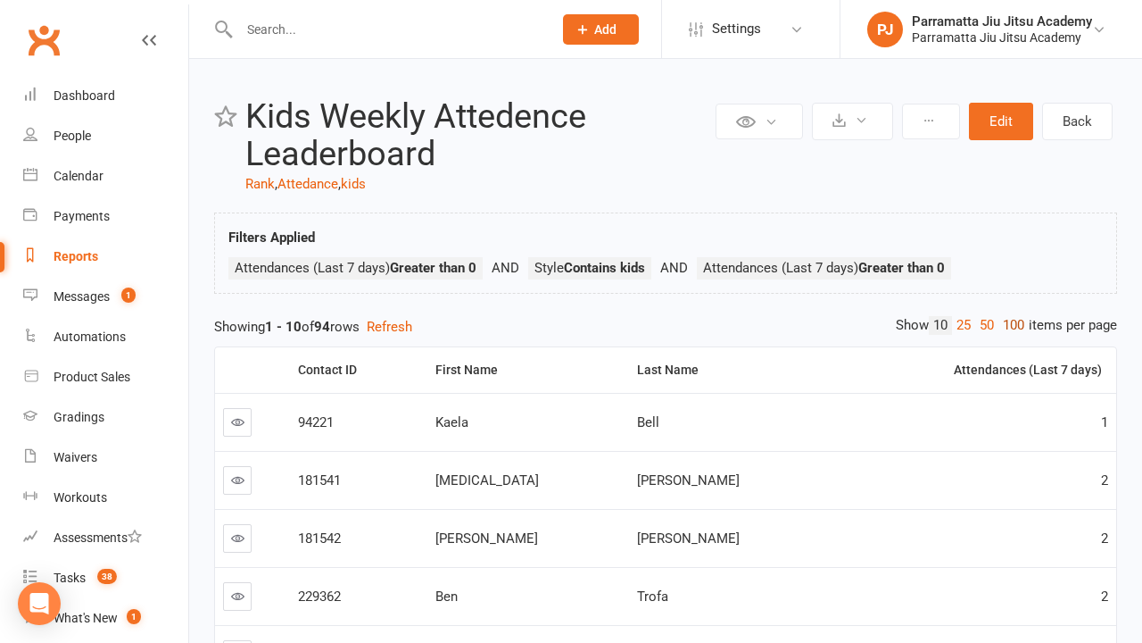
click at [1009, 325] on link "100" at bounding box center [1014, 325] width 30 height 19
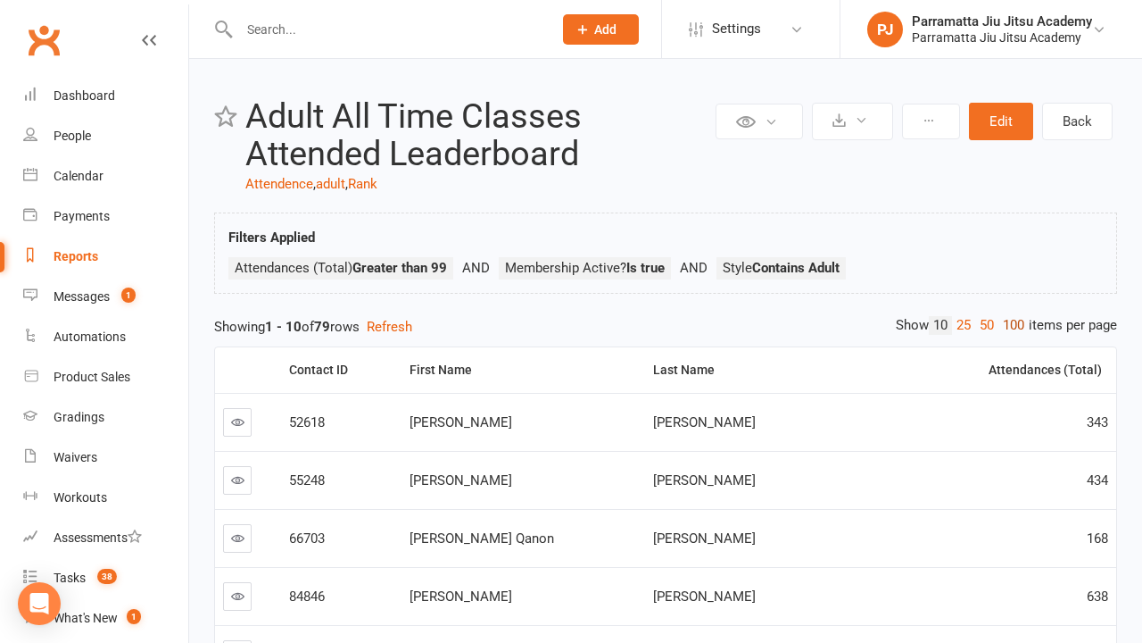
click at [1009, 325] on link "100" at bounding box center [1014, 325] width 30 height 19
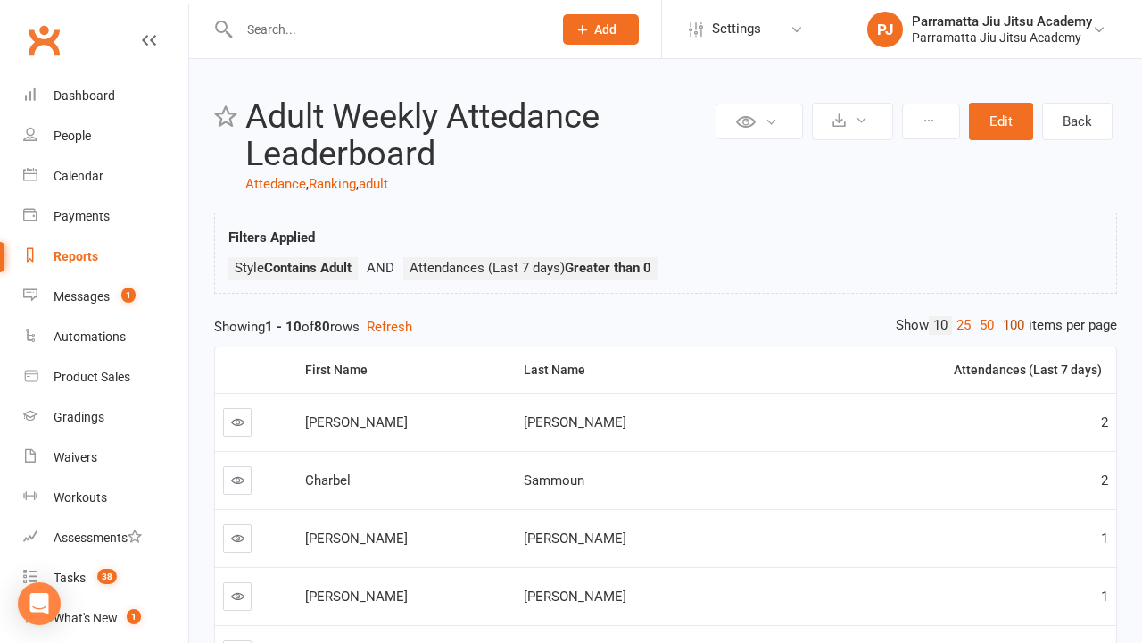
click at [1009, 325] on link "100" at bounding box center [1014, 325] width 30 height 19
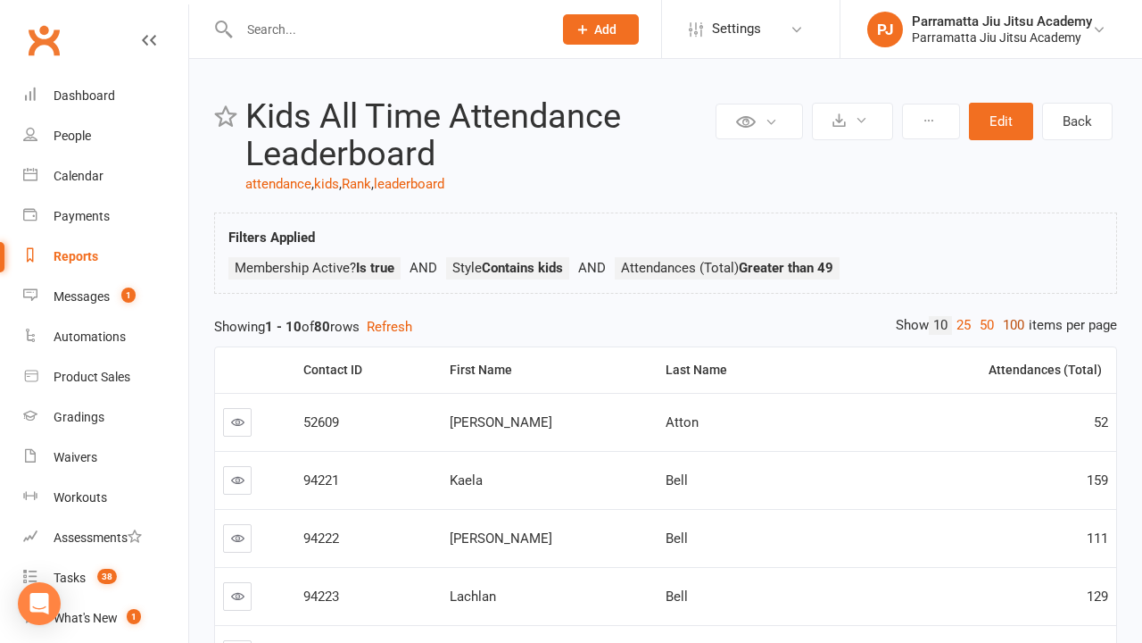
click at [1009, 325] on link "100" at bounding box center [1014, 325] width 30 height 19
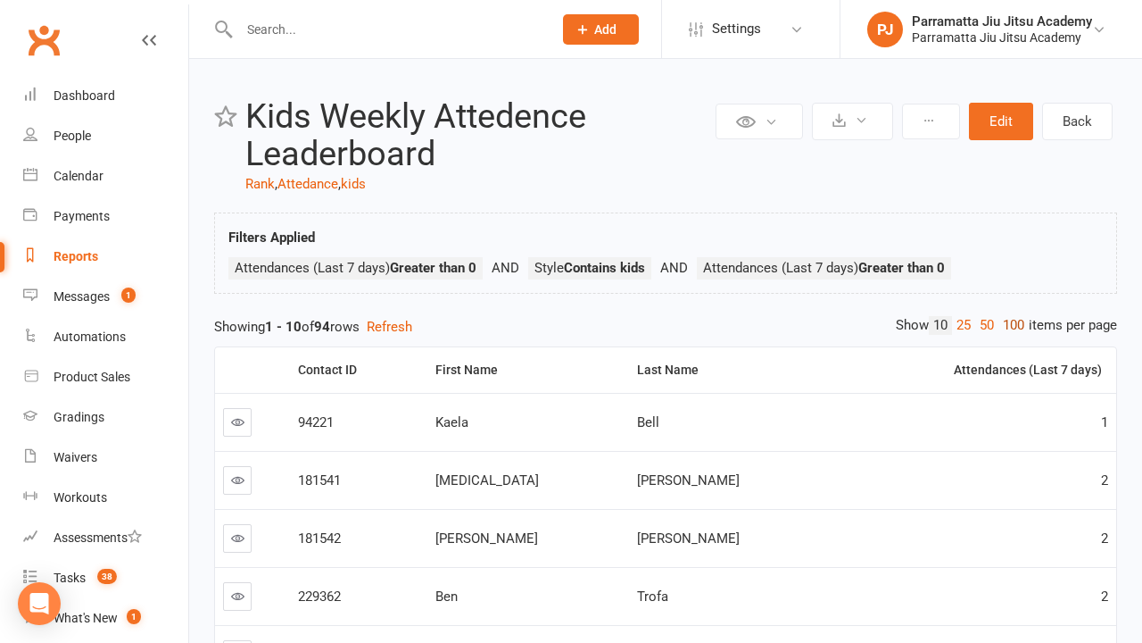
click at [1009, 325] on link "100" at bounding box center [1014, 325] width 30 height 19
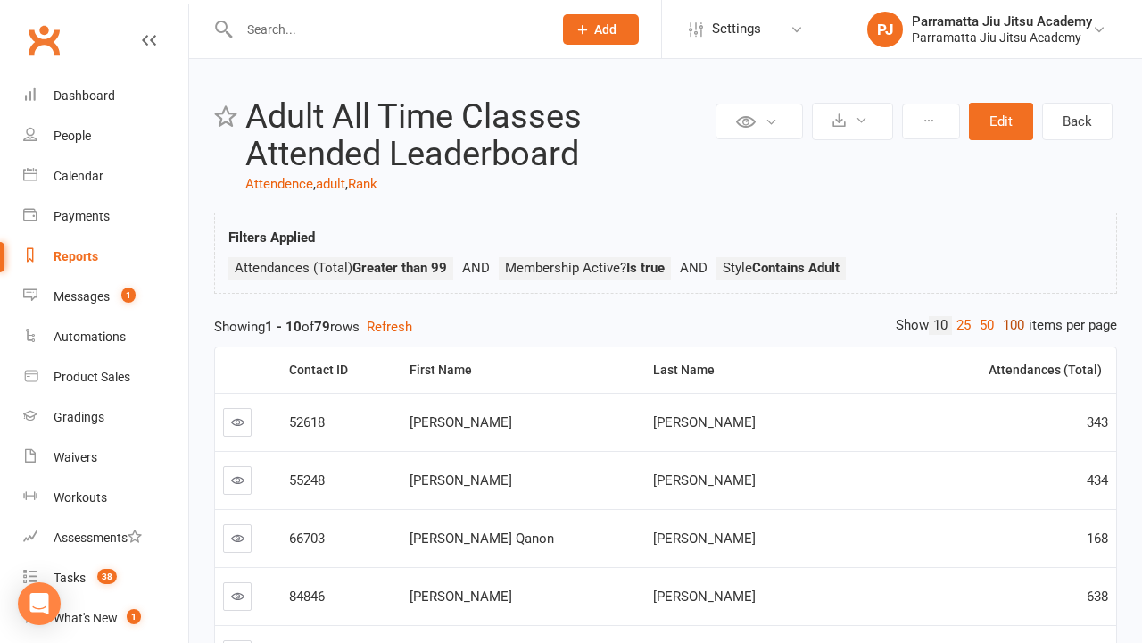
click at [1009, 325] on link "100" at bounding box center [1014, 325] width 30 height 19
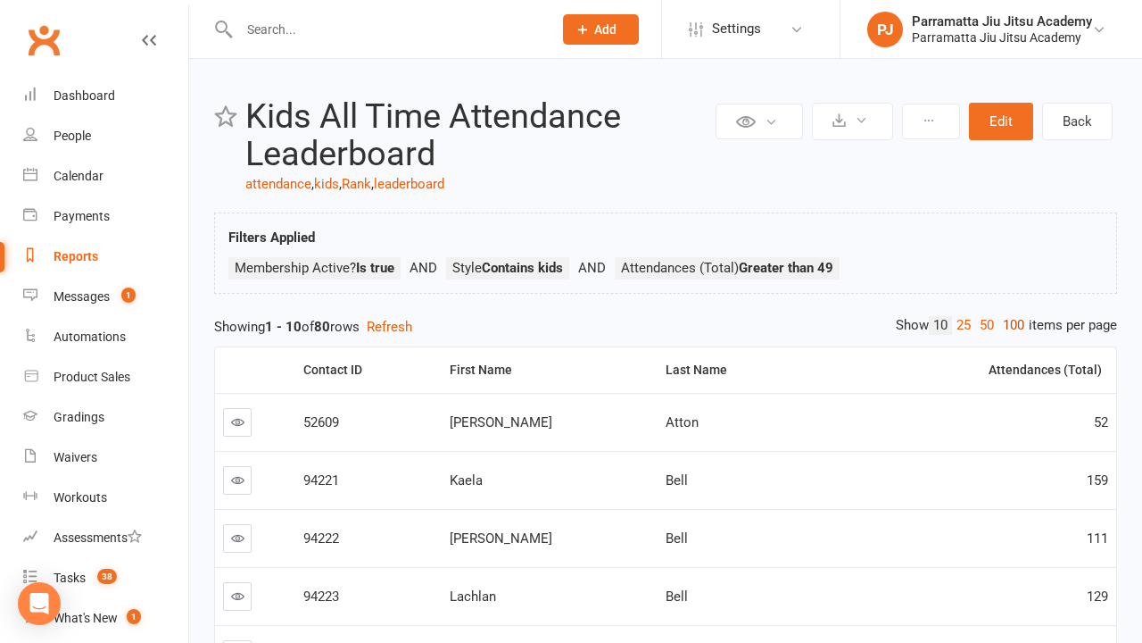
click at [1009, 325] on link "100" at bounding box center [1014, 325] width 30 height 19
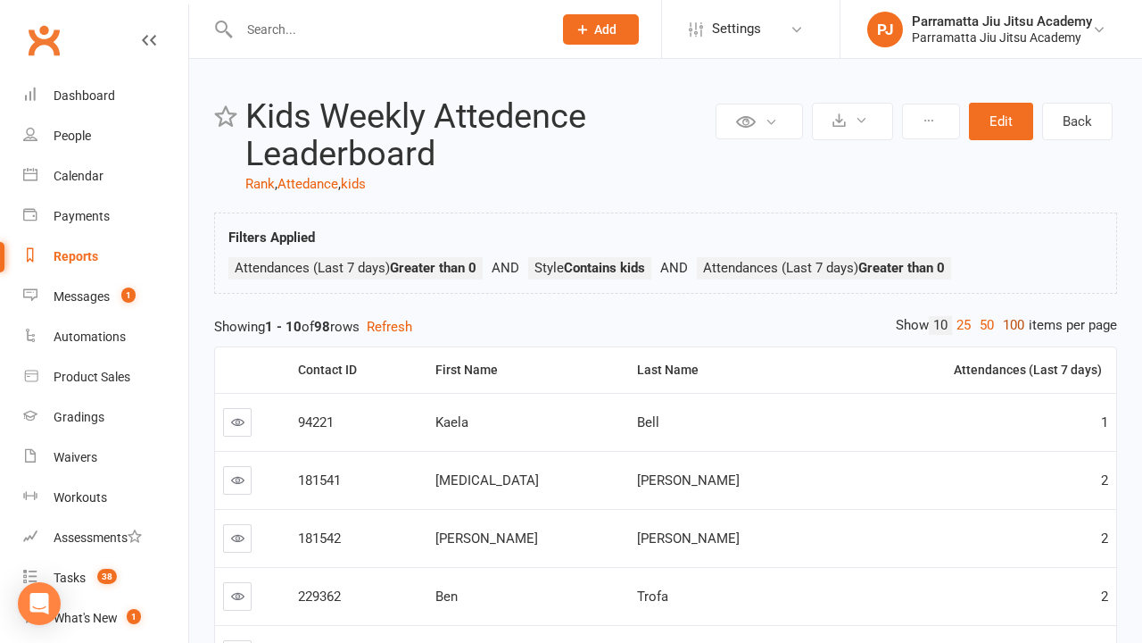
click at [1009, 325] on link "100" at bounding box center [1014, 325] width 30 height 19
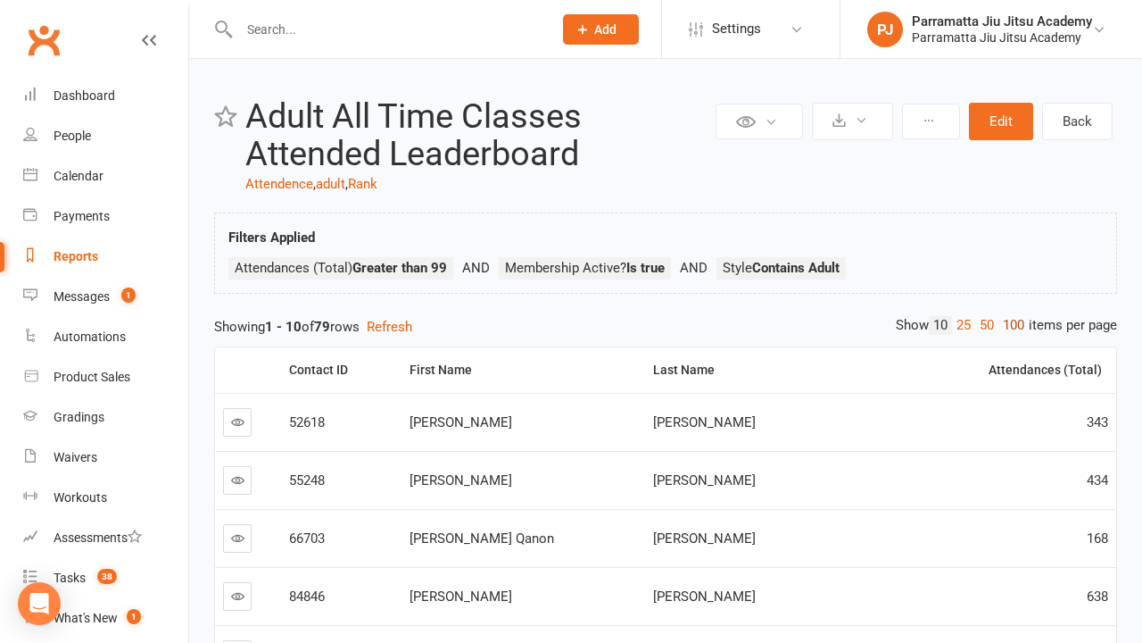
click at [1009, 325] on link "100" at bounding box center [1014, 325] width 30 height 19
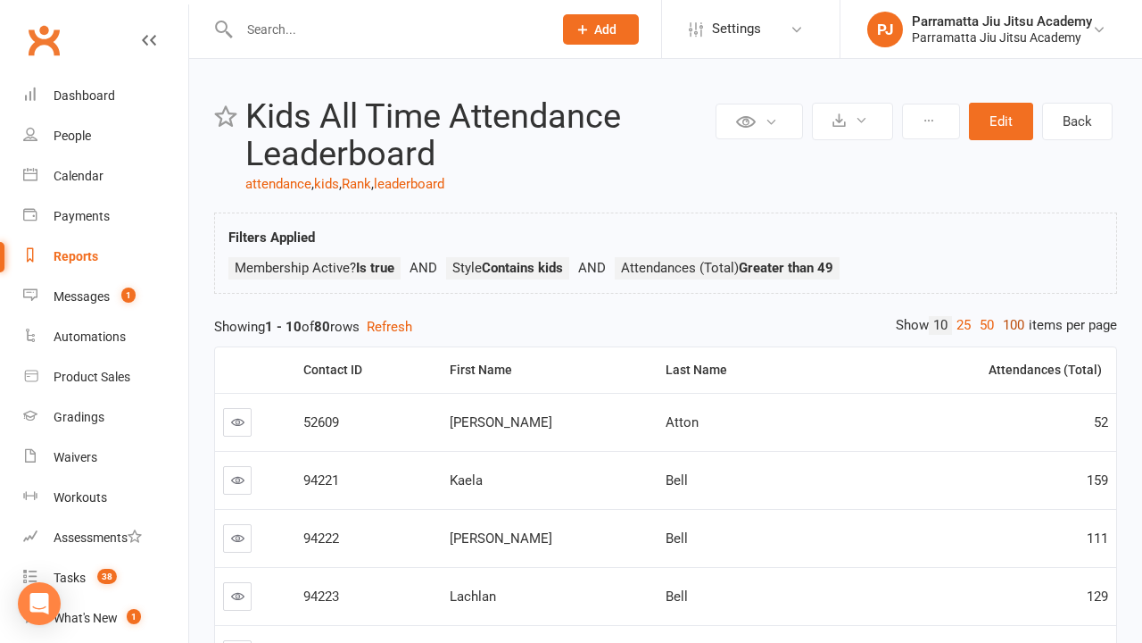
click at [1009, 325] on link "100" at bounding box center [1014, 325] width 30 height 19
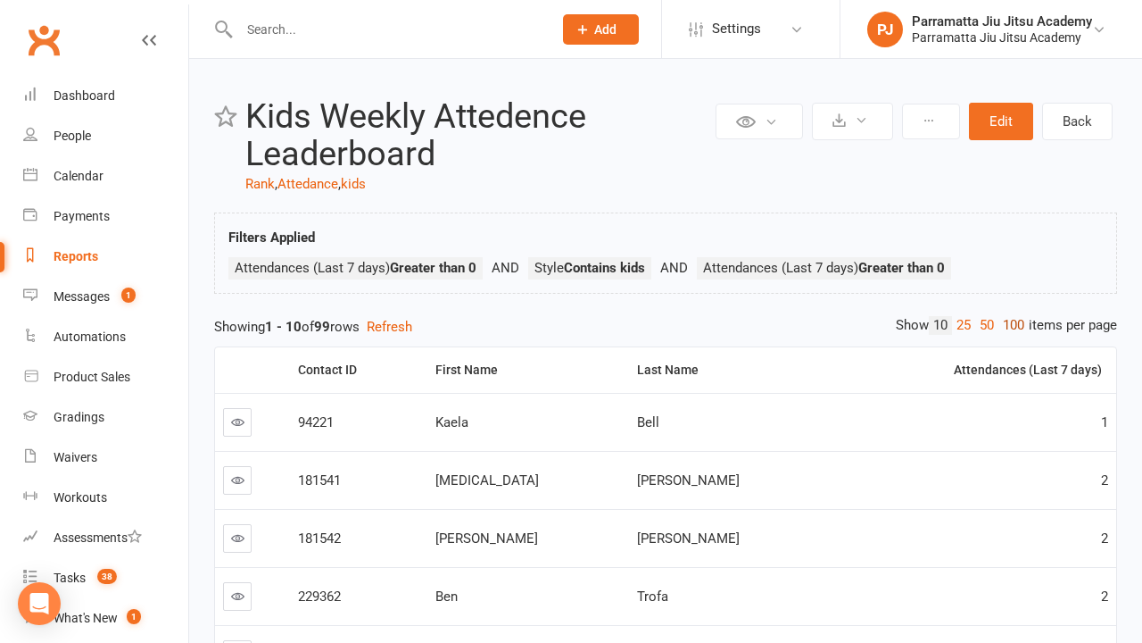
click at [1009, 325] on link "100" at bounding box center [1014, 325] width 30 height 19
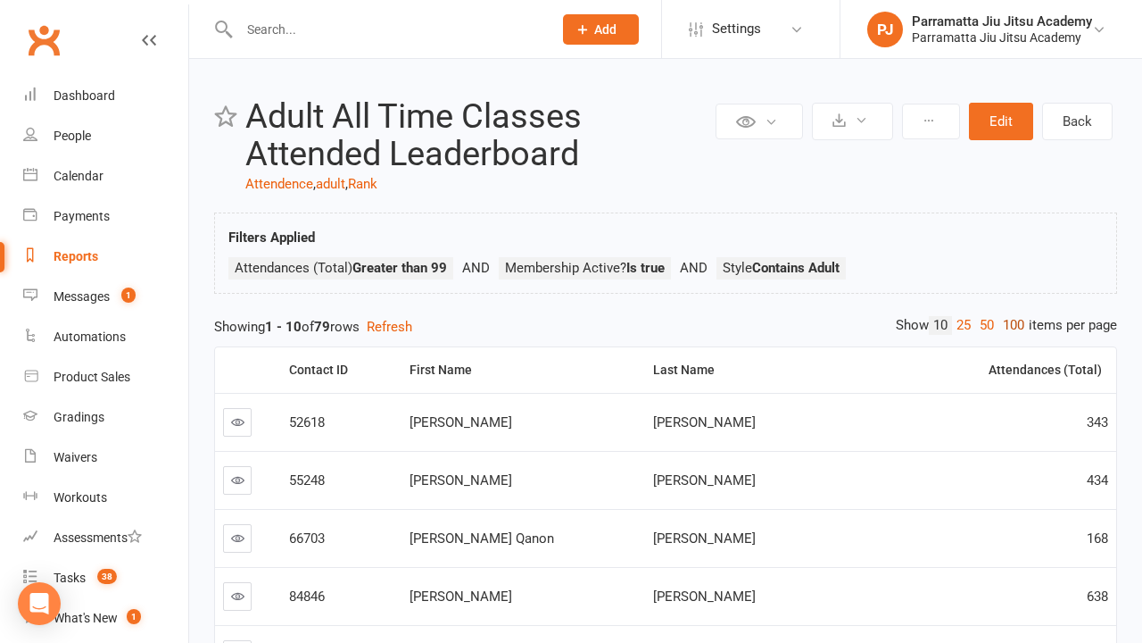
click at [1009, 325] on link "100" at bounding box center [1014, 325] width 30 height 19
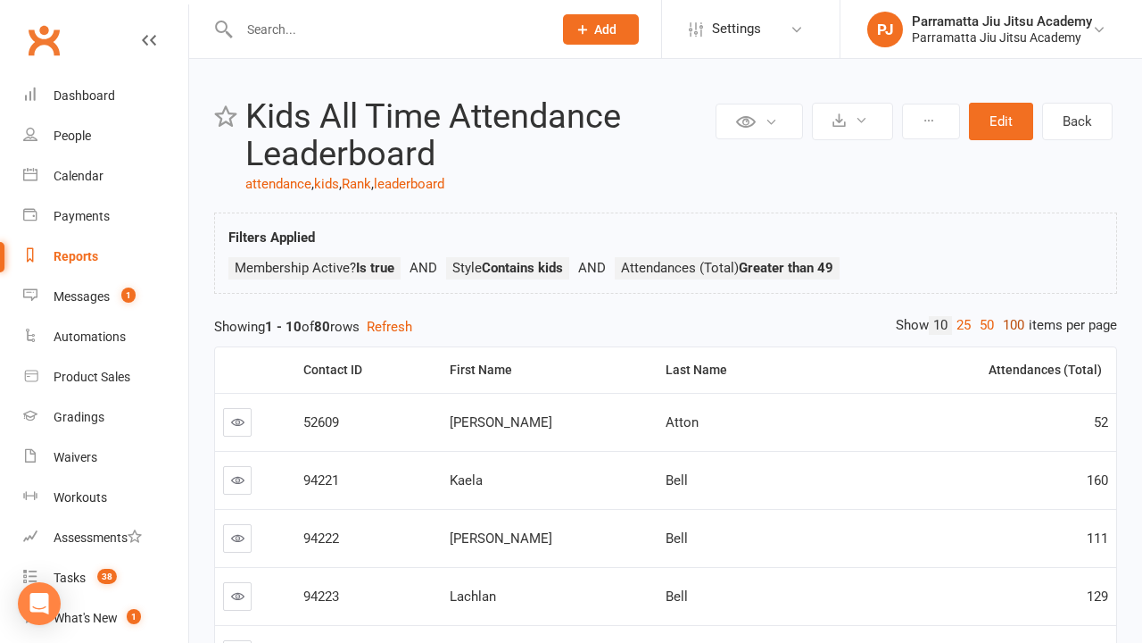
click at [1009, 325] on link "100" at bounding box center [1014, 325] width 30 height 19
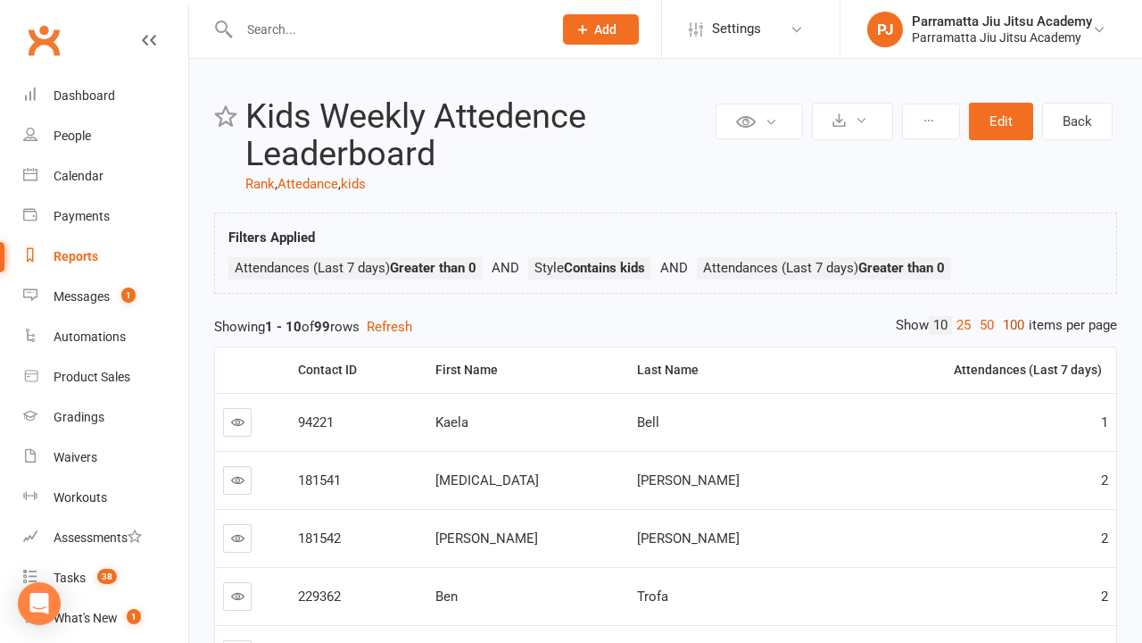
click at [1009, 325] on link "100" at bounding box center [1014, 325] width 30 height 19
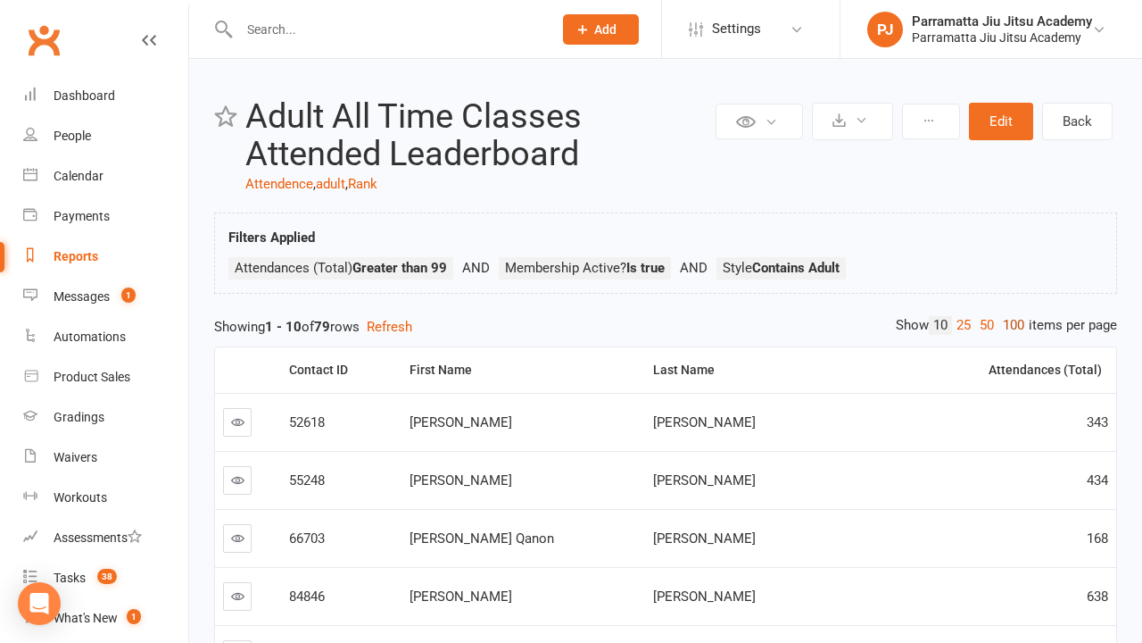
click at [1009, 325] on link "100" at bounding box center [1014, 325] width 30 height 19
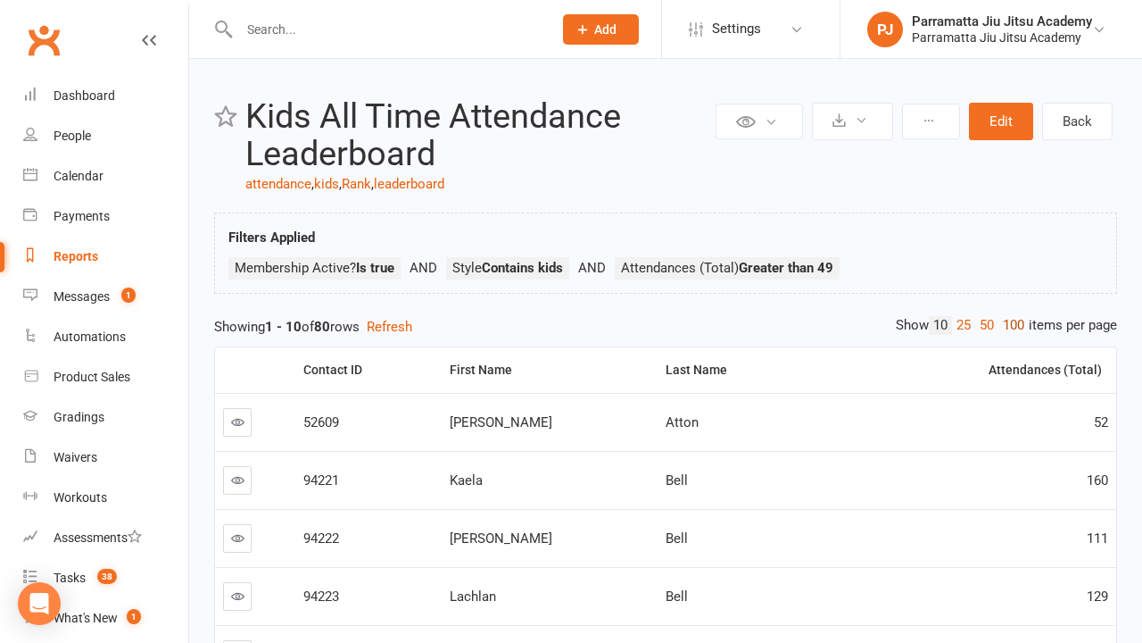
click at [1009, 325] on link "100" at bounding box center [1014, 325] width 30 height 19
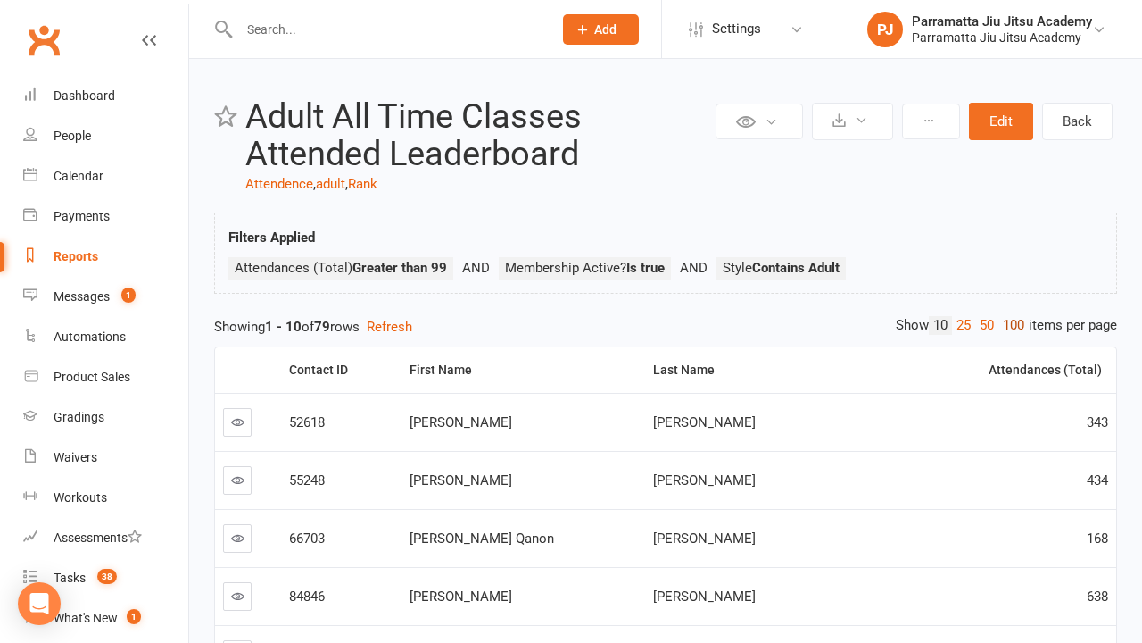
click at [1009, 325] on link "100" at bounding box center [1014, 325] width 30 height 19
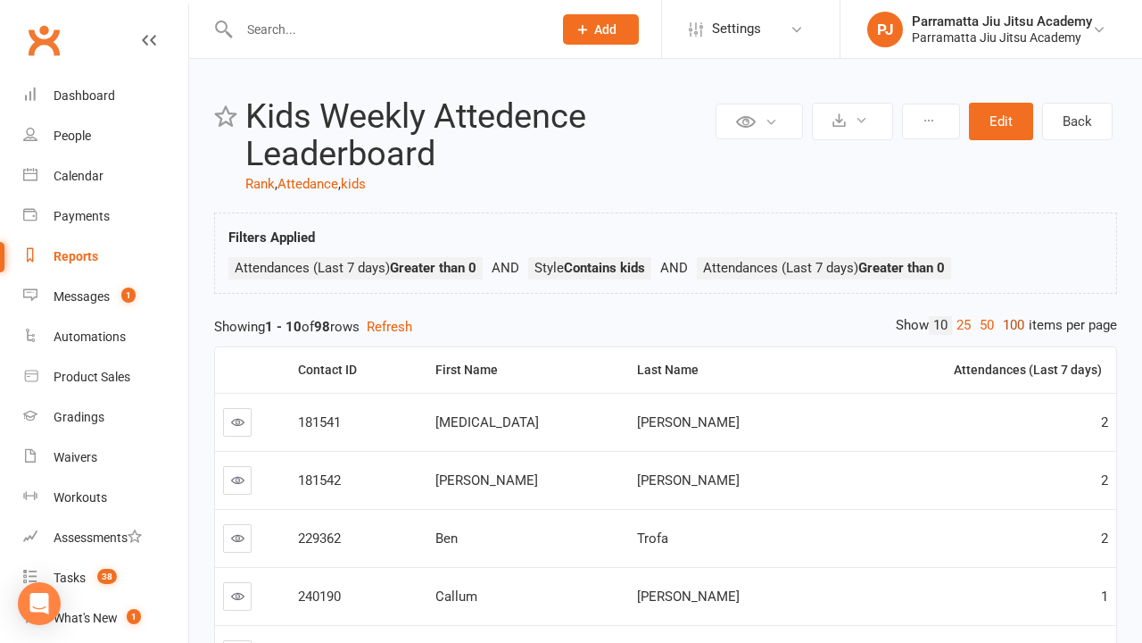
click at [1009, 325] on link "100" at bounding box center [1014, 325] width 30 height 19
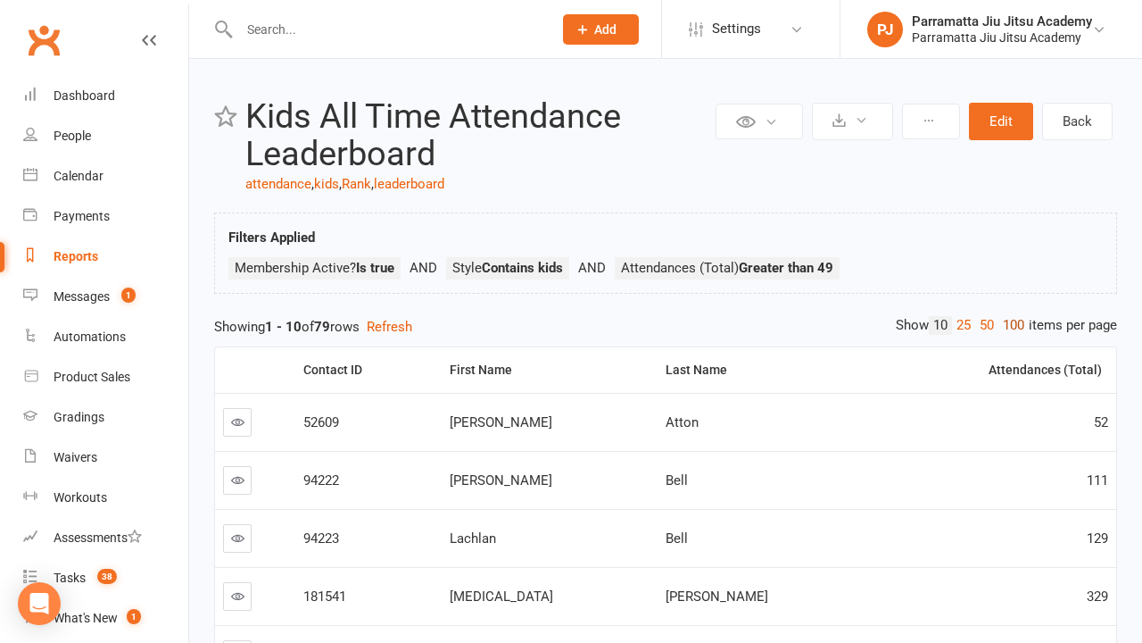
click at [1009, 325] on link "100" at bounding box center [1014, 325] width 30 height 19
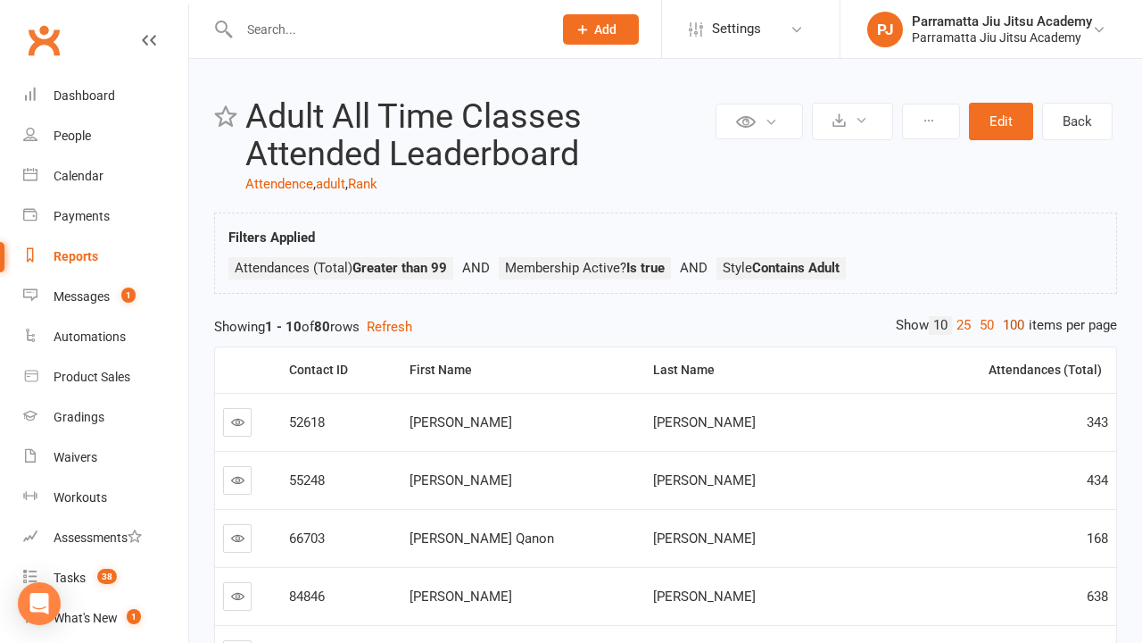
click at [1009, 325] on link "100" at bounding box center [1014, 325] width 30 height 19
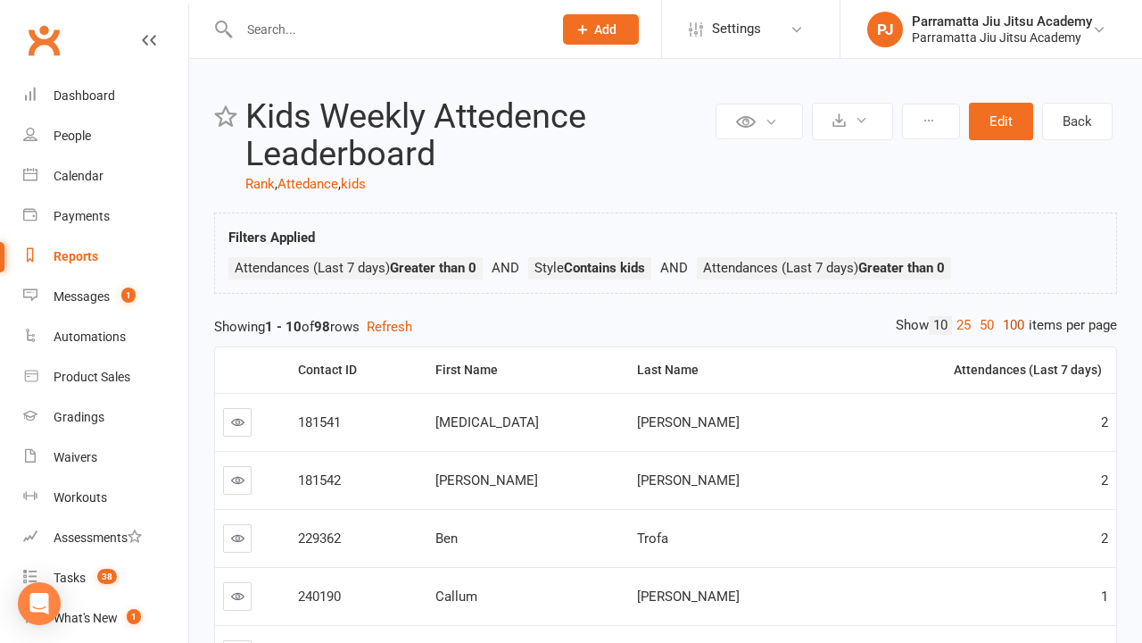
click at [1009, 325] on link "100" at bounding box center [1014, 325] width 30 height 19
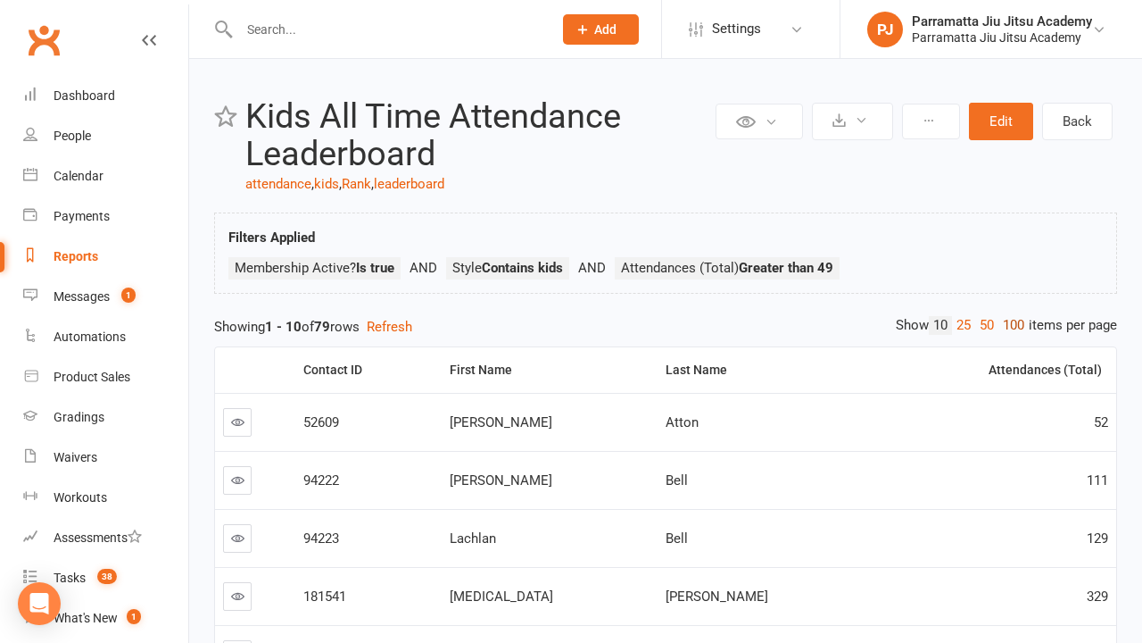
click at [1009, 325] on link "100" at bounding box center [1014, 325] width 30 height 19
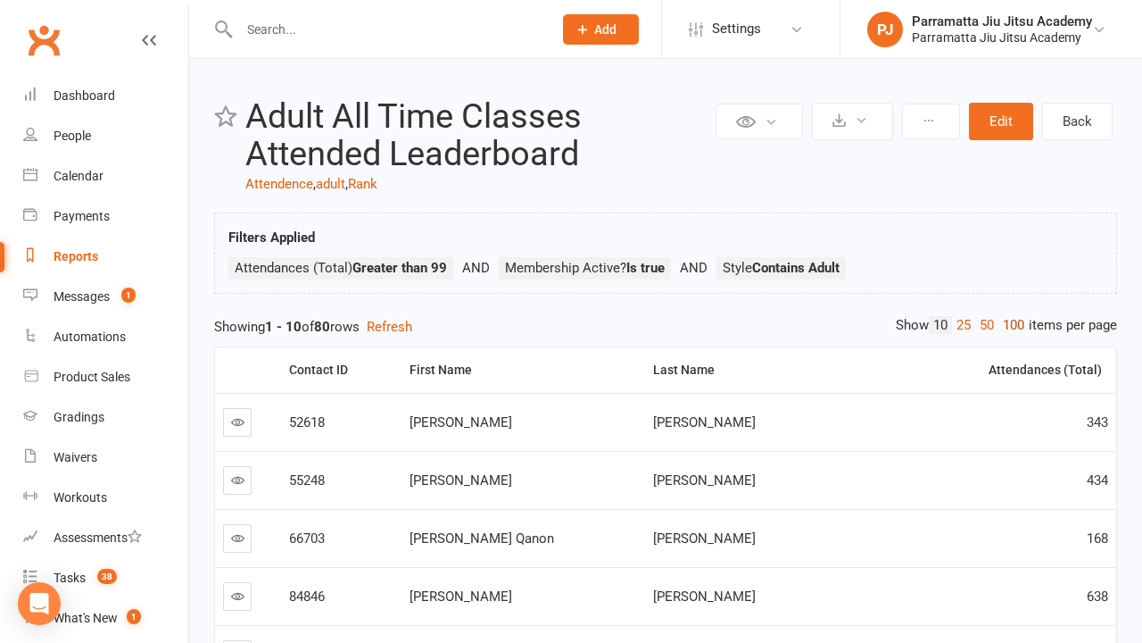
click at [1009, 325] on link "100" at bounding box center [1014, 325] width 30 height 19
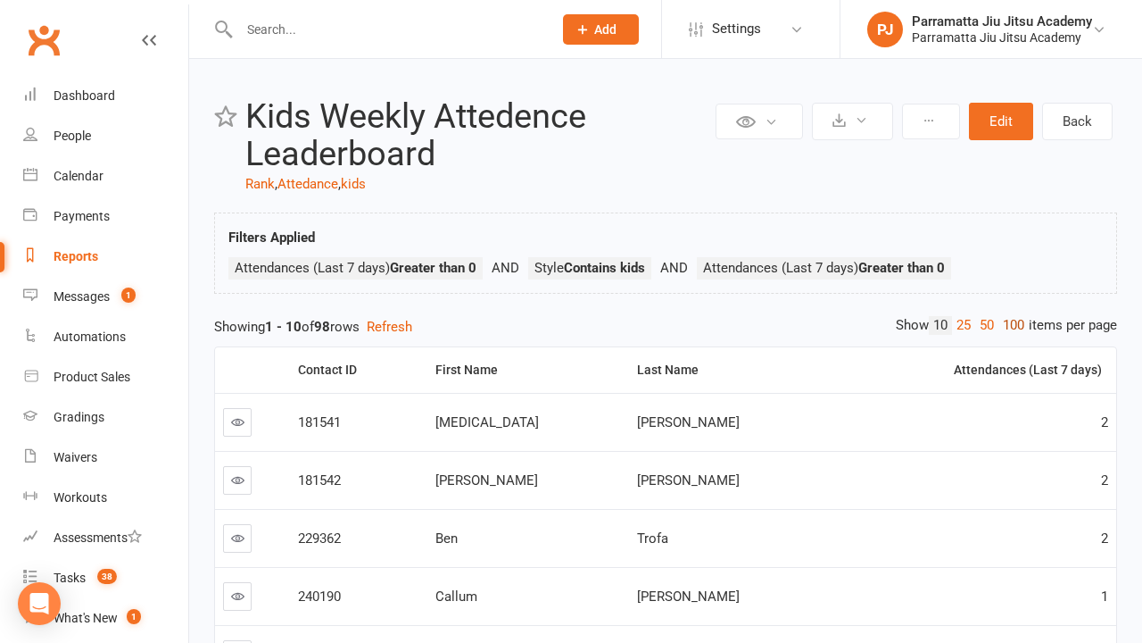
click at [1009, 325] on link "100" at bounding box center [1014, 325] width 30 height 19
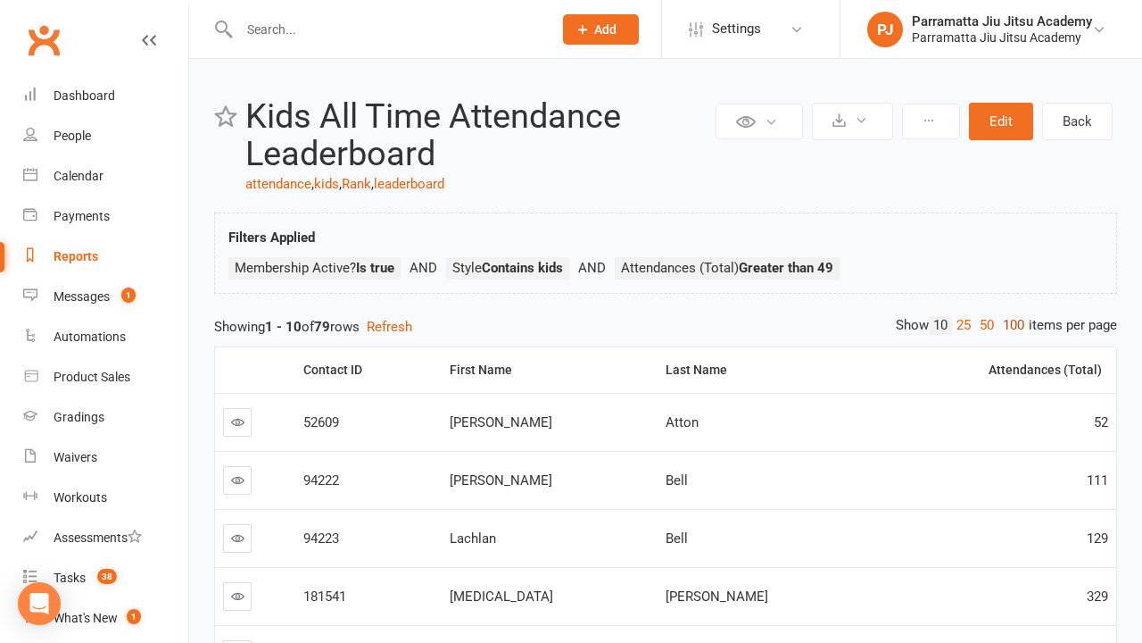
click at [1009, 325] on link "100" at bounding box center [1014, 325] width 30 height 19
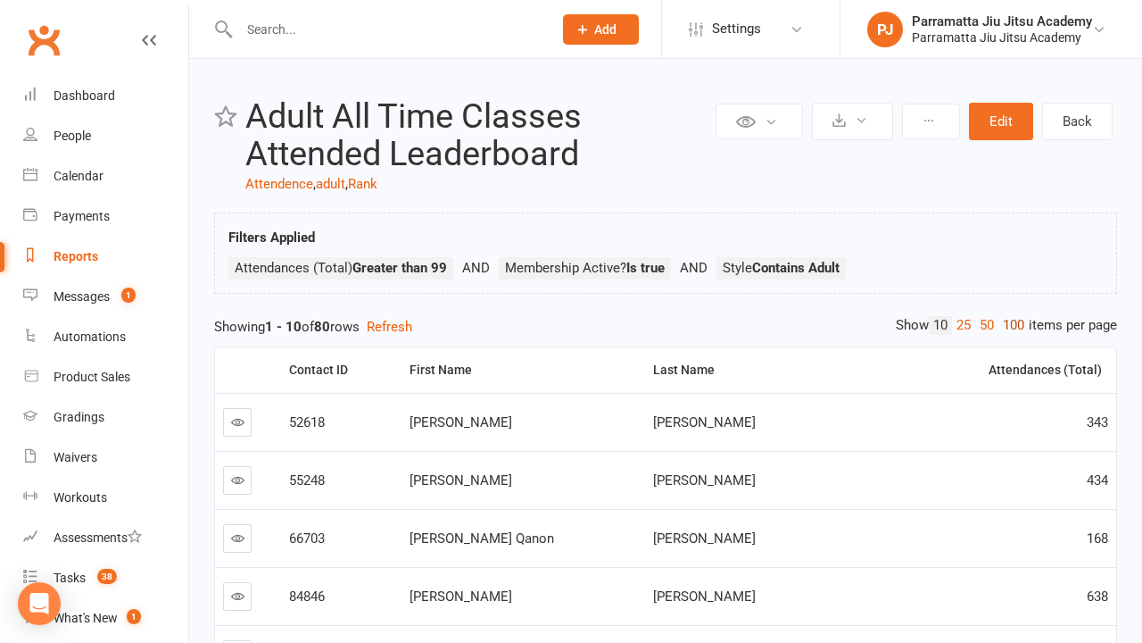
click at [1009, 325] on link "100" at bounding box center [1014, 325] width 30 height 19
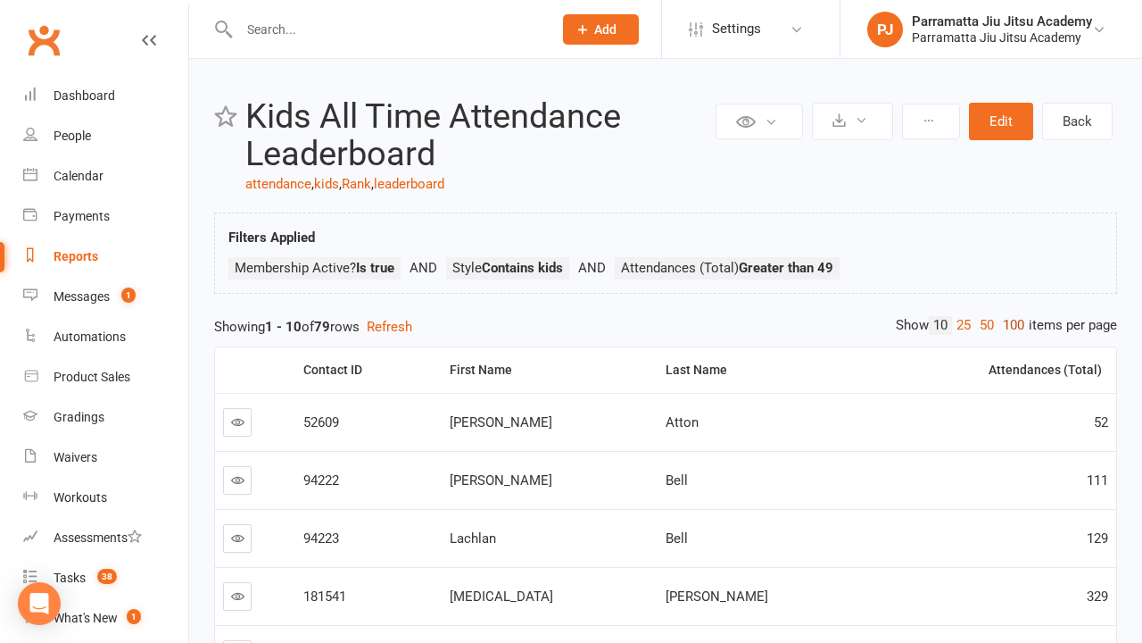
click at [1009, 325] on link "100" at bounding box center [1014, 325] width 30 height 19
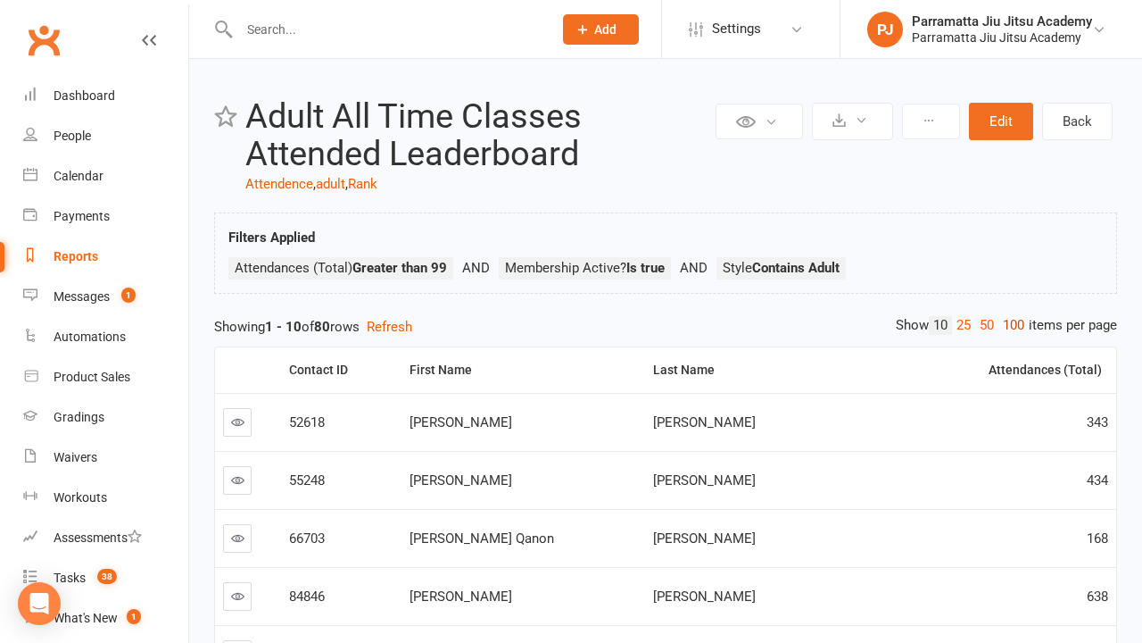
click at [1009, 325] on link "100" at bounding box center [1014, 325] width 30 height 19
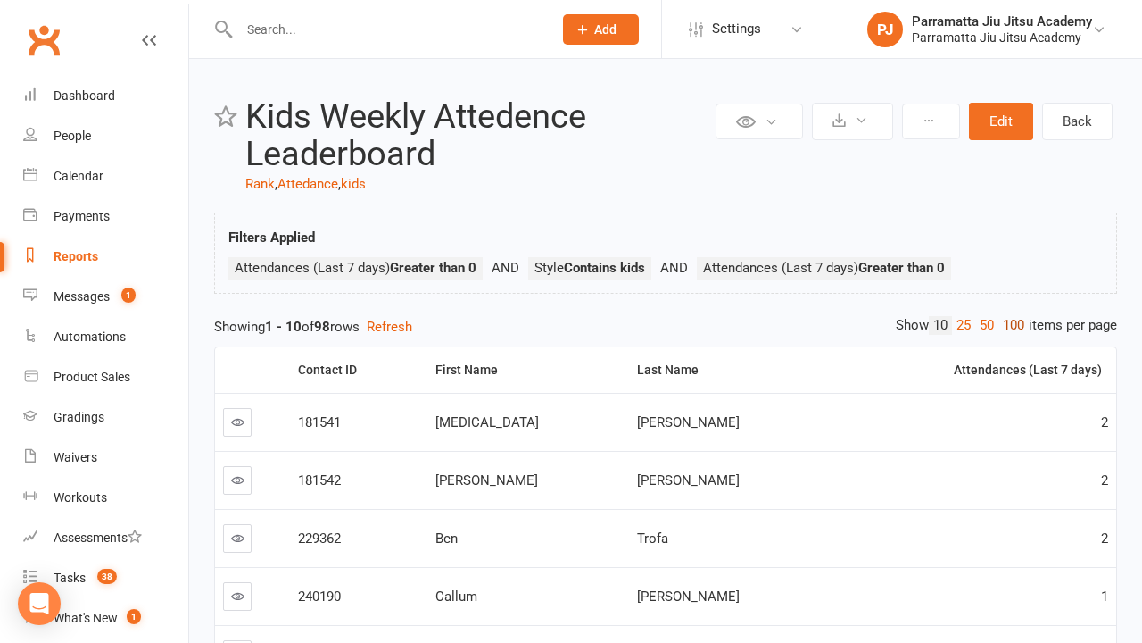
click at [1009, 325] on link "100" at bounding box center [1014, 325] width 30 height 19
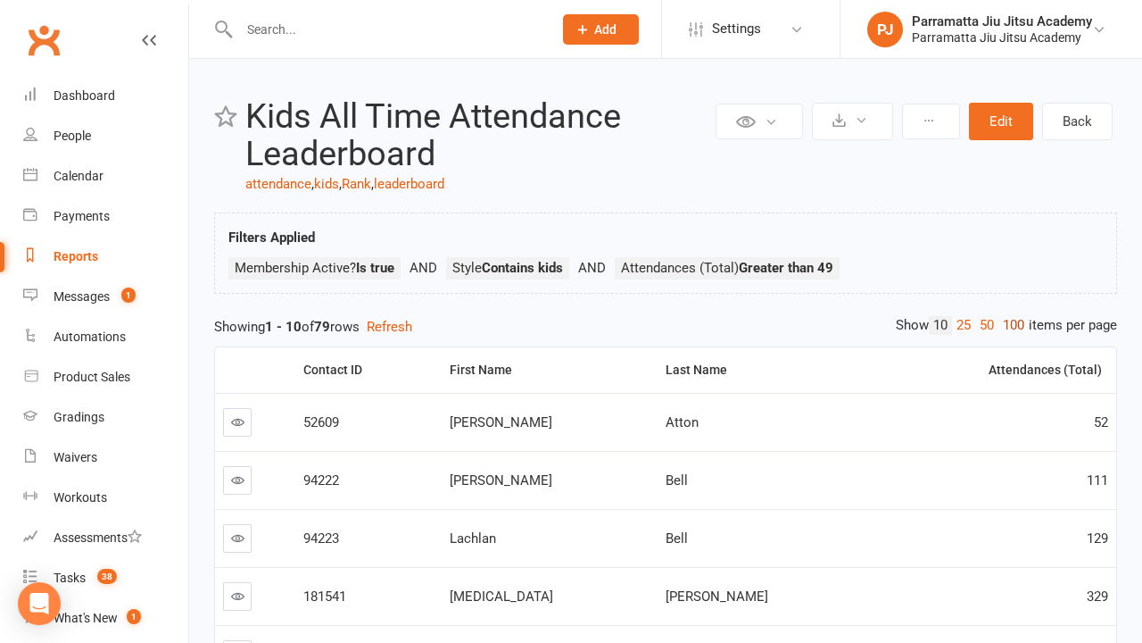
click at [1009, 325] on link "100" at bounding box center [1014, 325] width 30 height 19
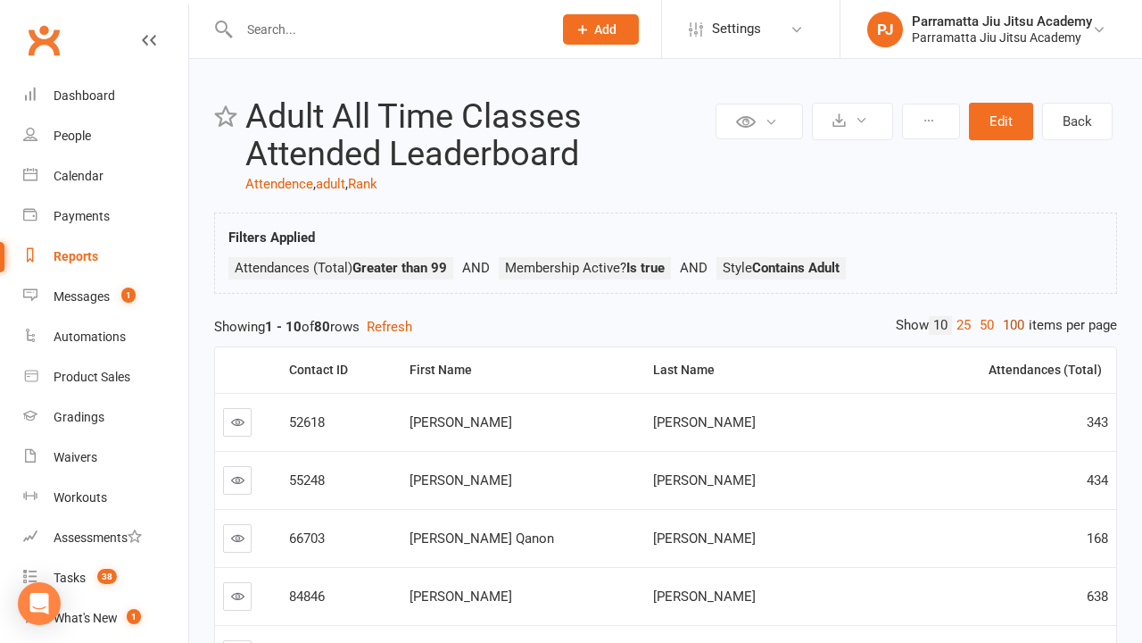
click at [1009, 325] on link "100" at bounding box center [1014, 325] width 30 height 19
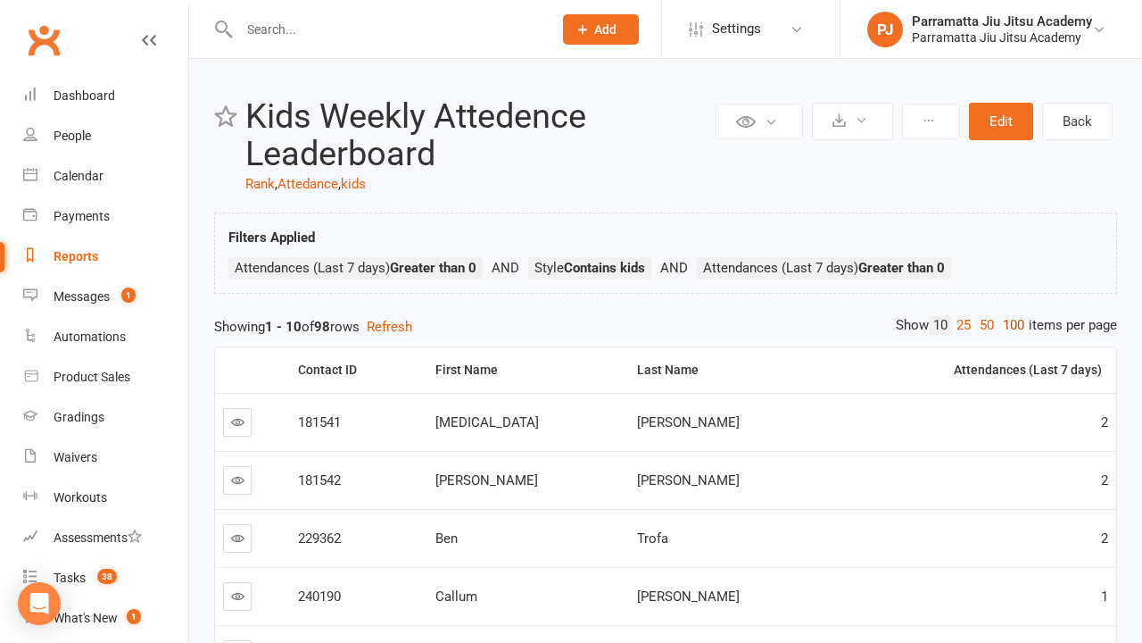
click at [1009, 325] on link "100" at bounding box center [1014, 325] width 30 height 19
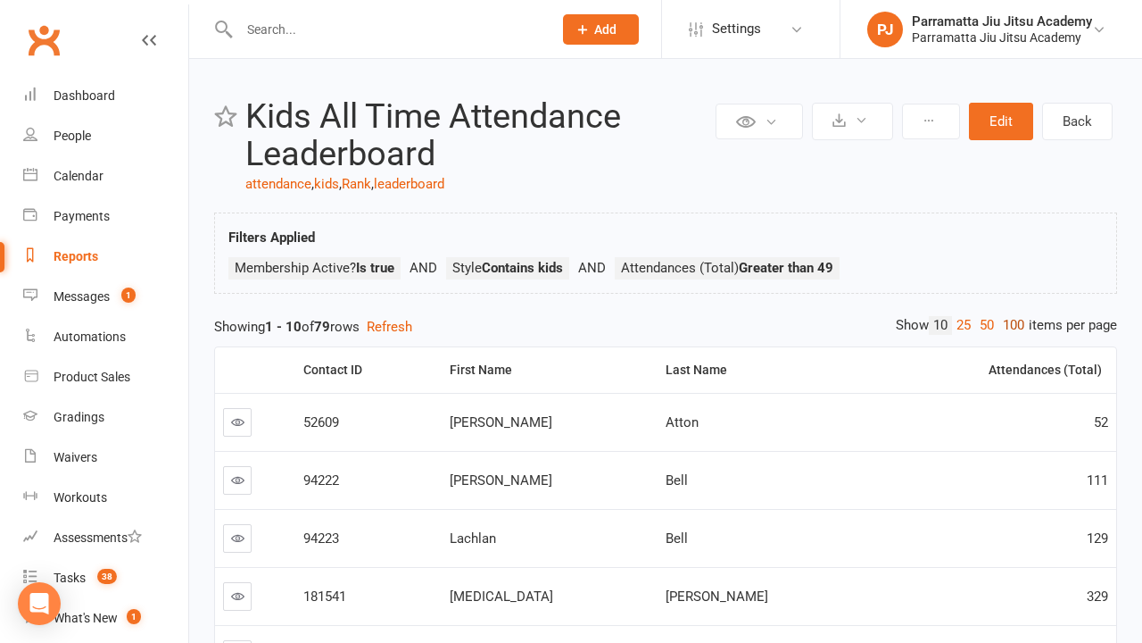
click at [1009, 325] on link "100" at bounding box center [1014, 325] width 30 height 19
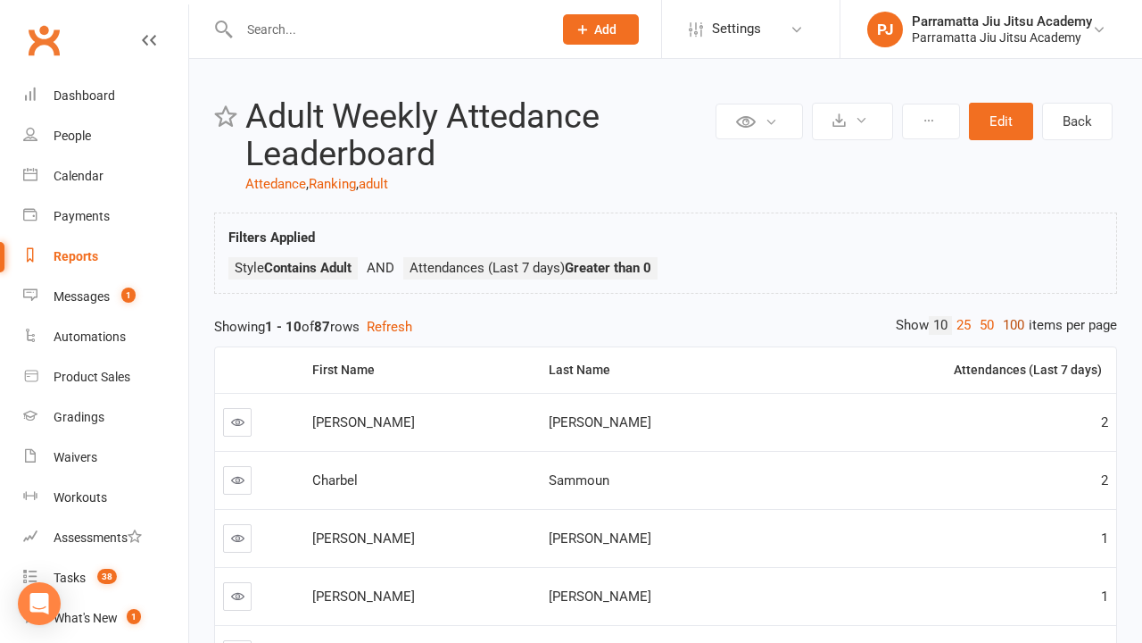
click at [1009, 325] on link "100" at bounding box center [1014, 325] width 30 height 19
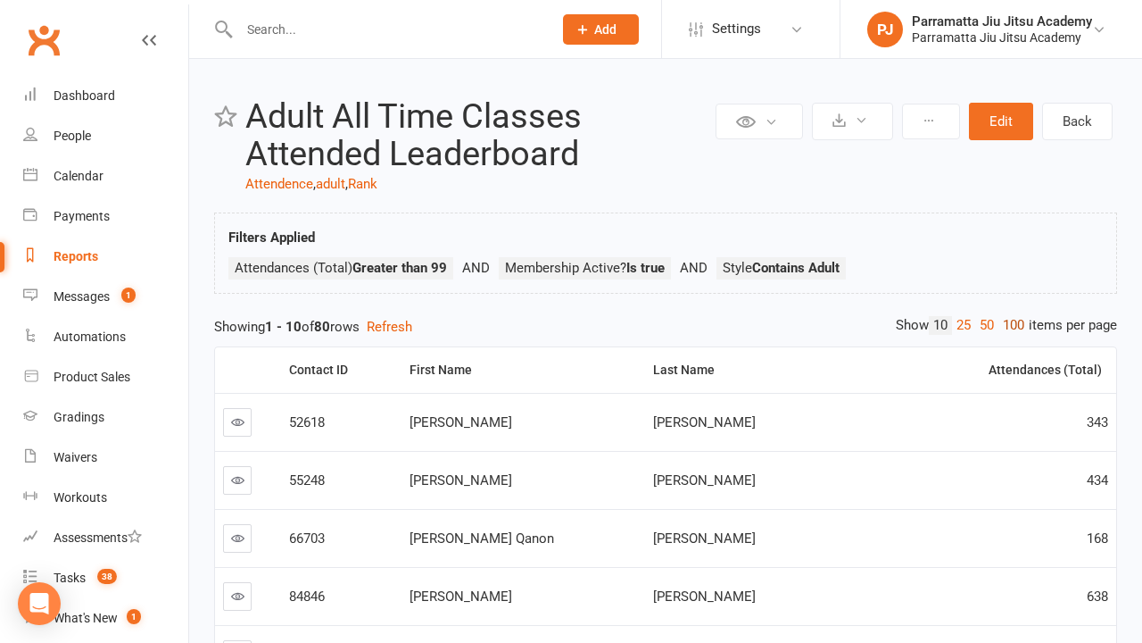
click at [1009, 325] on link "100" at bounding box center [1014, 325] width 30 height 19
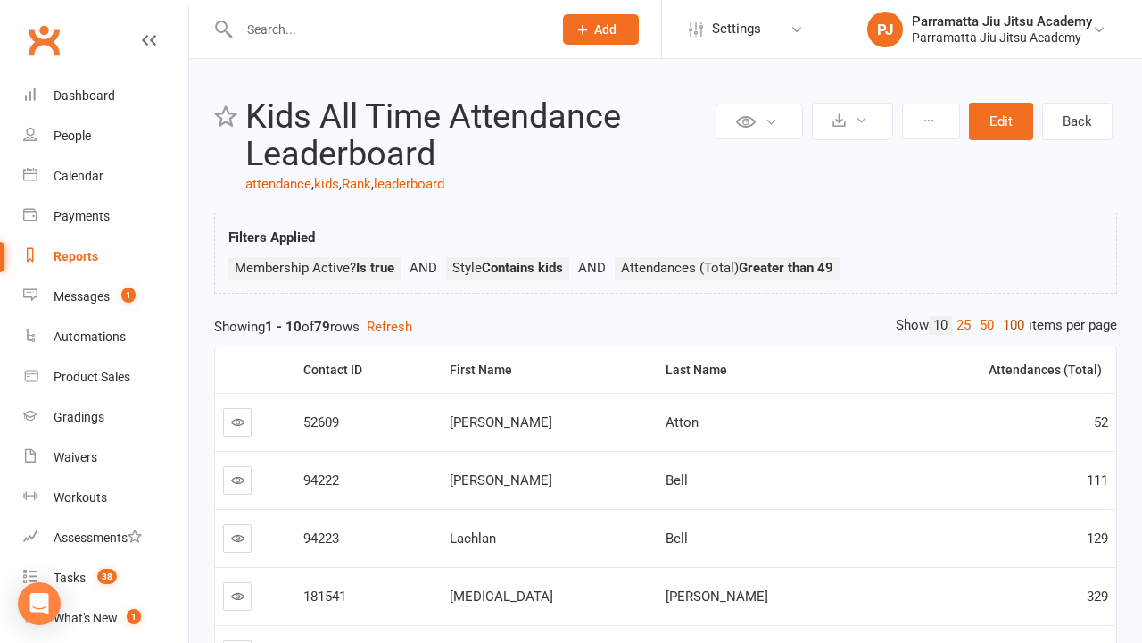
click at [1009, 325] on link "100" at bounding box center [1014, 325] width 30 height 19
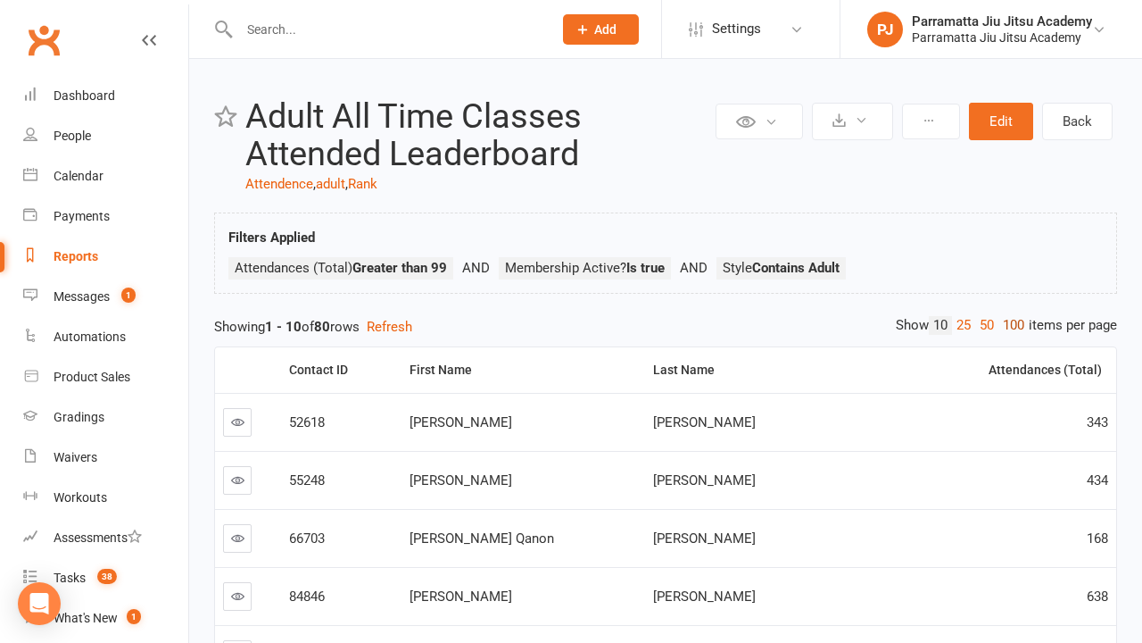
click at [1009, 325] on link "100" at bounding box center [1014, 325] width 30 height 19
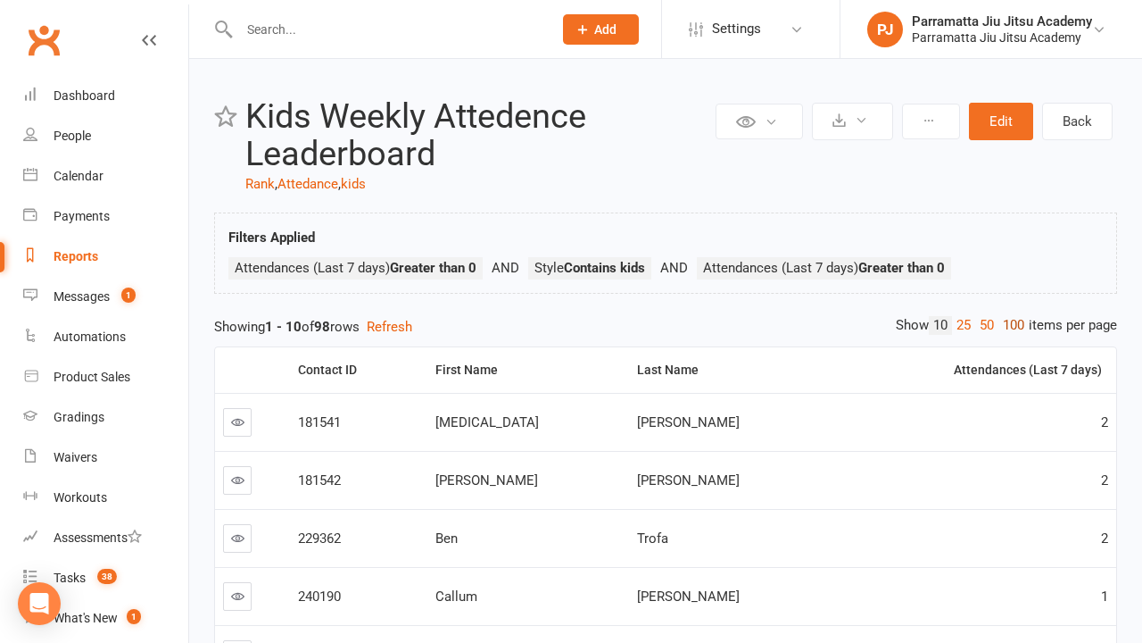
click at [1009, 325] on link "100" at bounding box center [1014, 325] width 30 height 19
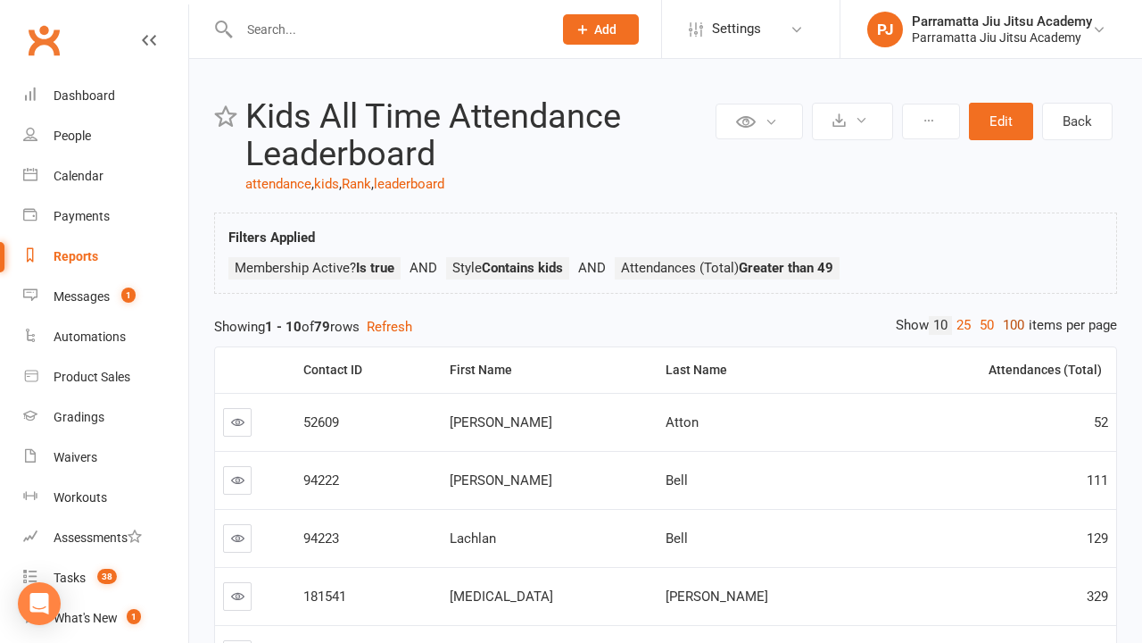
click at [1009, 325] on link "100" at bounding box center [1014, 325] width 30 height 19
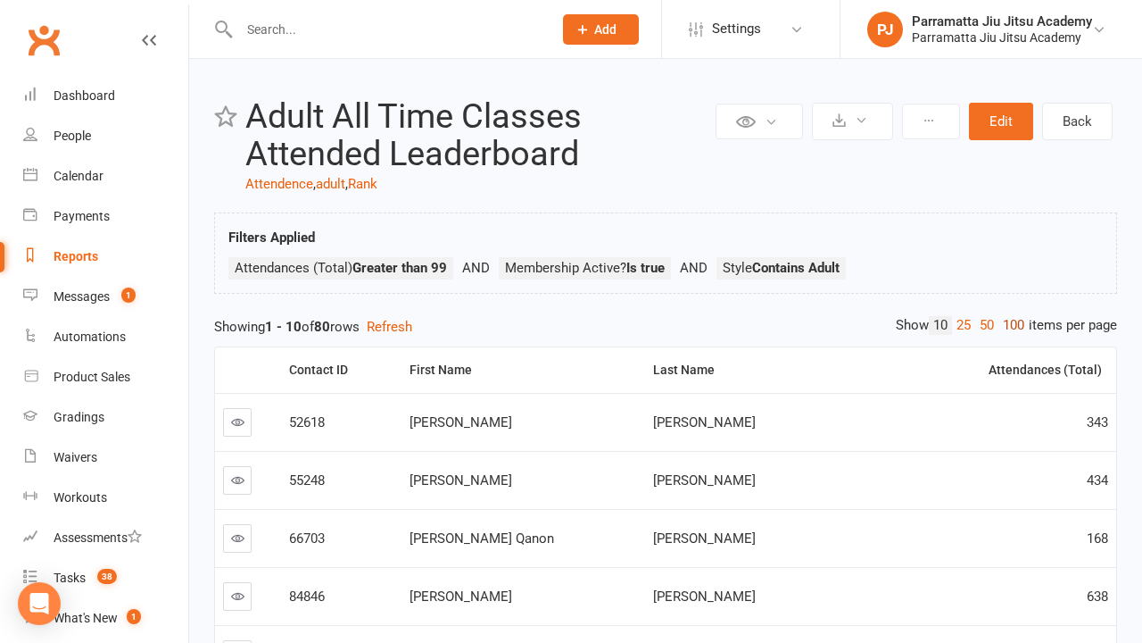
click at [1009, 325] on link "100" at bounding box center [1014, 325] width 30 height 19
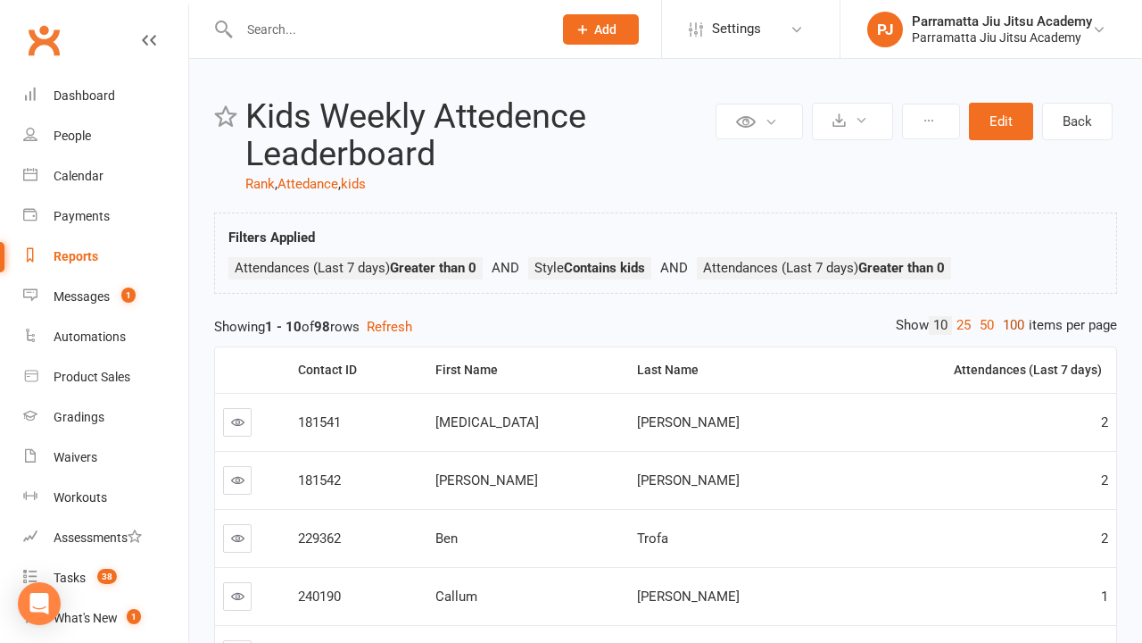
click at [1009, 325] on link "100" at bounding box center [1014, 325] width 30 height 19
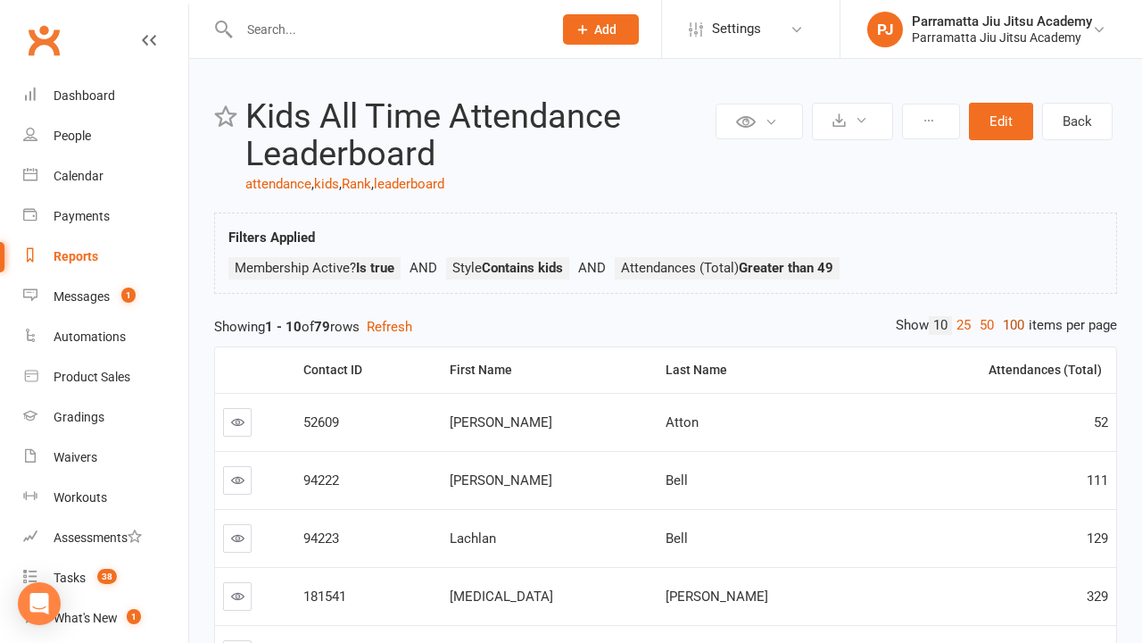
click at [1009, 325] on link "100" at bounding box center [1014, 325] width 30 height 19
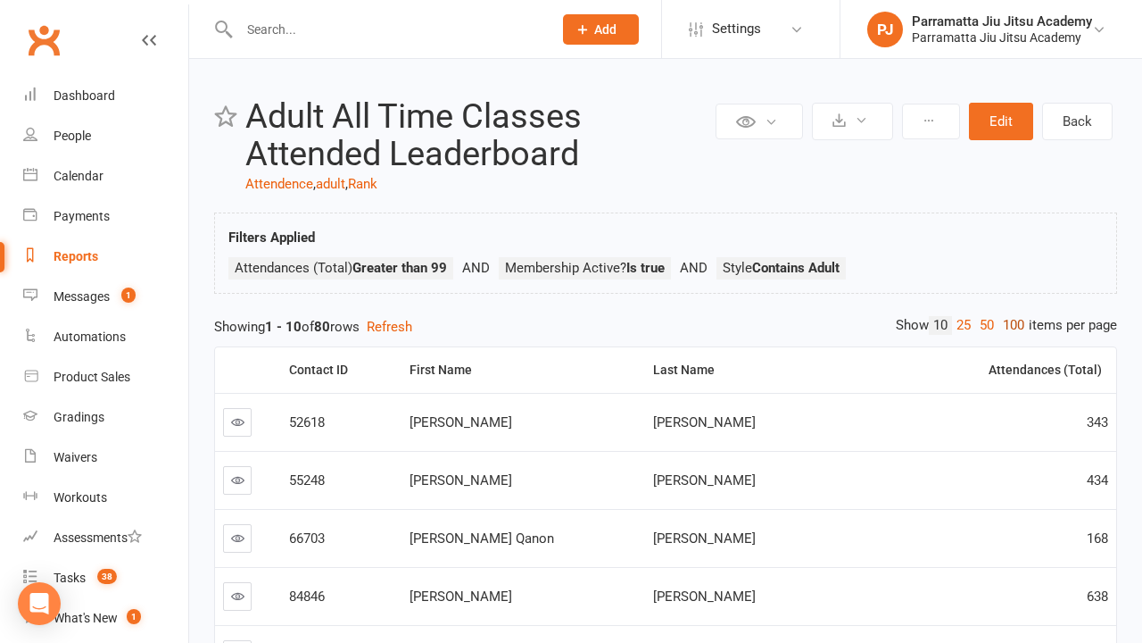
click at [1009, 325] on link "100" at bounding box center [1014, 325] width 30 height 19
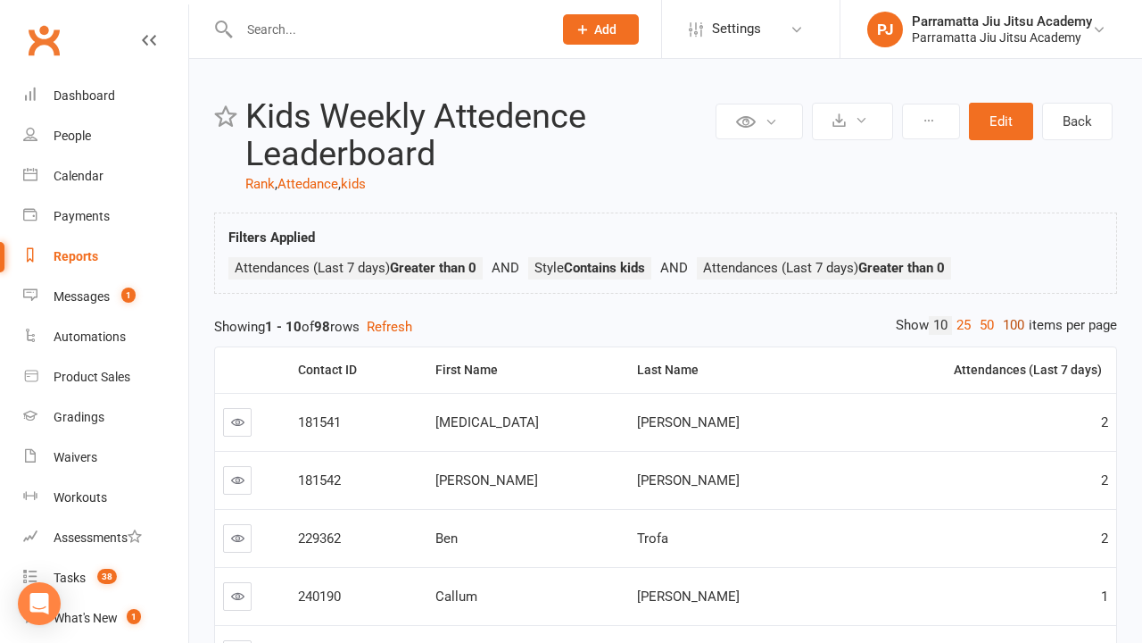
click at [1009, 325] on link "100" at bounding box center [1014, 325] width 30 height 19
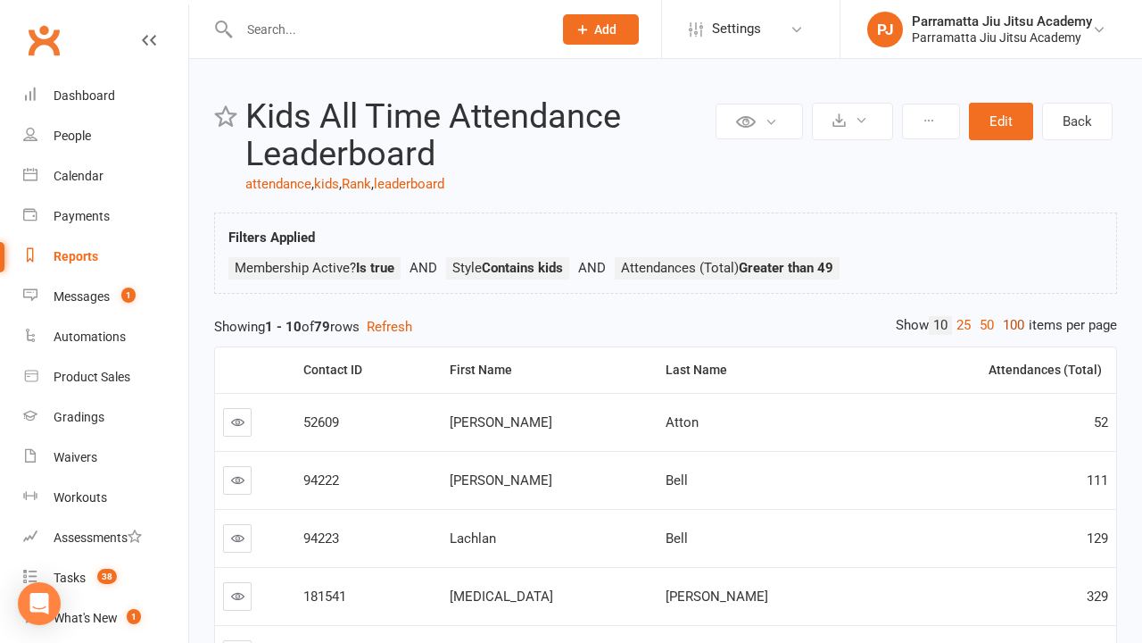
click at [1009, 325] on link "100" at bounding box center [1014, 325] width 30 height 19
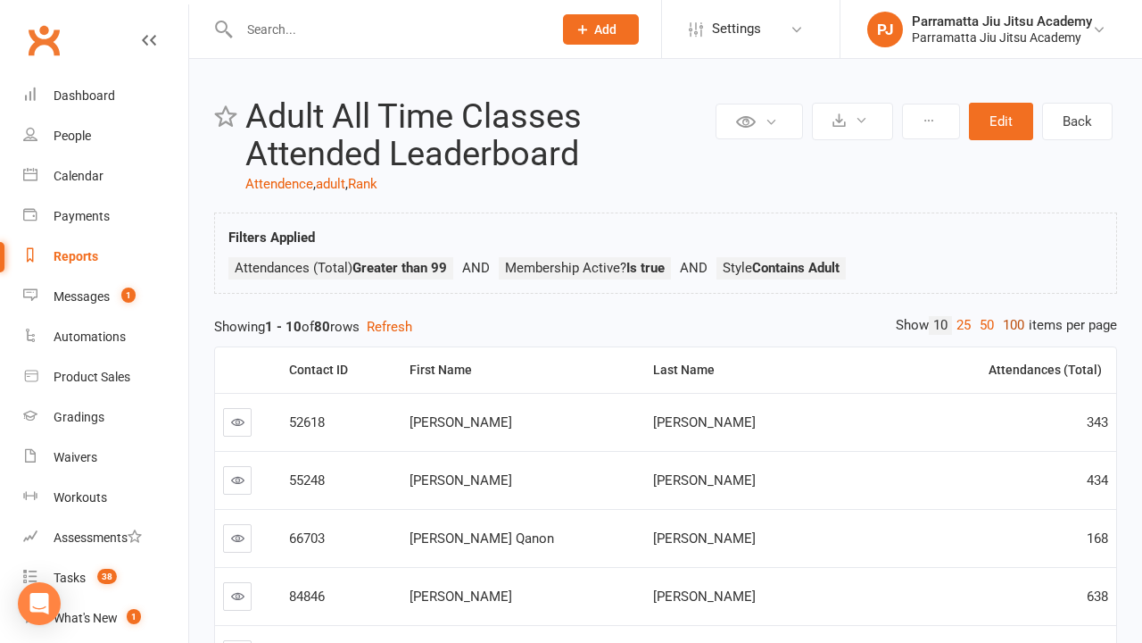
click at [1009, 325] on link "100" at bounding box center [1014, 325] width 30 height 19
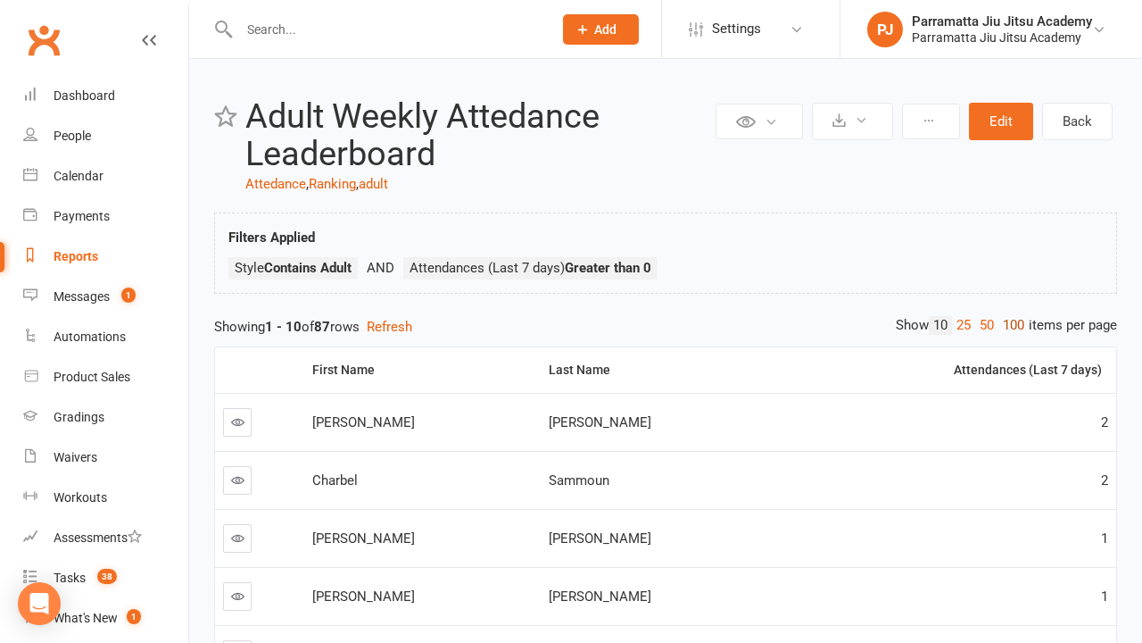
click at [1009, 325] on link "100" at bounding box center [1014, 325] width 30 height 19
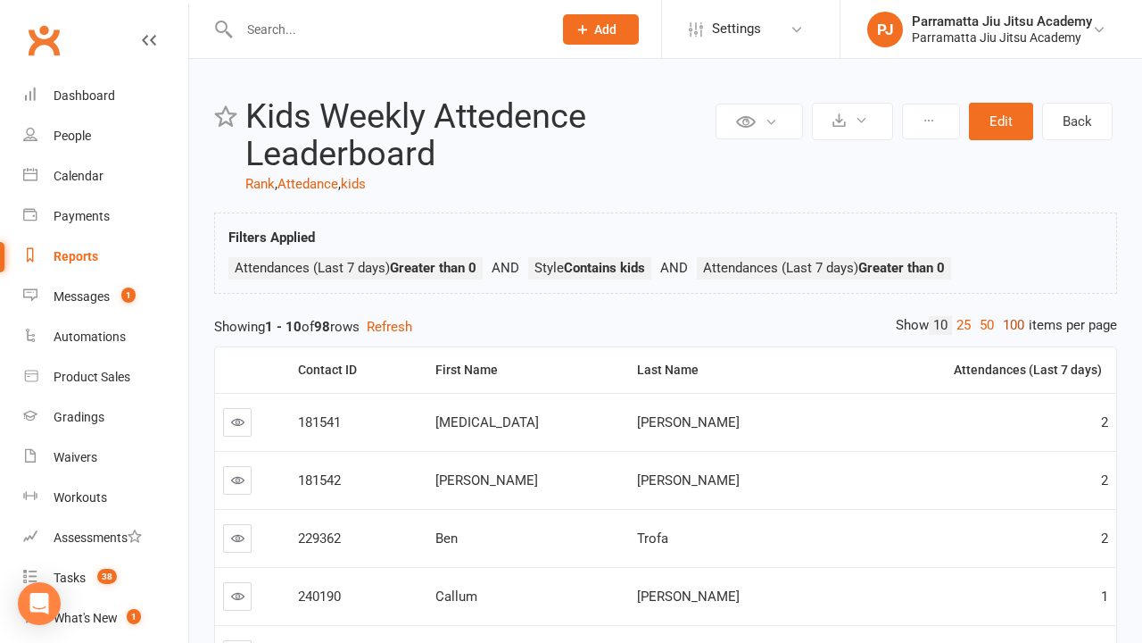
click at [1009, 325] on link "100" at bounding box center [1014, 325] width 30 height 19
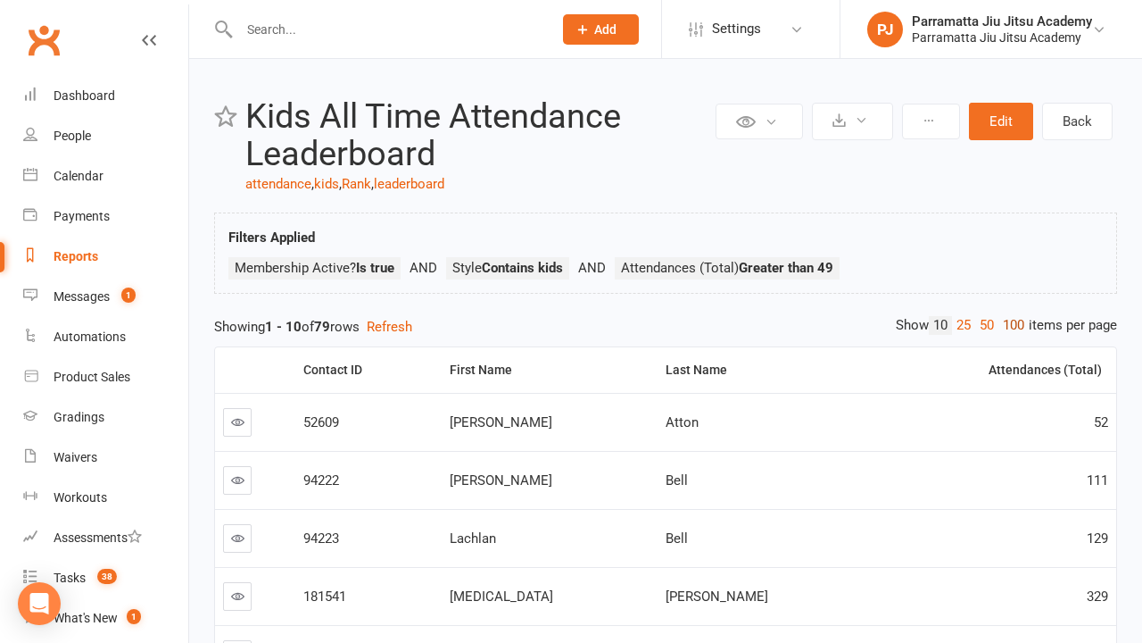
click at [1009, 325] on link "100" at bounding box center [1014, 325] width 30 height 19
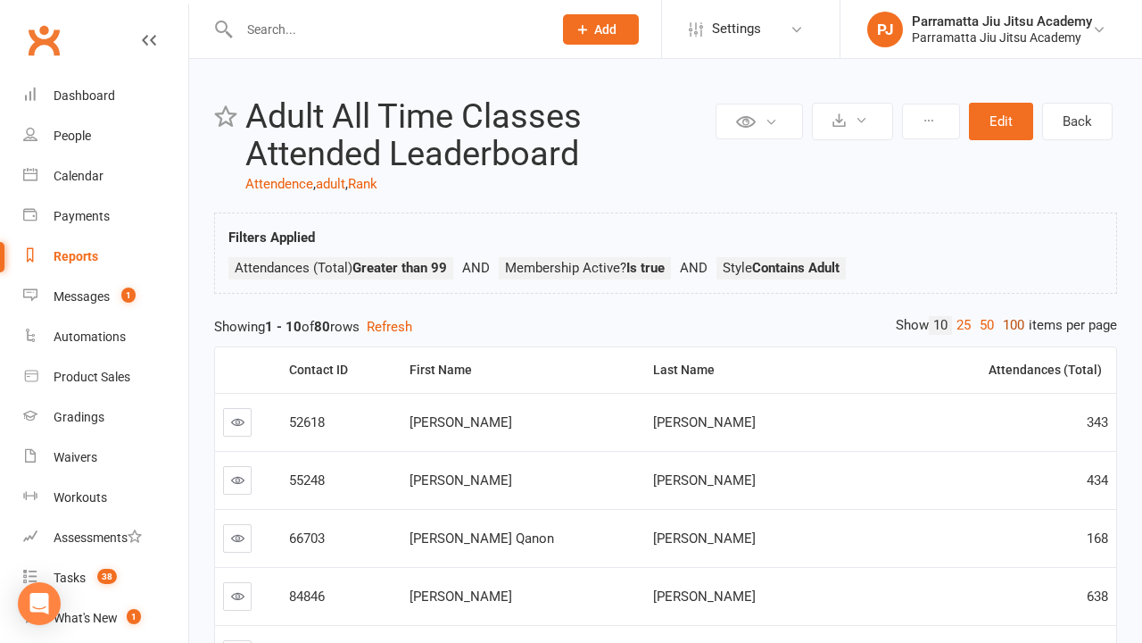
click at [1009, 325] on link "100" at bounding box center [1014, 325] width 30 height 19
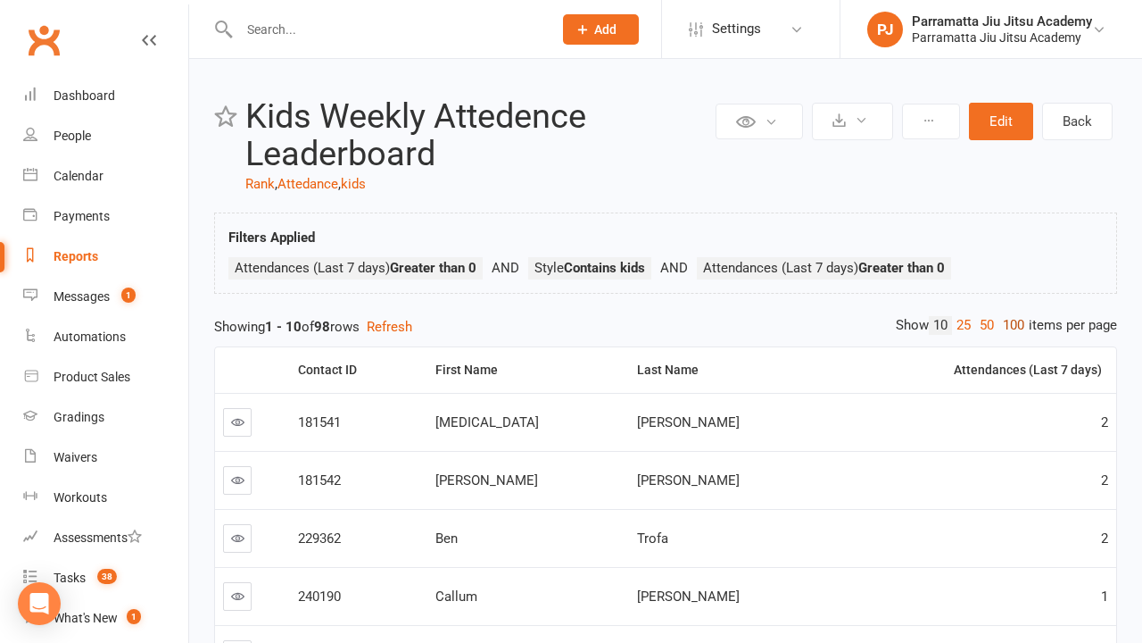
click at [1009, 325] on link "100" at bounding box center [1014, 325] width 30 height 19
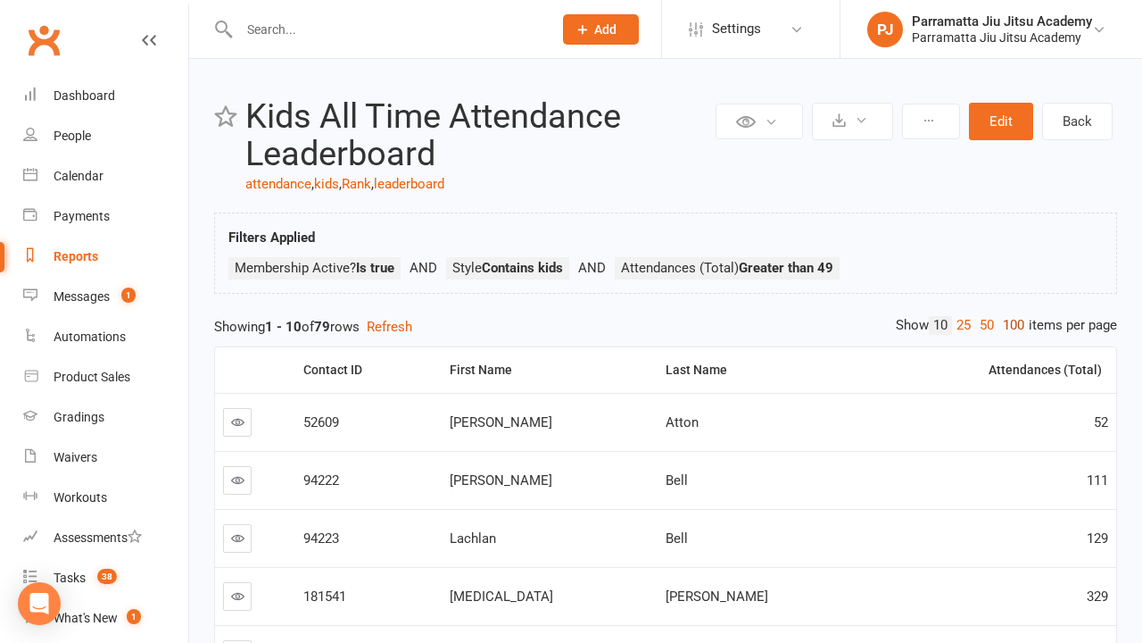
click at [1009, 325] on link "100" at bounding box center [1014, 325] width 30 height 19
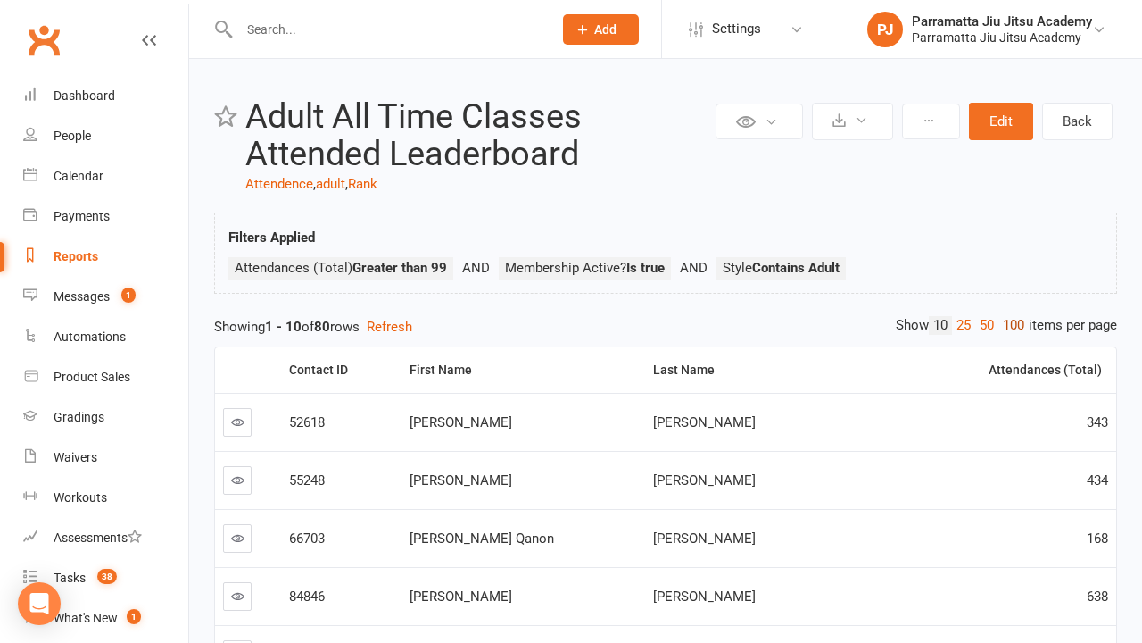
click at [1009, 325] on link "100" at bounding box center [1014, 325] width 30 height 19
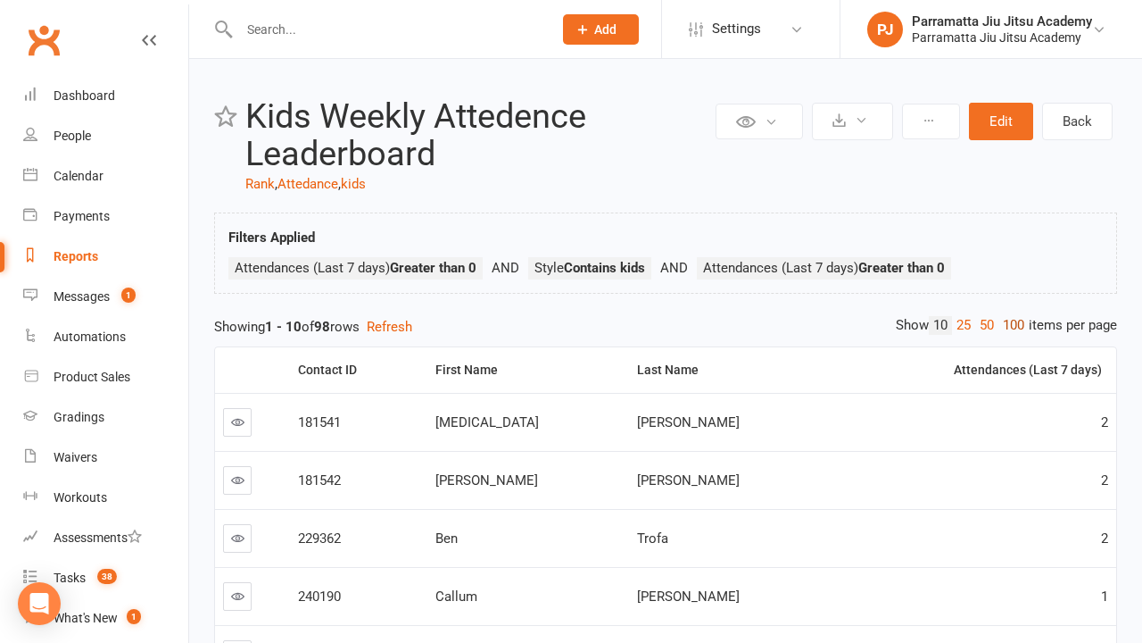
click at [1009, 325] on link "100" at bounding box center [1014, 325] width 30 height 19
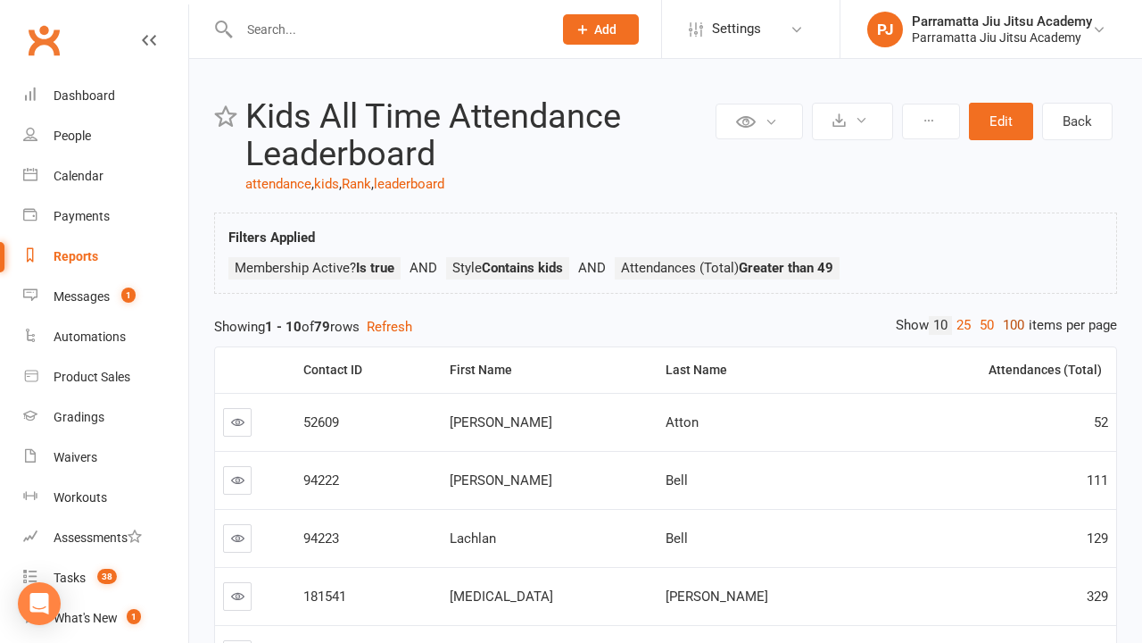
click at [1009, 325] on link "100" at bounding box center [1014, 325] width 30 height 19
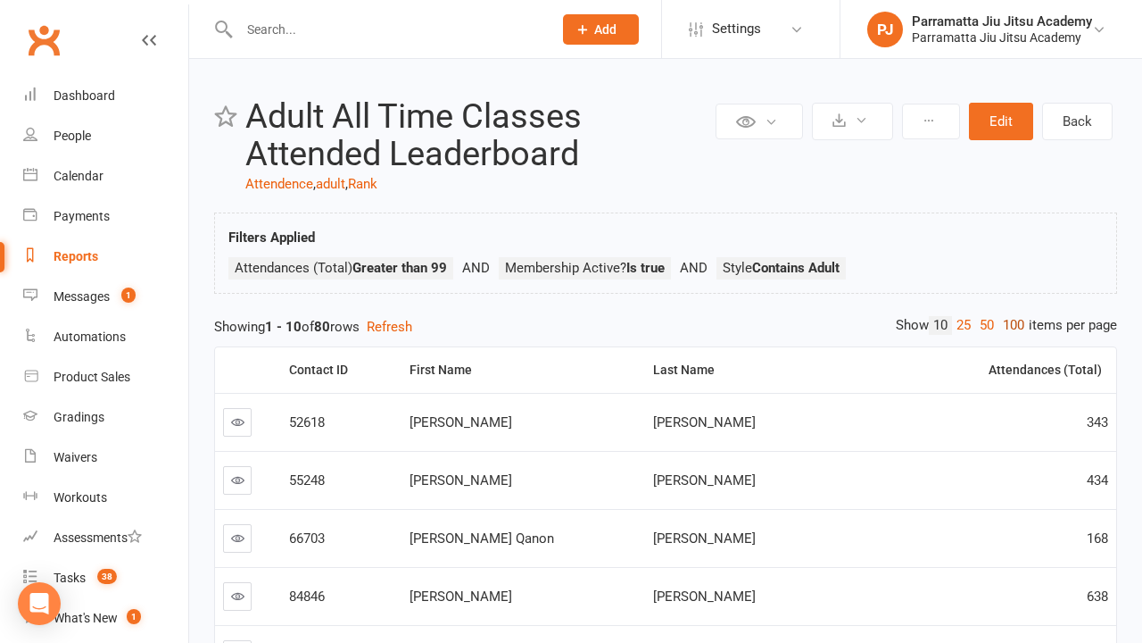
click at [1009, 325] on link "100" at bounding box center [1014, 325] width 30 height 19
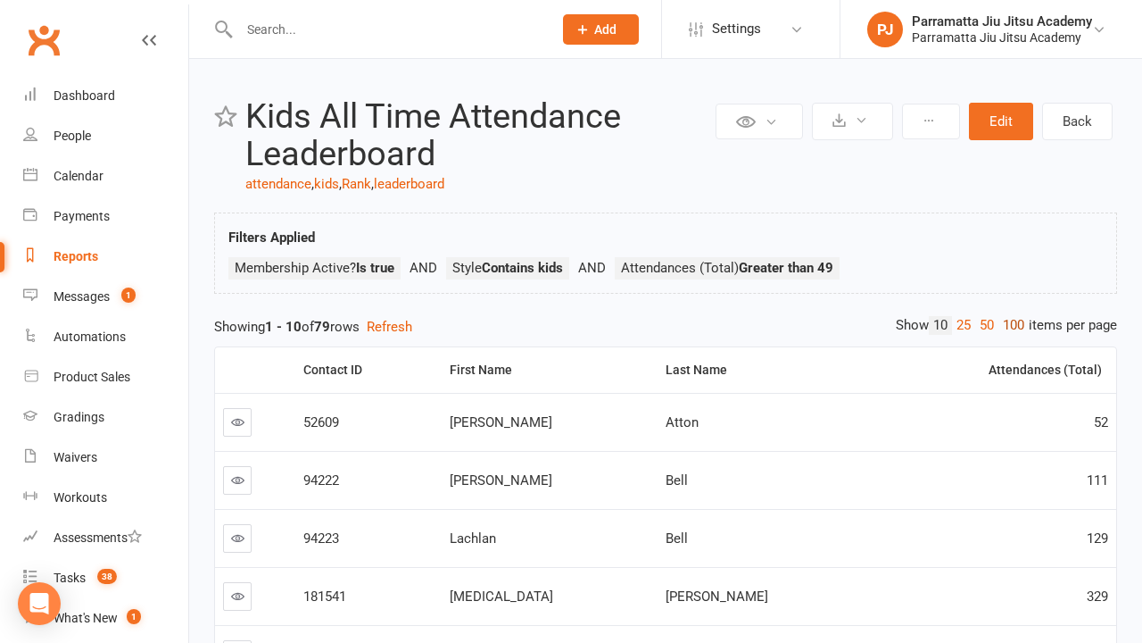
click at [1009, 325] on link "100" at bounding box center [1014, 325] width 30 height 19
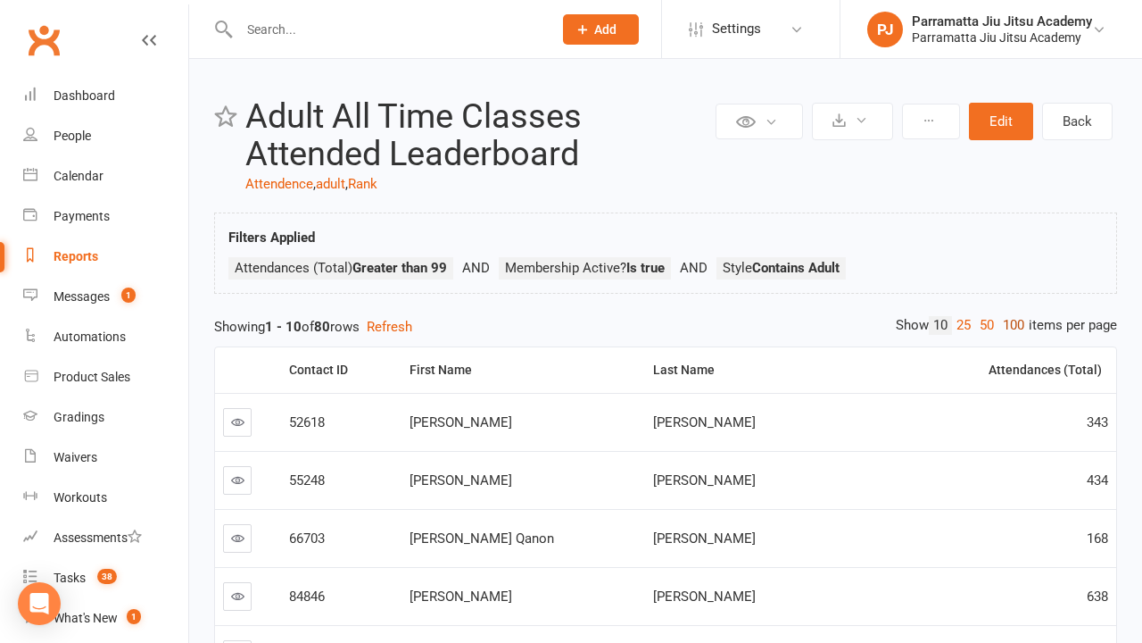
click at [1009, 325] on link "100" at bounding box center [1014, 325] width 30 height 19
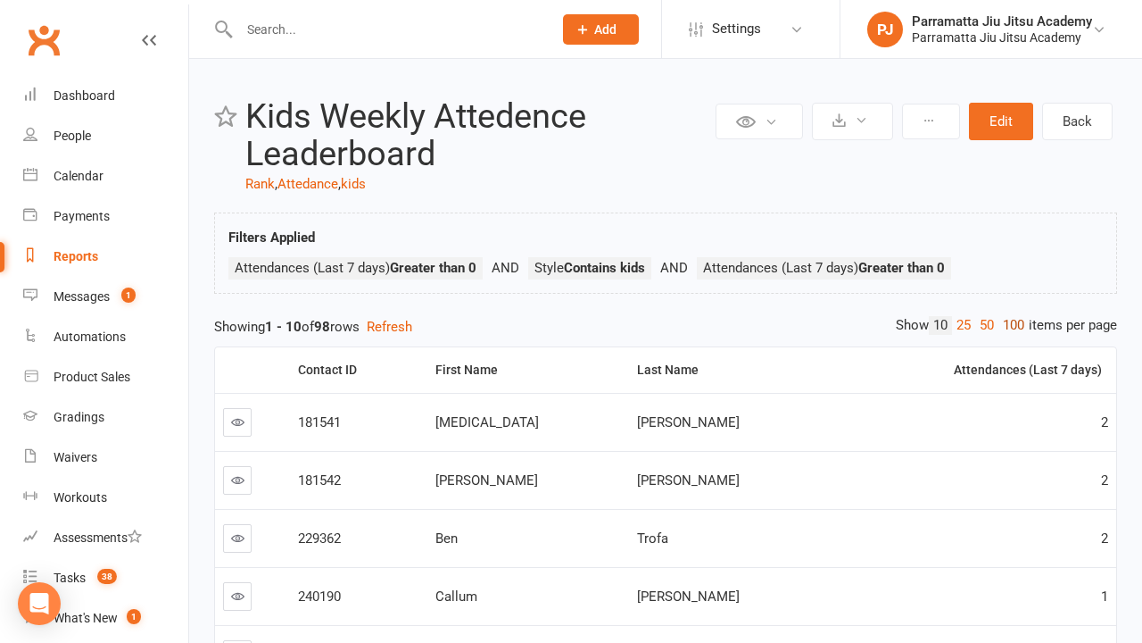
click at [1009, 325] on link "100" at bounding box center [1014, 325] width 30 height 19
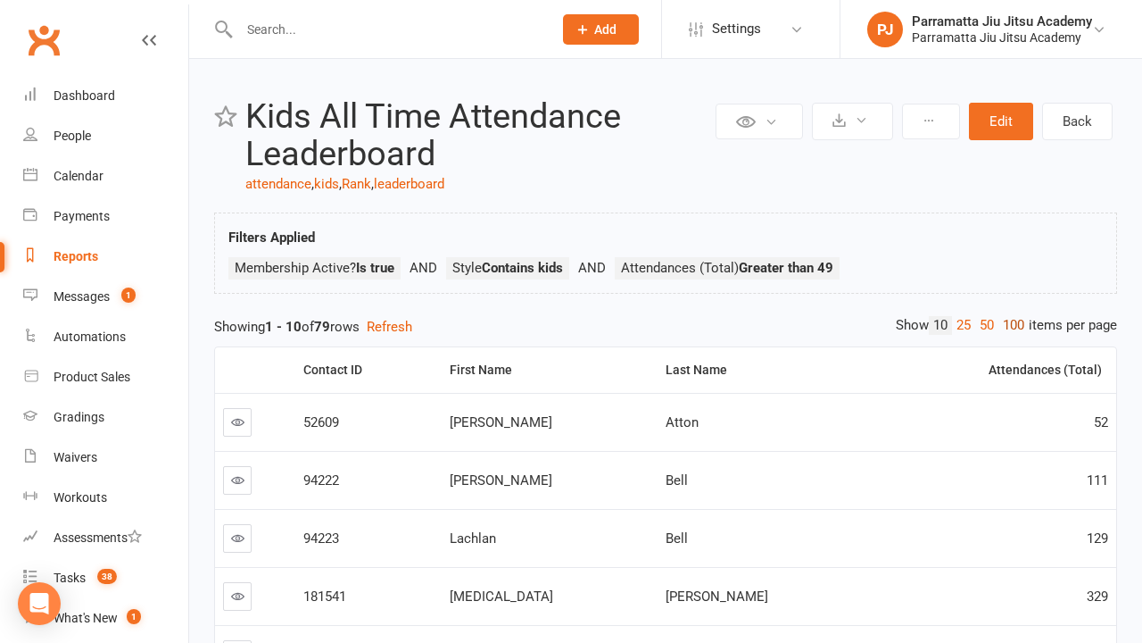
click at [1009, 325] on link "100" at bounding box center [1014, 325] width 30 height 19
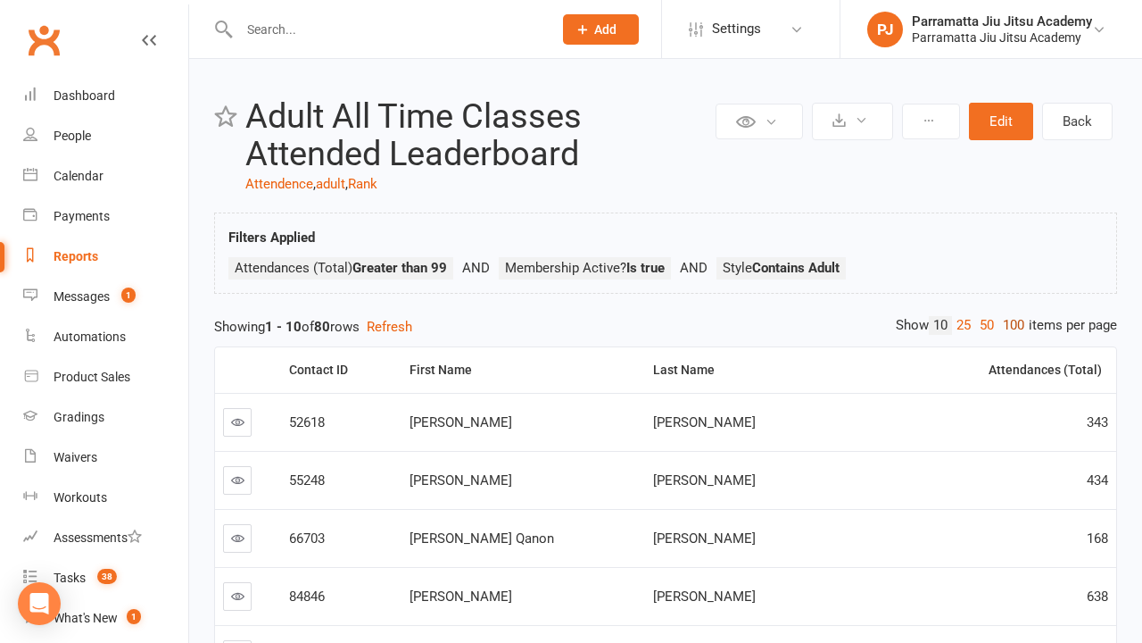
click at [1009, 325] on link "100" at bounding box center [1014, 325] width 30 height 19
